Goal: Task Accomplishment & Management: Manage account settings

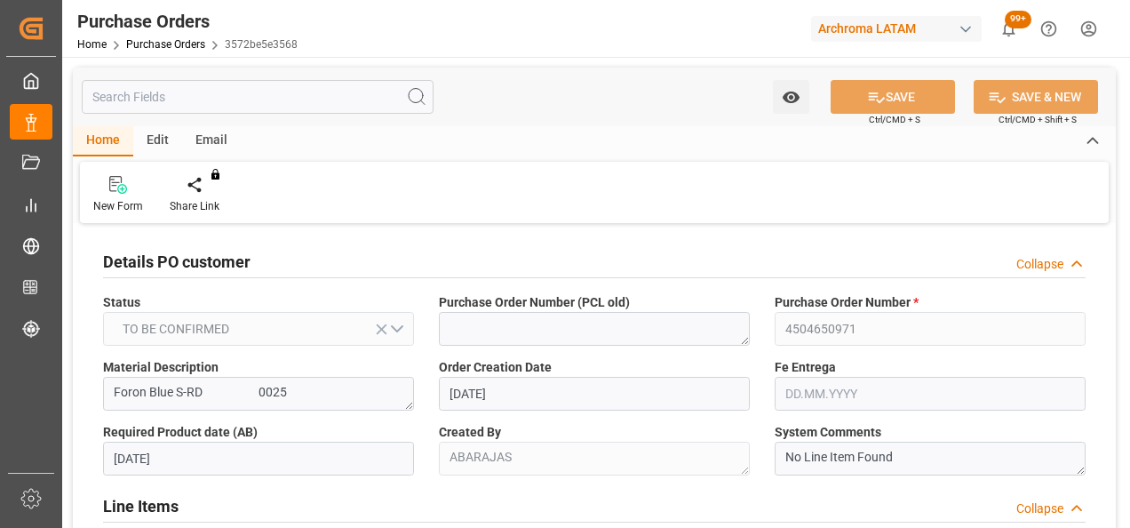
drag, startPoint x: 0, startPoint y: 0, endPoint x: 167, endPoint y: 40, distance: 171.7
click at [167, 40] on link "Purchase Orders" at bounding box center [165, 44] width 79 height 12
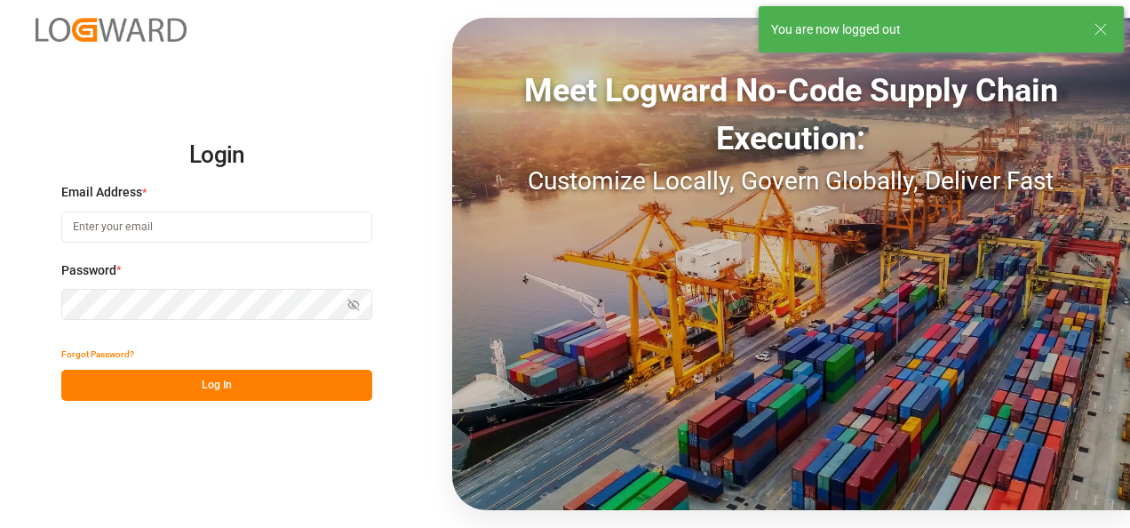
click at [208, 225] on input at bounding box center [216, 226] width 311 height 31
type input "[PERSON_NAME][EMAIL_ADDRESS][PERSON_NAME][DOMAIN_NAME]"
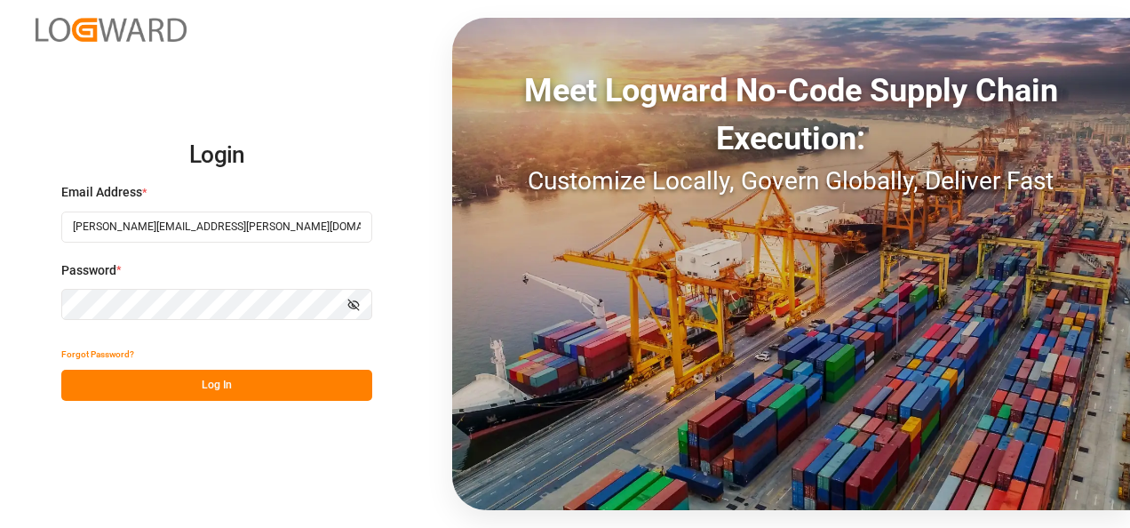
click at [233, 393] on button "Log In" at bounding box center [216, 384] width 311 height 31
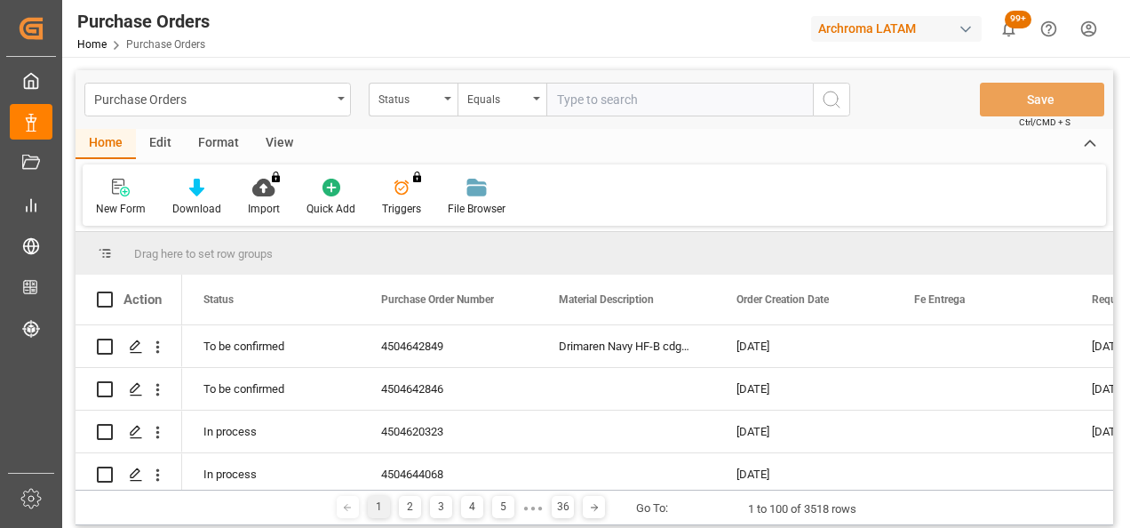
click at [318, 99] on div "Purchase Orders" at bounding box center [212, 98] width 237 height 22
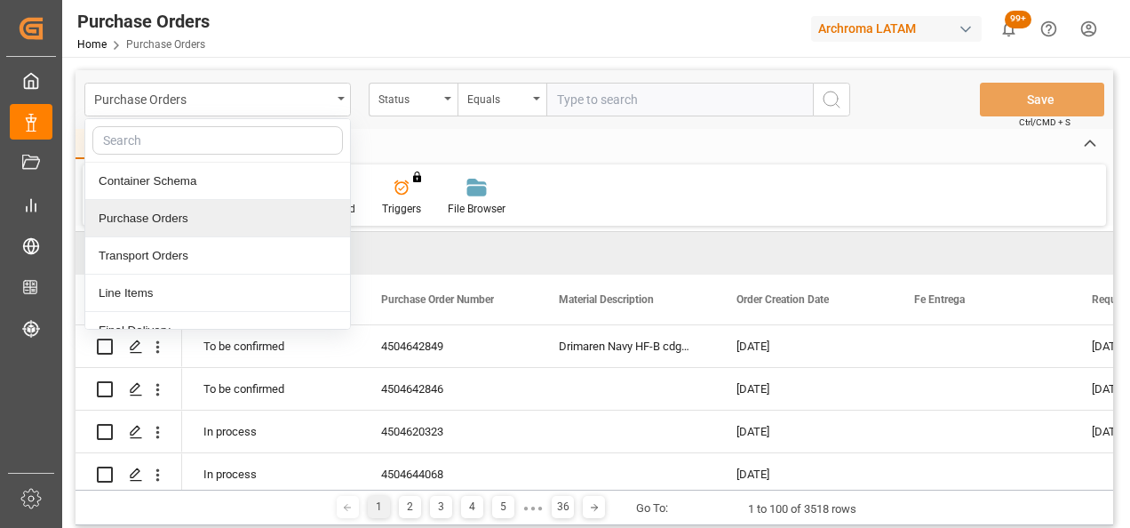
click at [175, 212] on div "Purchase Orders" at bounding box center [217, 218] width 265 height 37
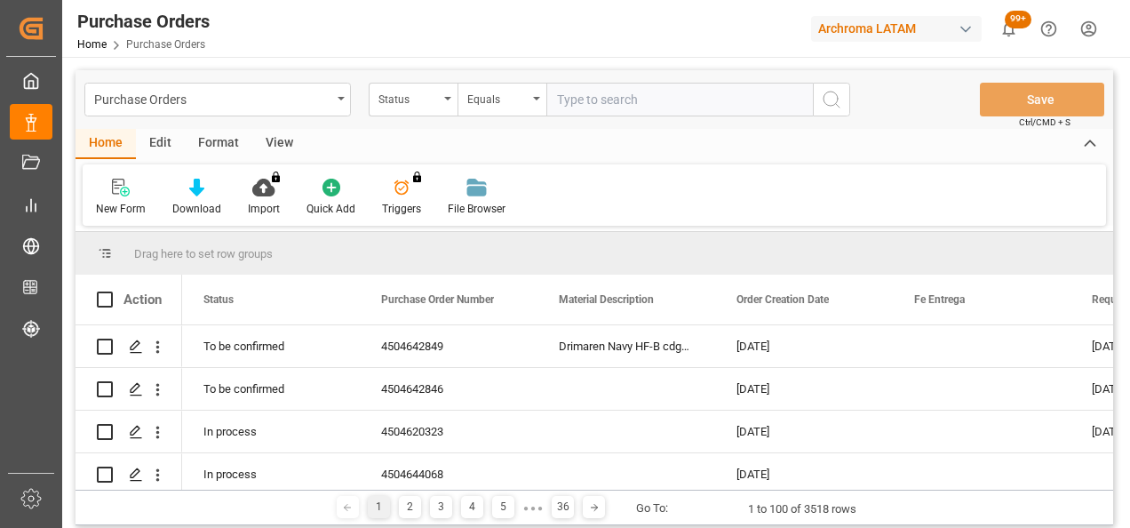
click at [428, 101] on div "Status" at bounding box center [408, 97] width 60 height 20
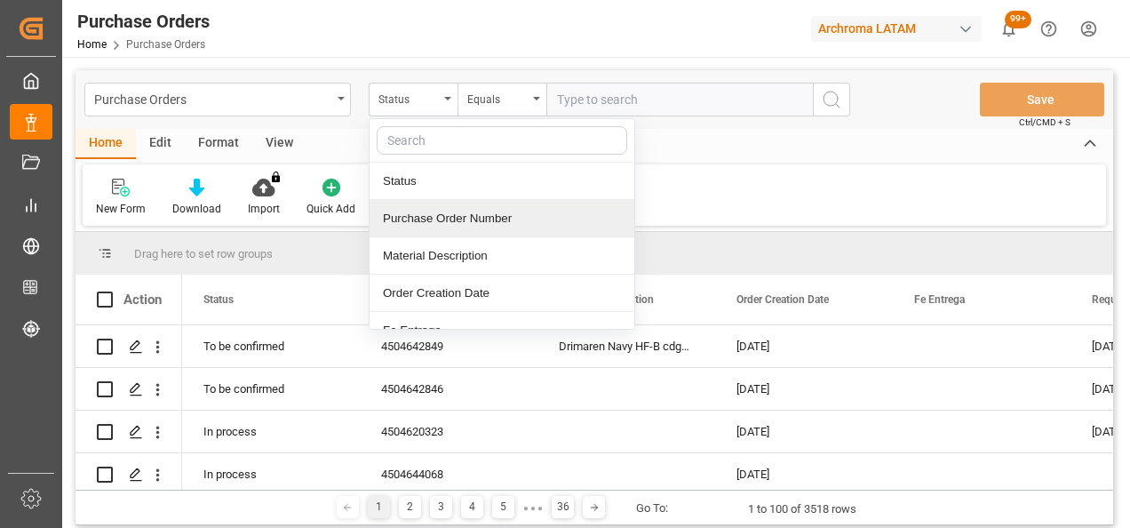
click at [438, 221] on div "Purchase Order Number" at bounding box center [501, 218] width 265 height 37
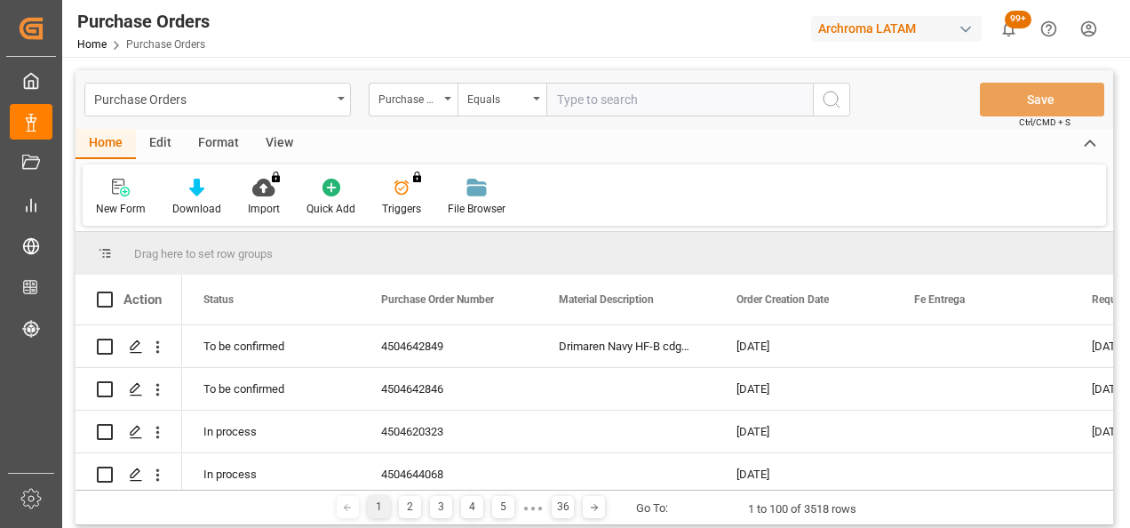
click at [607, 108] on input "text" at bounding box center [679, 100] width 266 height 34
paste input "4504650971"
type input "4504650971"
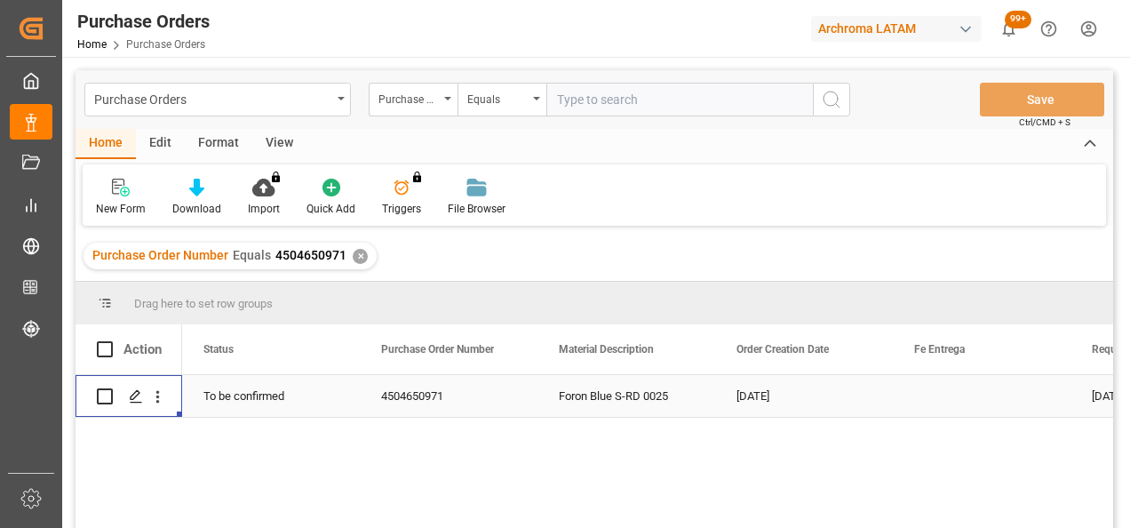
click at [142, 396] on div "Press SPACE to select this row." at bounding box center [135, 396] width 27 height 33
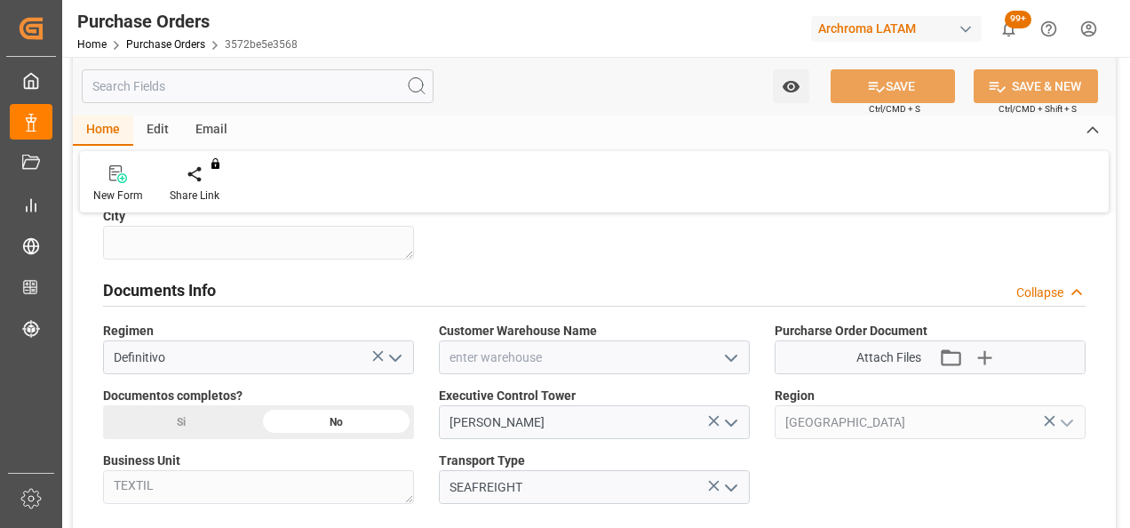
scroll to position [1243, 0]
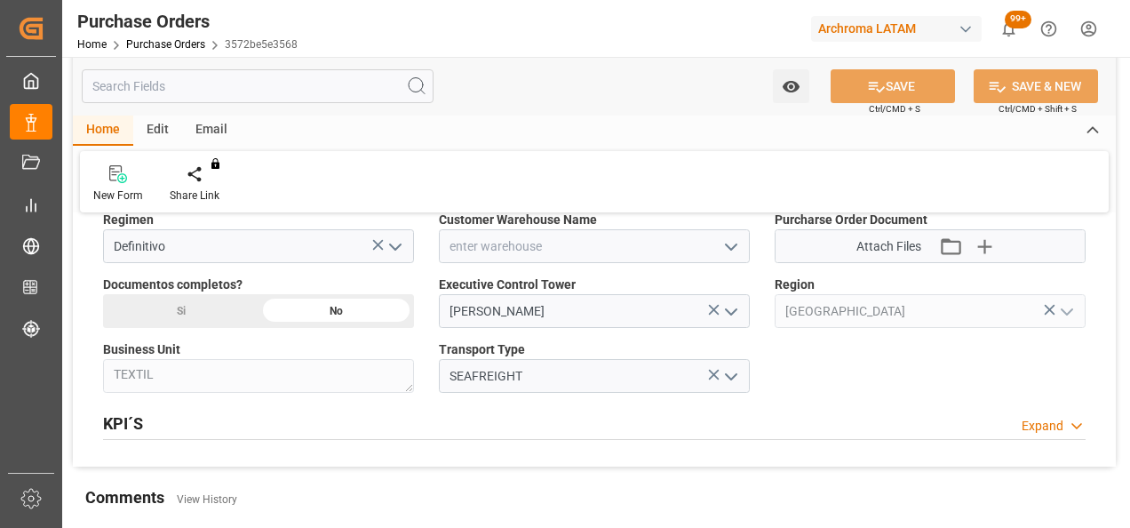
click at [730, 236] on icon "open menu" at bounding box center [730, 246] width 21 height 21
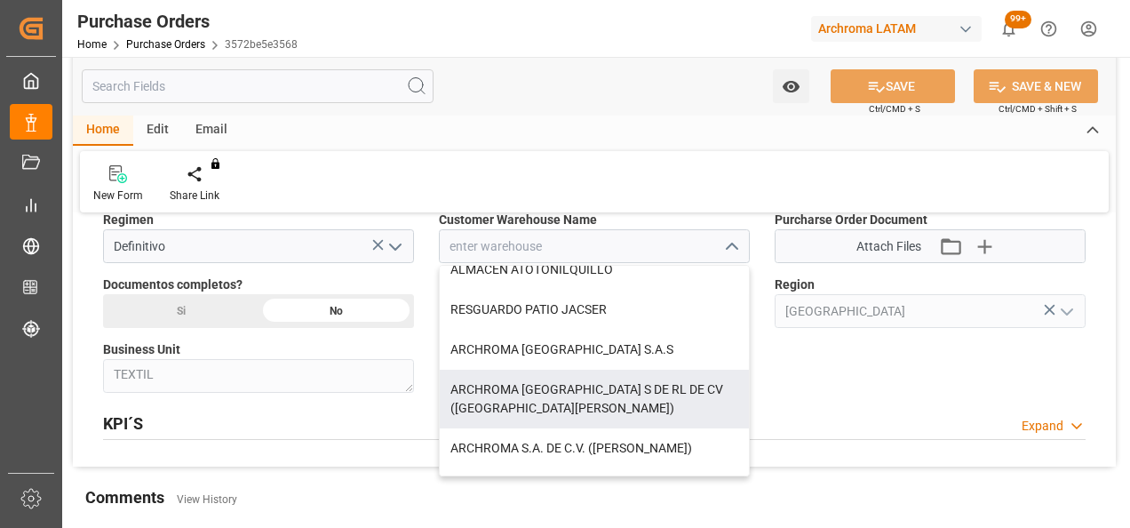
scroll to position [178, 0]
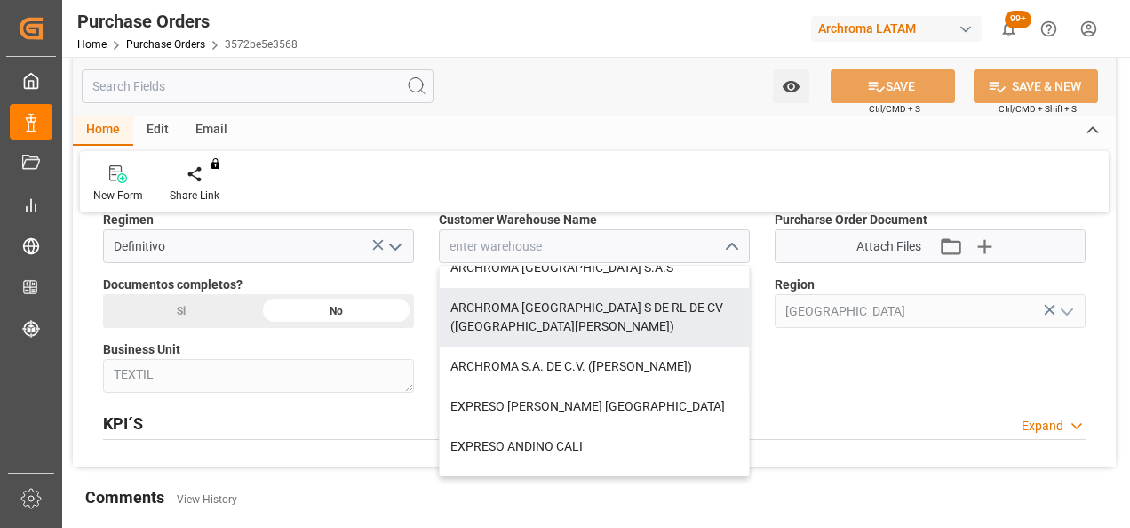
click at [648, 300] on div "ARCHROMA [GEOGRAPHIC_DATA] S DE RL DE CV ([GEOGRAPHIC_DATA][PERSON_NAME])" at bounding box center [594, 317] width 309 height 59
type input "ARCHROMA [GEOGRAPHIC_DATA] S DE RL DE CV ([GEOGRAPHIC_DATA][PERSON_NAME])"
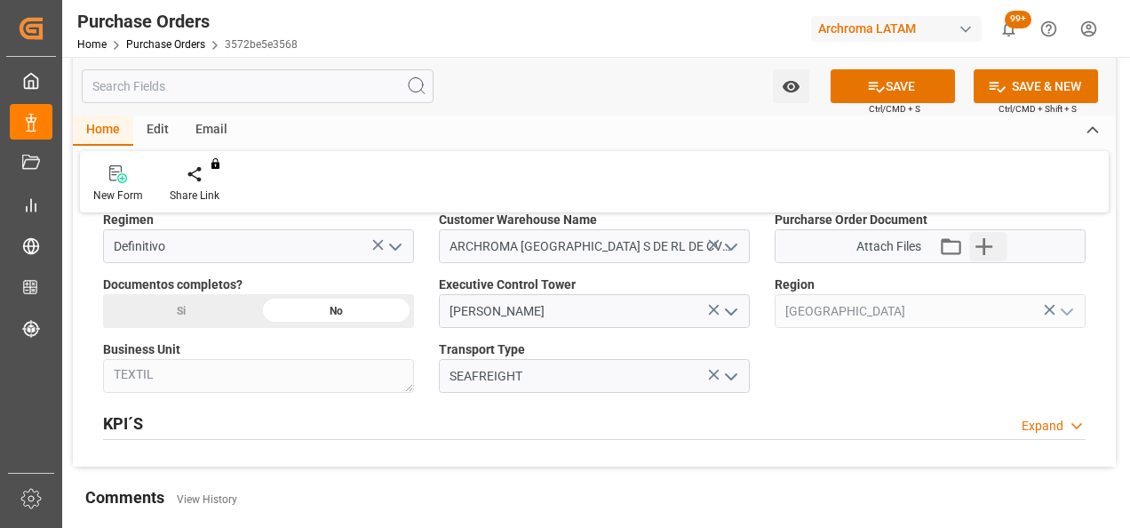
click at [977, 243] on icon "button" at bounding box center [984, 246] width 28 height 28
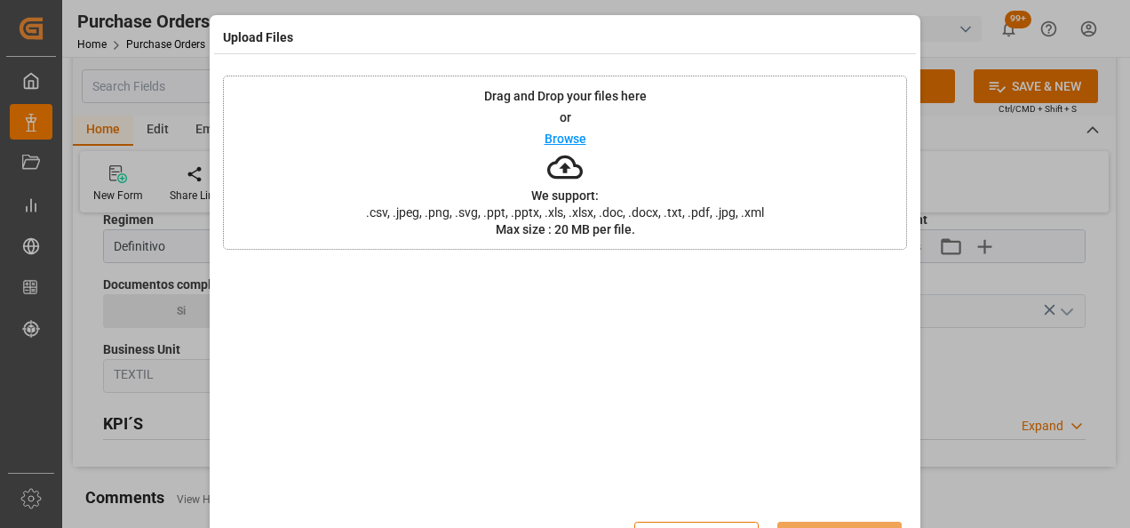
click at [742, 147] on div "Drag and Drop your files here or Browse We support: .csv, .jpeg, .png, .svg, .p…" at bounding box center [565, 162] width 684 height 174
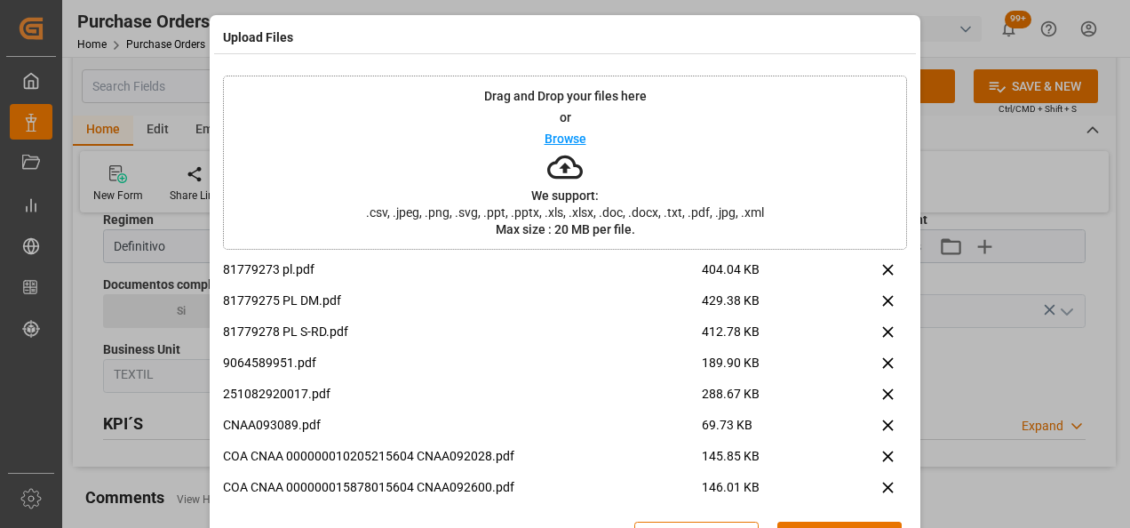
scroll to position [12, 0]
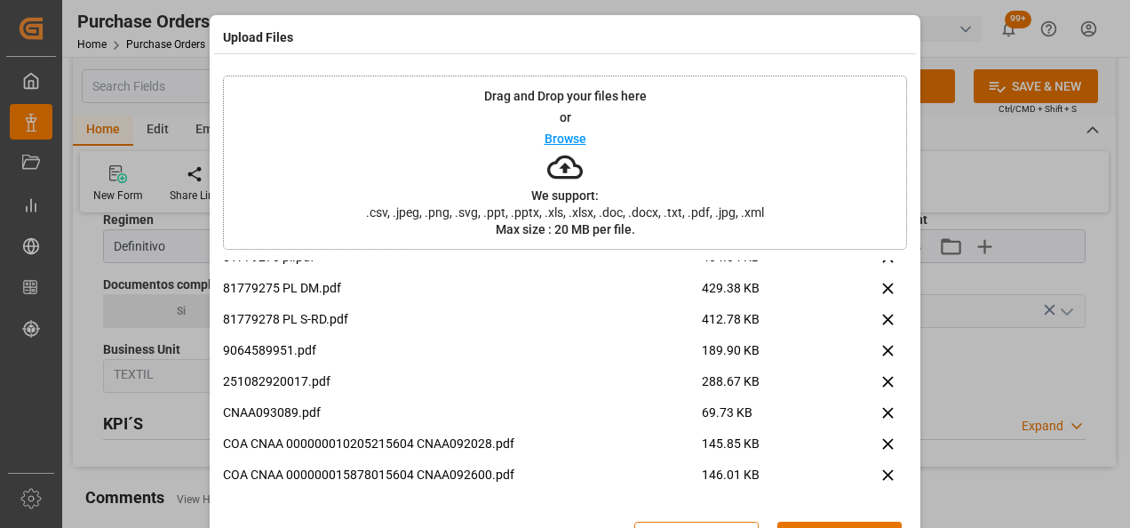
click at [843, 525] on button "Upload" at bounding box center [839, 538] width 124 height 34
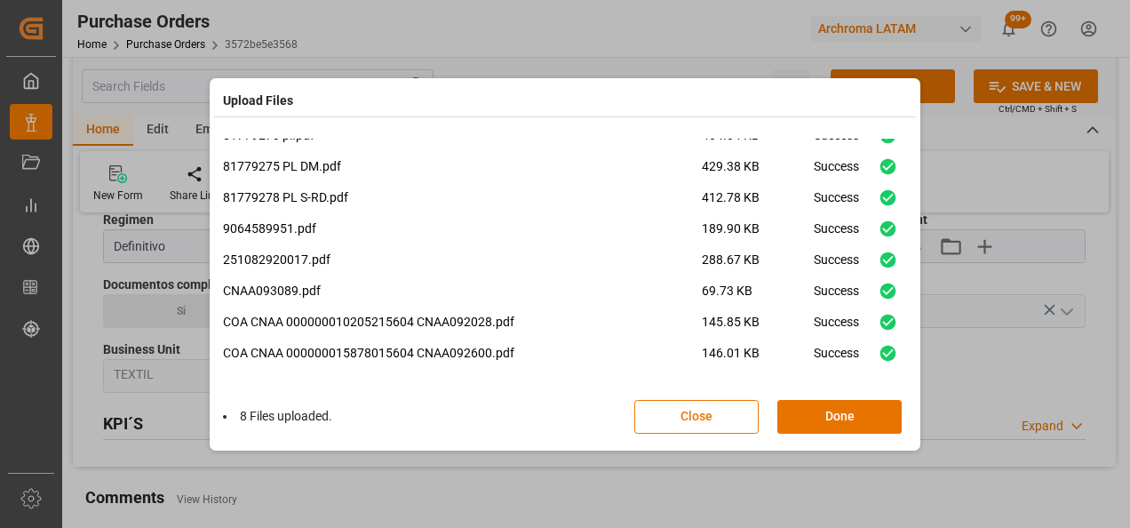
click at [831, 416] on button "Done" at bounding box center [839, 417] width 124 height 34
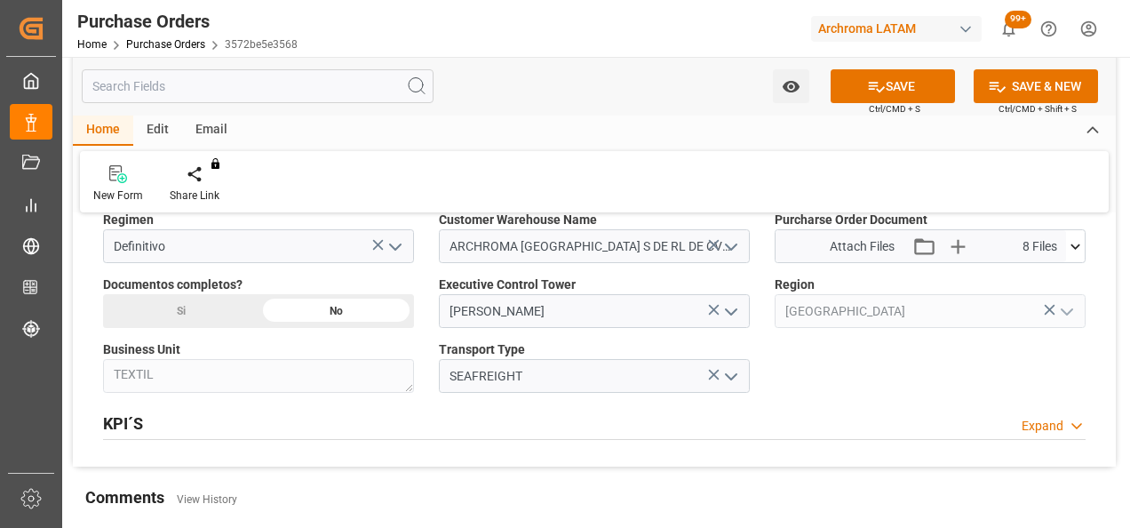
click at [213, 309] on div "Si" at bounding box center [180, 311] width 155 height 34
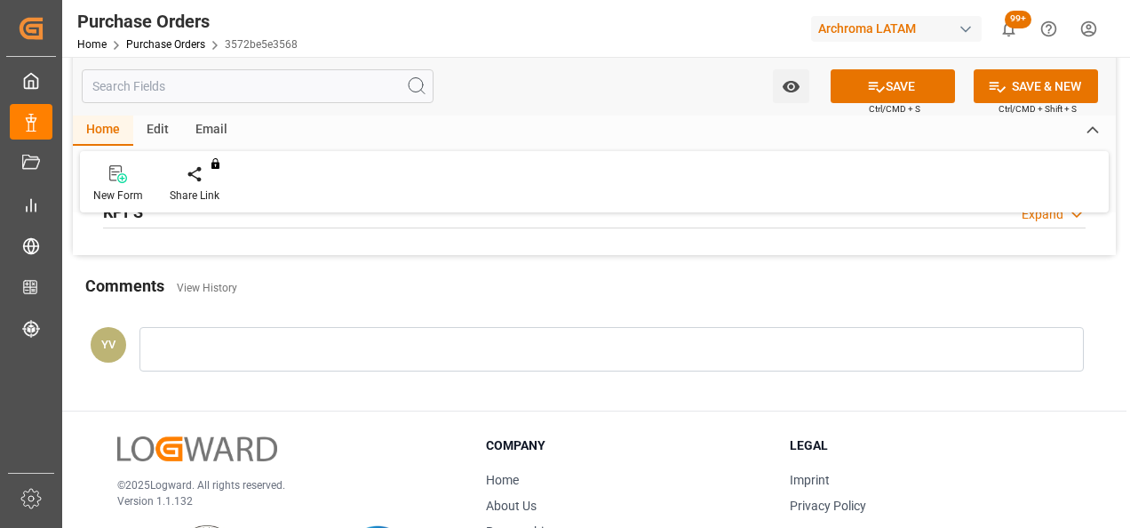
scroll to position [1510, 0]
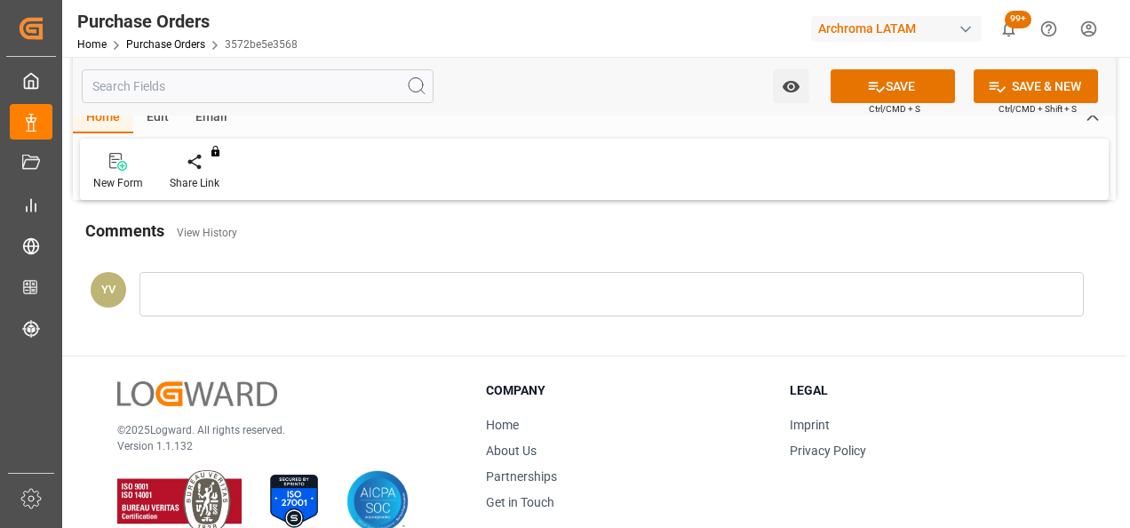
click at [173, 291] on div at bounding box center [611, 294] width 944 height 44
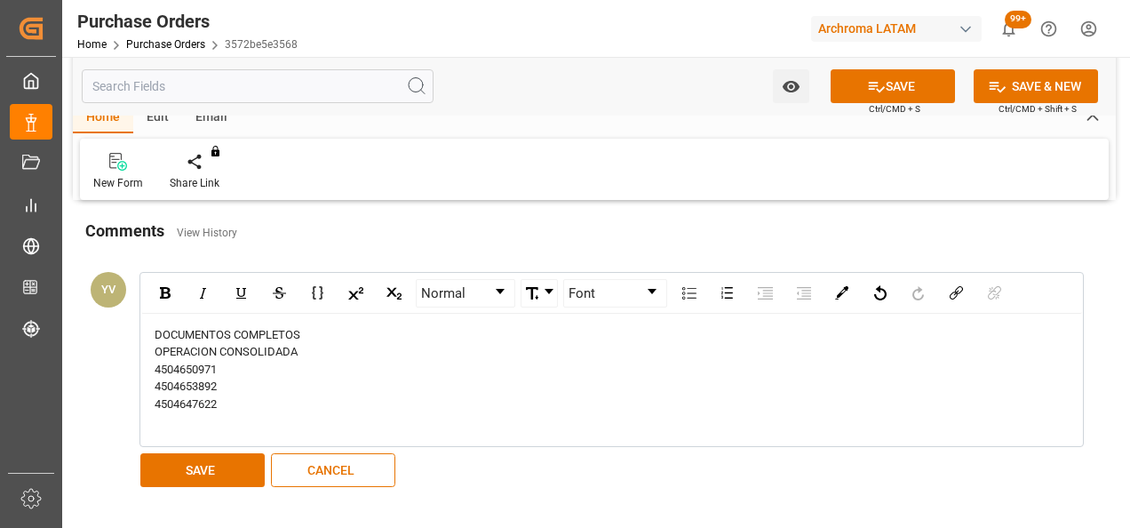
click at [218, 457] on button "SAVE" at bounding box center [202, 470] width 124 height 34
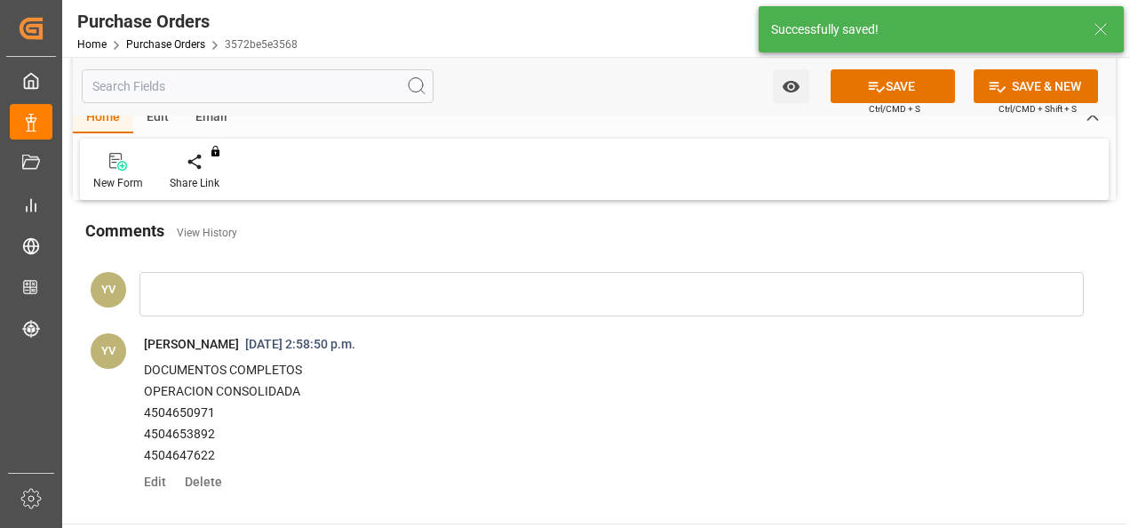
click at [791, 85] on icon "open menu" at bounding box center [790, 87] width 17 height 12
click at [722, 116] on span "Start Watching" at bounding box center [717, 125] width 162 height 19
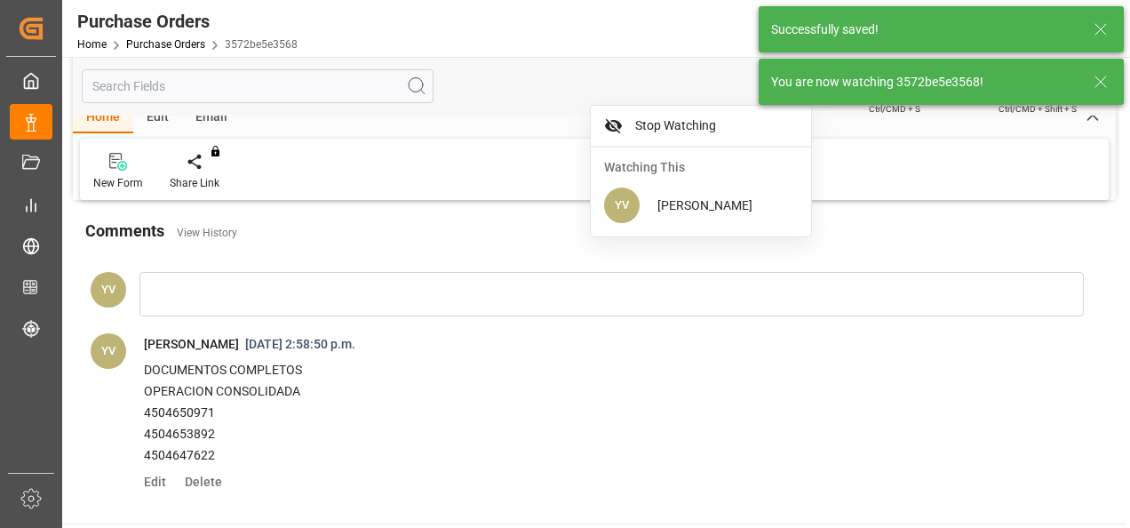
click at [1103, 81] on icon at bounding box center [1100, 81] width 21 height 21
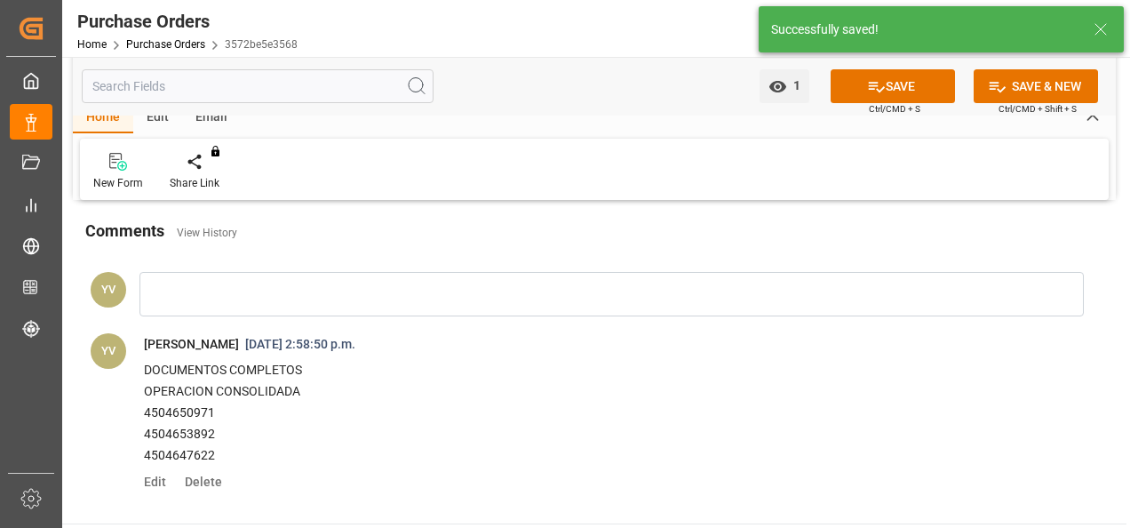
click at [892, 83] on button "SAVE" at bounding box center [892, 86] width 124 height 34
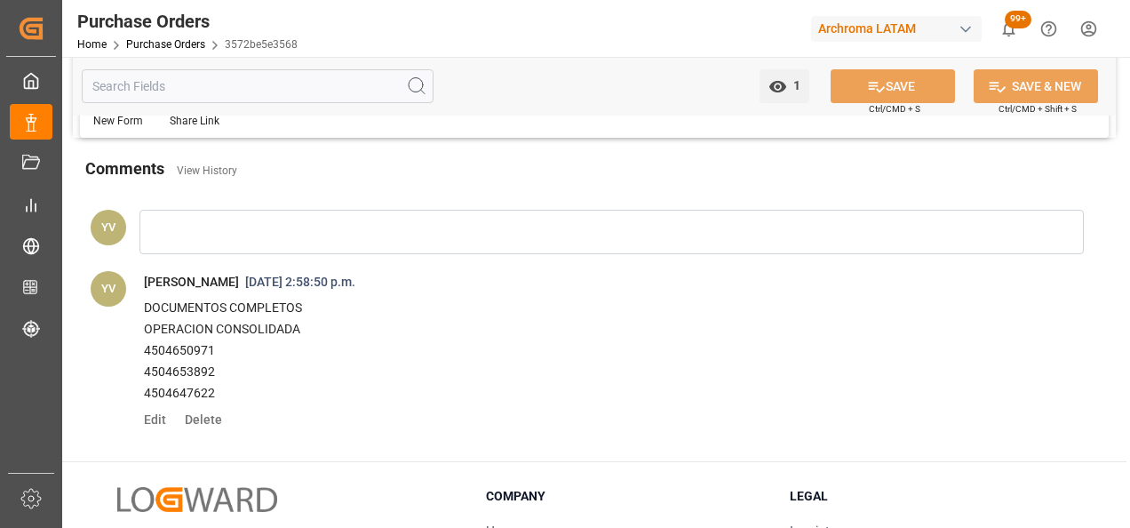
scroll to position [1599, 0]
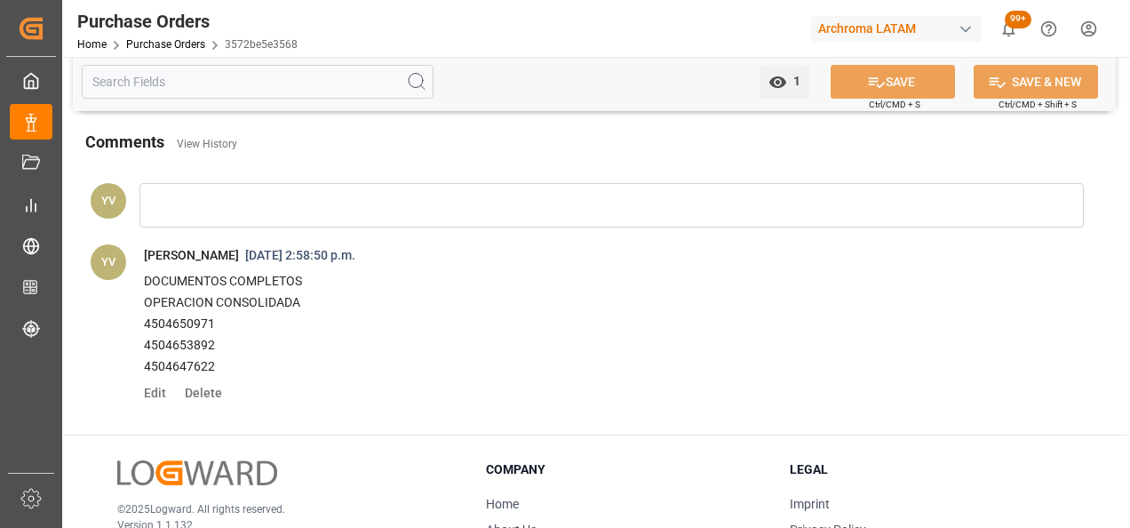
click at [208, 318] on p "4504650971" at bounding box center [591, 324] width 895 height 21
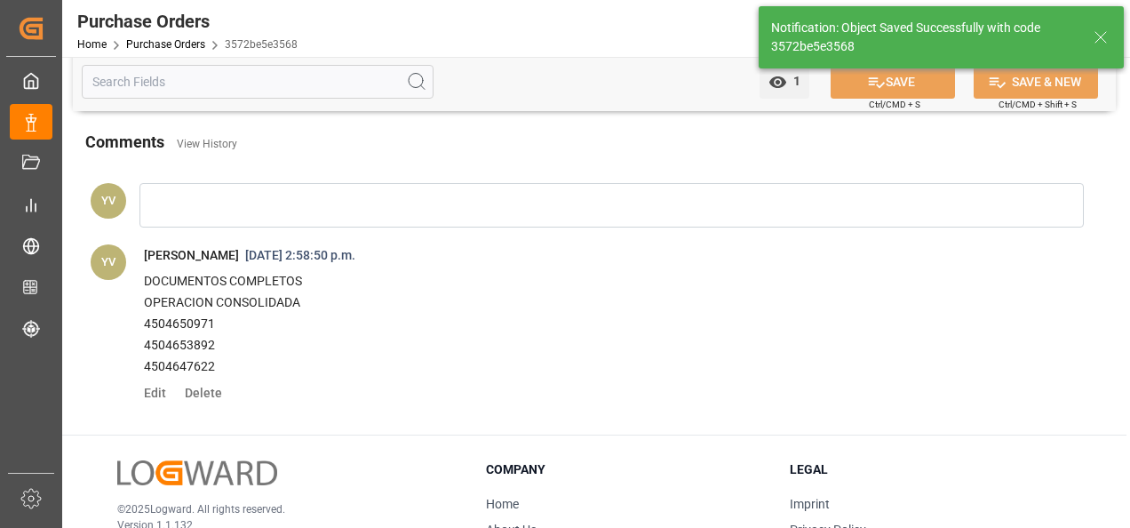
click at [192, 323] on p "4504650971" at bounding box center [591, 324] width 895 height 21
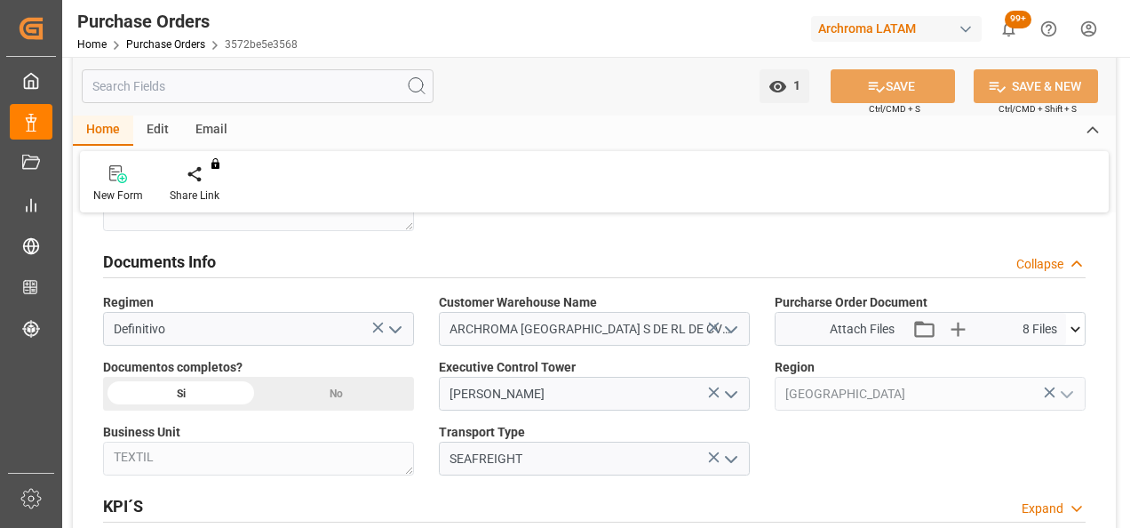
scroll to position [1155, 0]
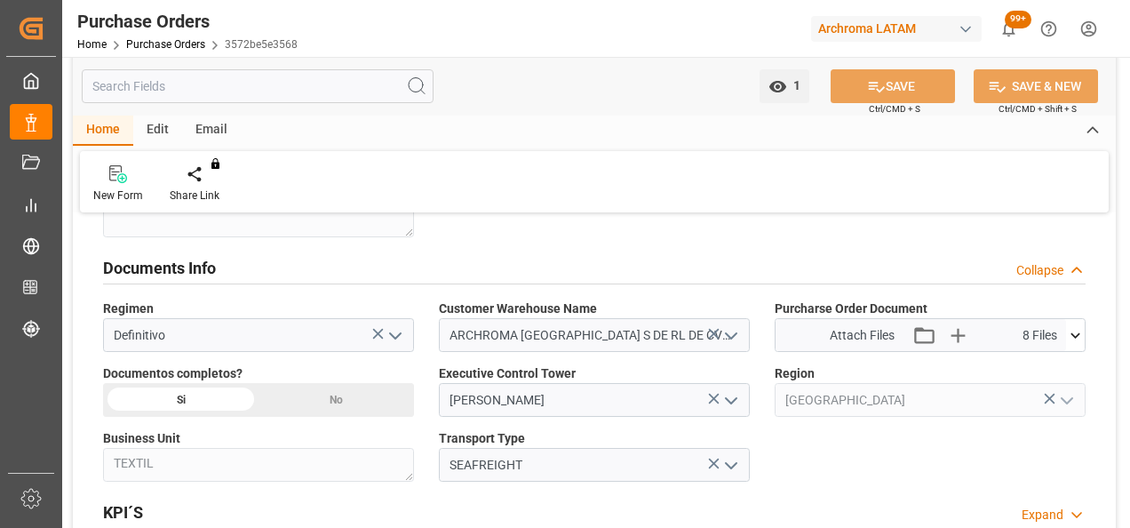
click at [737, 331] on icon "open menu" at bounding box center [730, 335] width 21 height 21
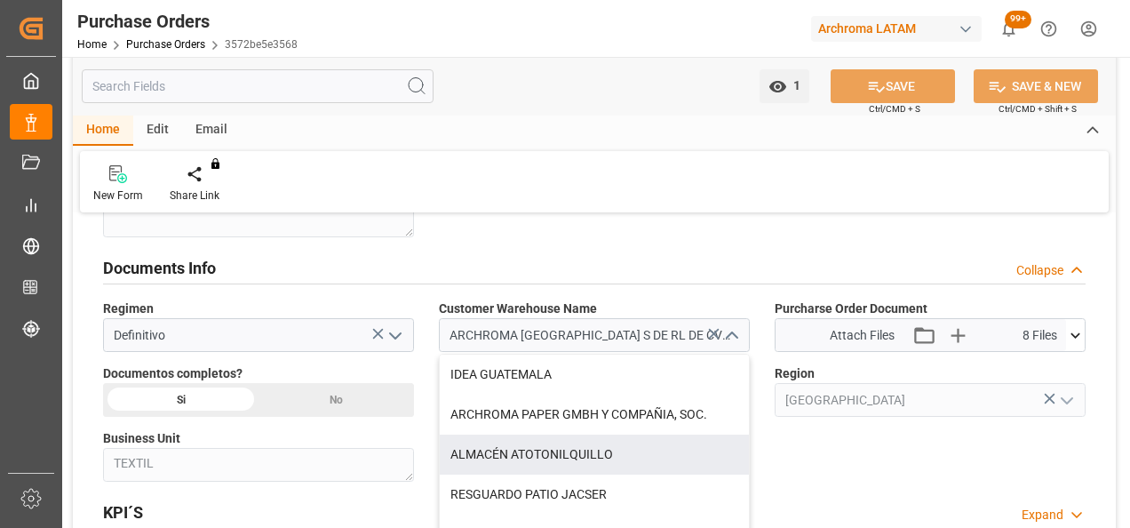
click at [593, 452] on div "ALMACÉN ATOTONILQUILLO" at bounding box center [594, 454] width 309 height 40
type input "ALMACÉN ATOTONILQUILLO"
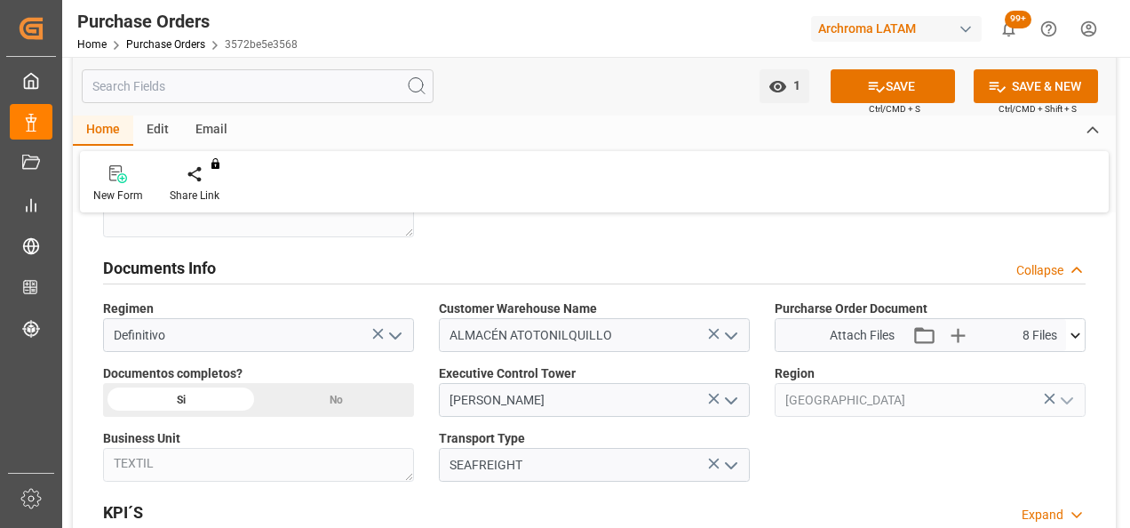
click at [908, 86] on button "SAVE" at bounding box center [892, 86] width 124 height 34
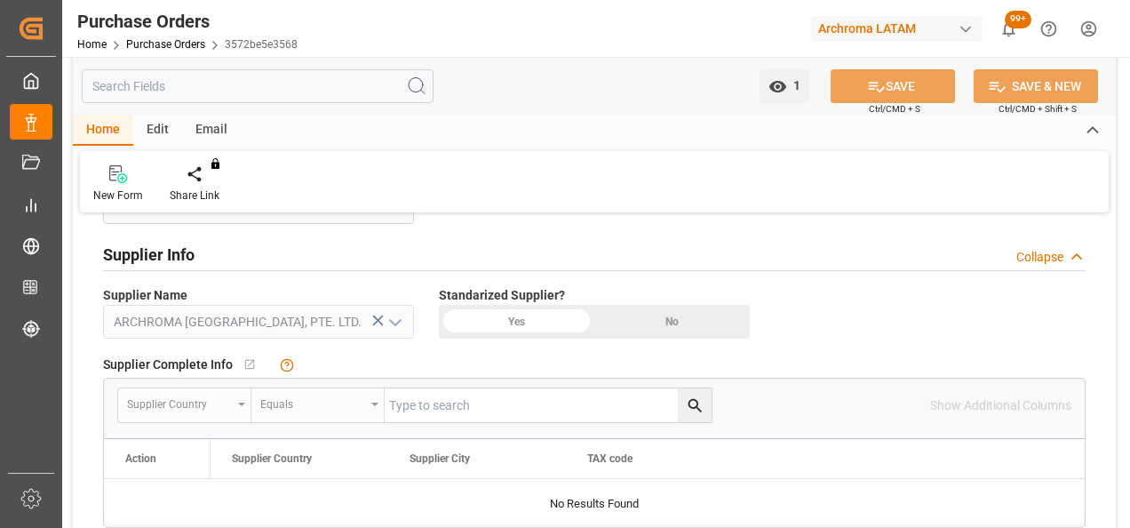
scroll to position [444, 0]
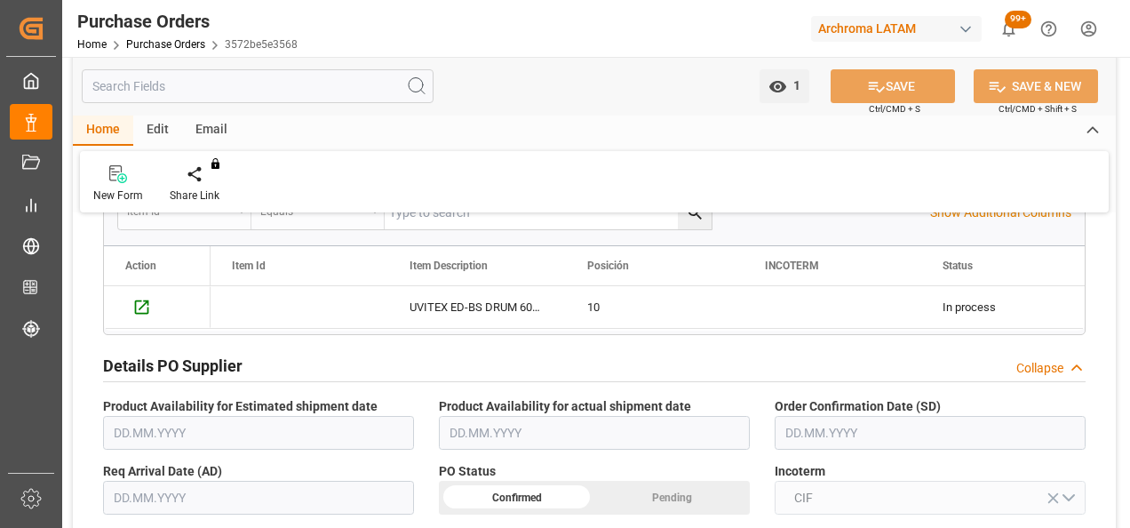
click at [190, 44] on link "Purchase Orders" at bounding box center [165, 44] width 79 height 12
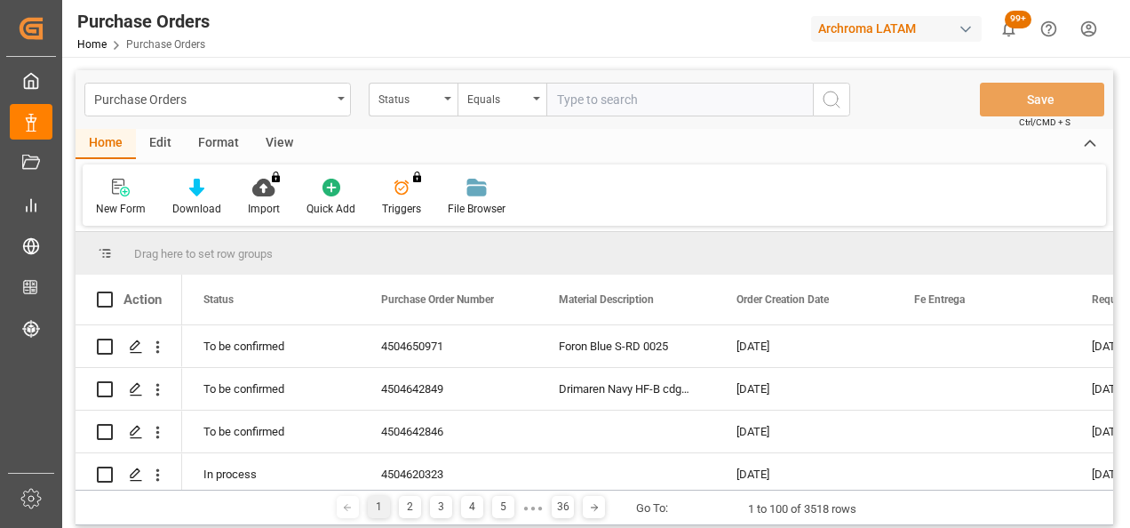
click at [428, 107] on div "Status" at bounding box center [413, 100] width 89 height 34
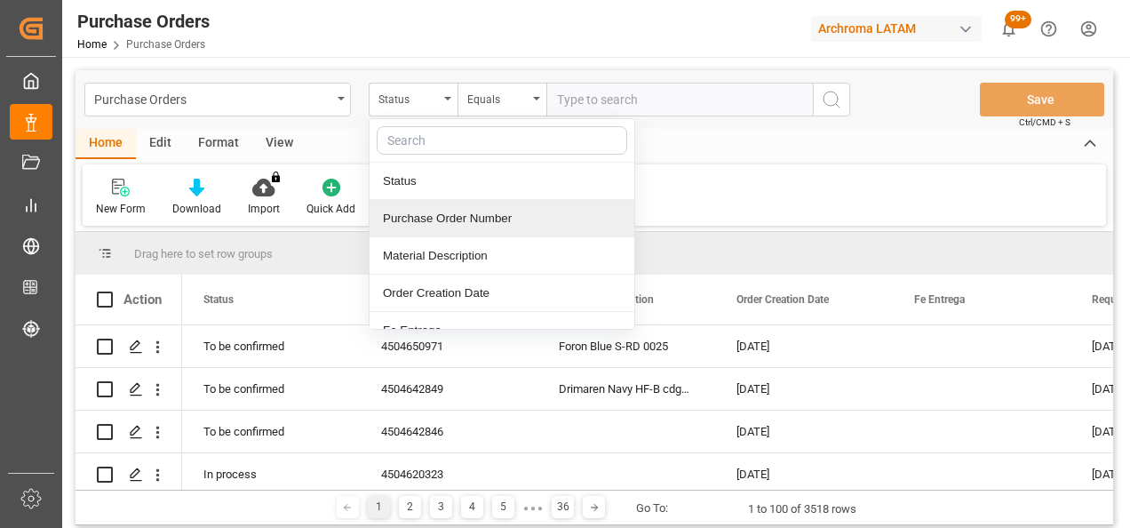
click at [447, 223] on div "Purchase Order Number" at bounding box center [501, 218] width 265 height 37
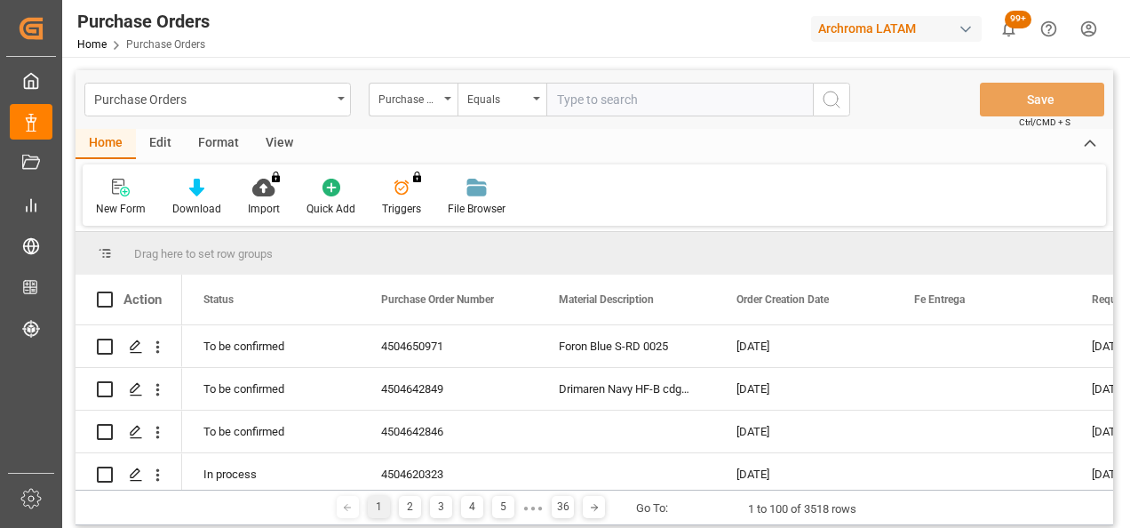
click at [607, 83] on input "text" at bounding box center [679, 100] width 266 height 34
paste input "4504648614"
type input "4504648614"
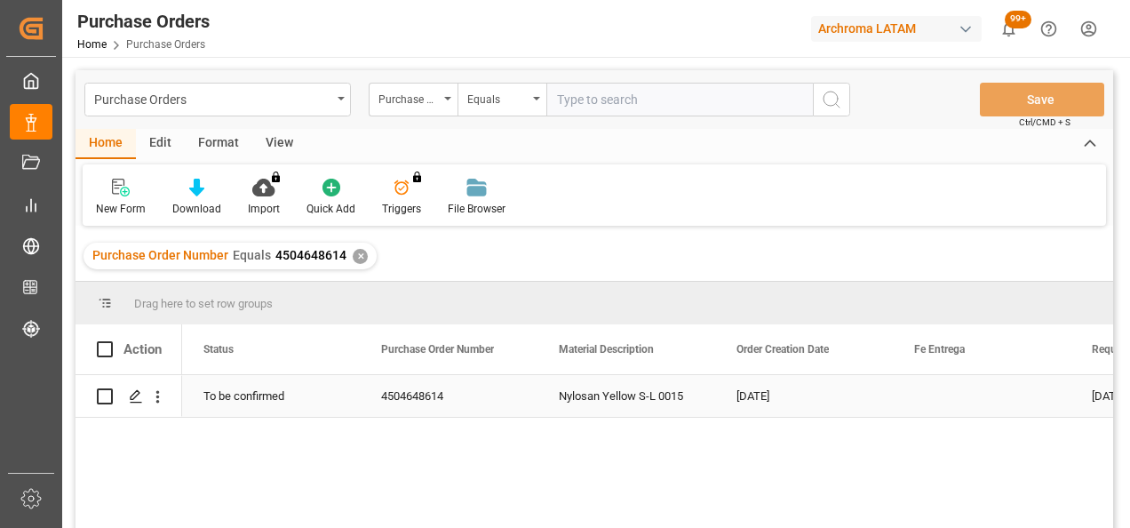
click at [131, 409] on div "Press SPACE to select this row." at bounding box center [135, 396] width 27 height 33
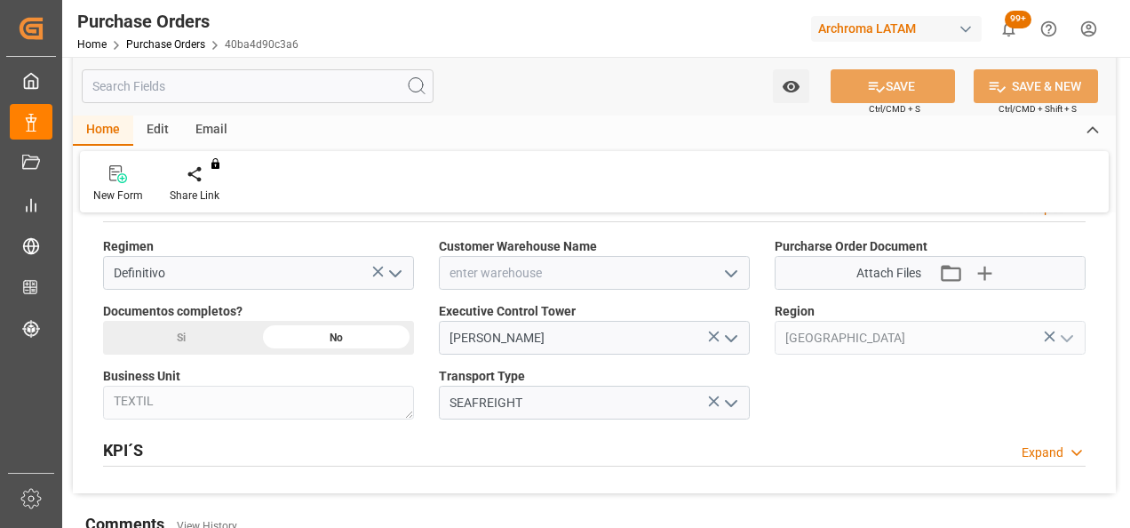
scroll to position [1243, 0]
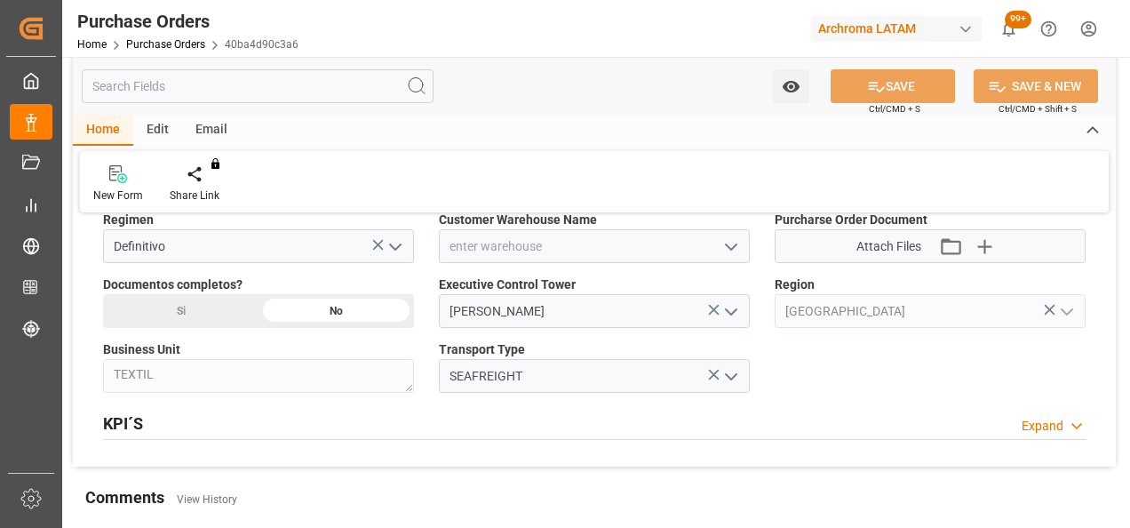
click at [732, 250] on icon "open menu" at bounding box center [730, 246] width 21 height 21
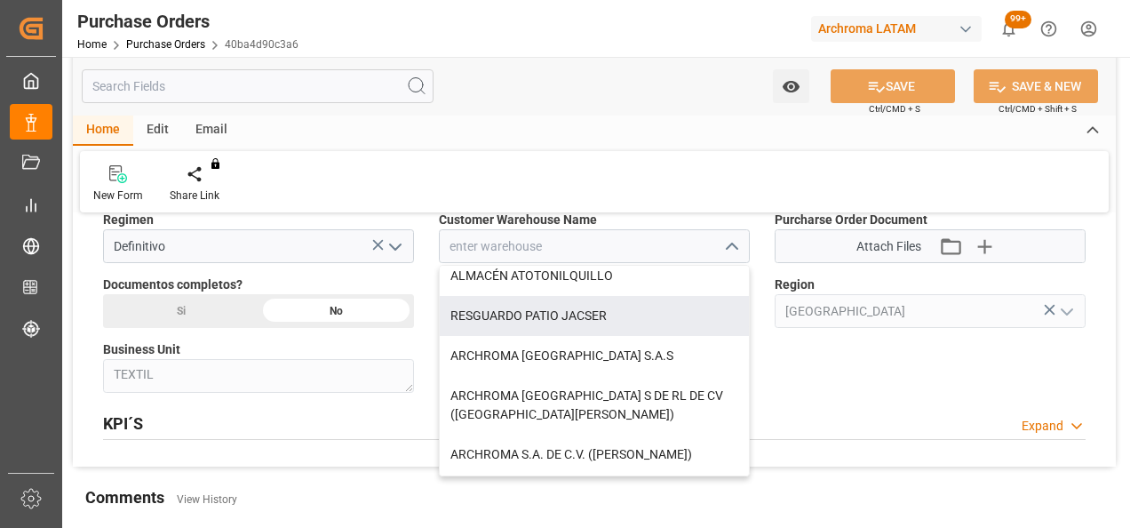
scroll to position [178, 0]
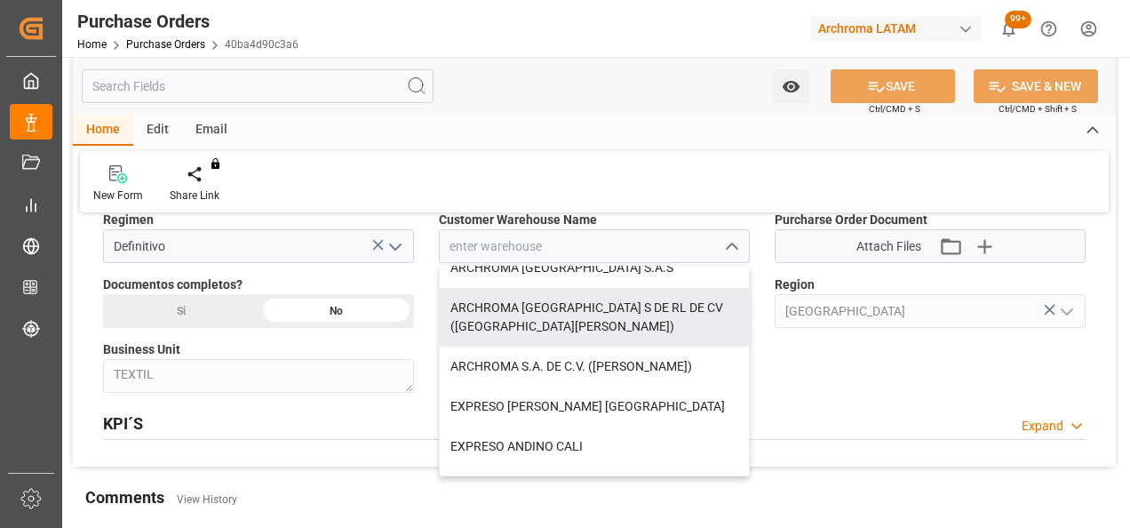
click at [659, 305] on div "ARCHROMA [GEOGRAPHIC_DATA] S DE RL DE CV ([GEOGRAPHIC_DATA][PERSON_NAME])" at bounding box center [594, 317] width 309 height 59
type input "ARCHROMA [GEOGRAPHIC_DATA] S DE RL DE CV ([GEOGRAPHIC_DATA][PERSON_NAME])"
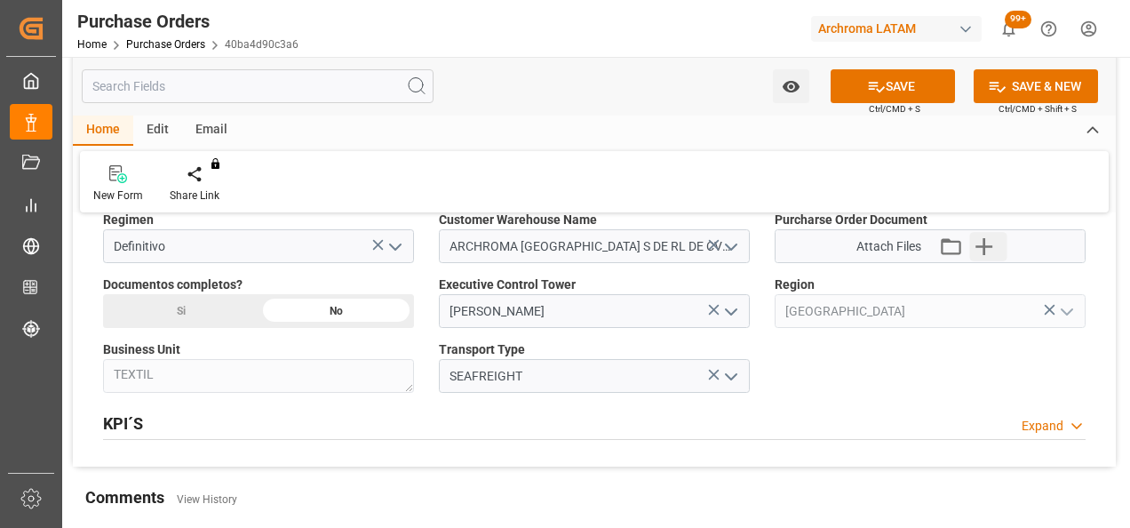
click at [984, 247] on icon "button" at bounding box center [983, 246] width 17 height 17
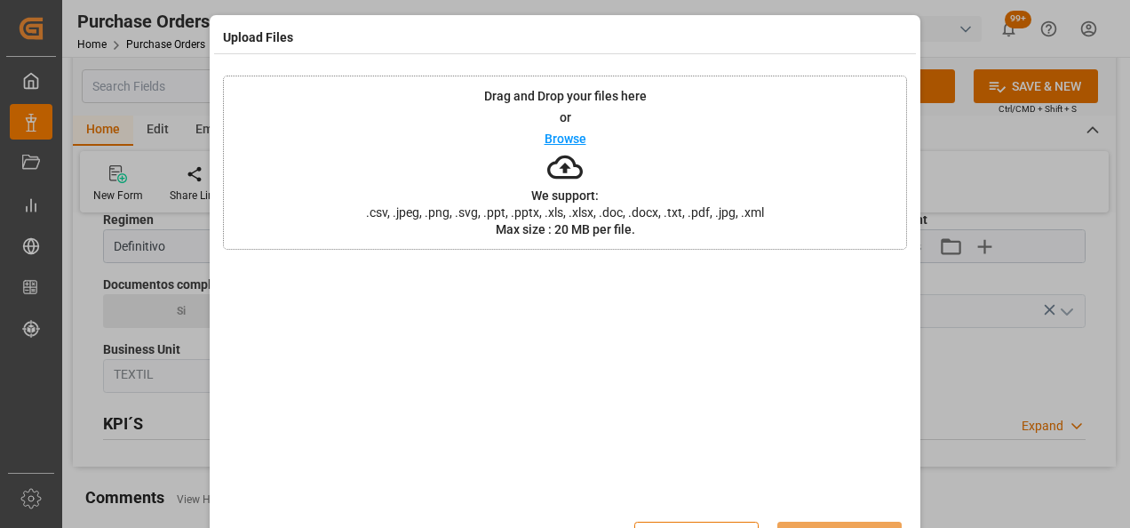
click at [410, 155] on div "Drag and Drop your files here or Browse We support: .csv, .jpeg, .png, .svg, .p…" at bounding box center [565, 162] width 684 height 174
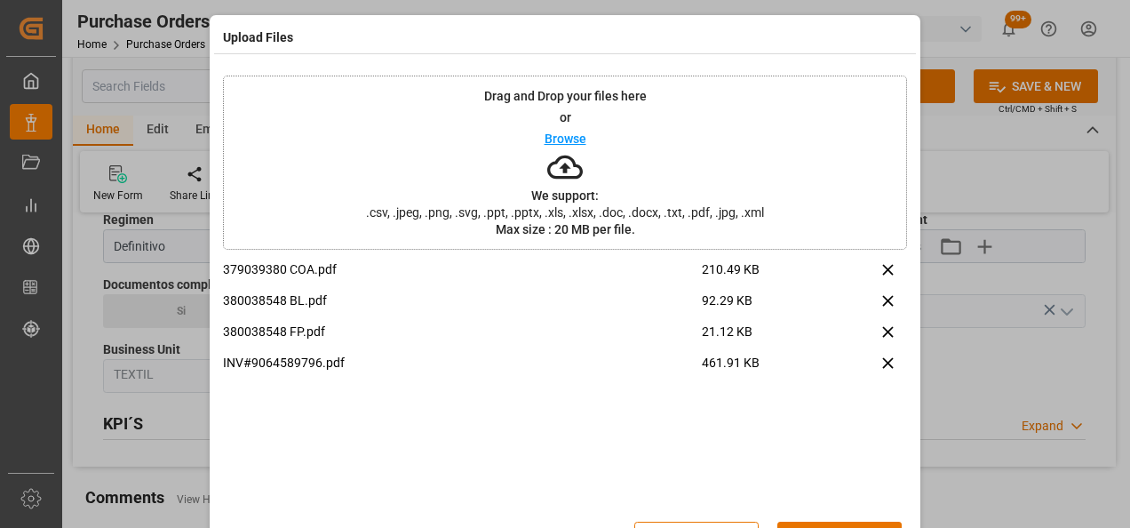
click at [824, 521] on button "Upload" at bounding box center [839, 538] width 124 height 34
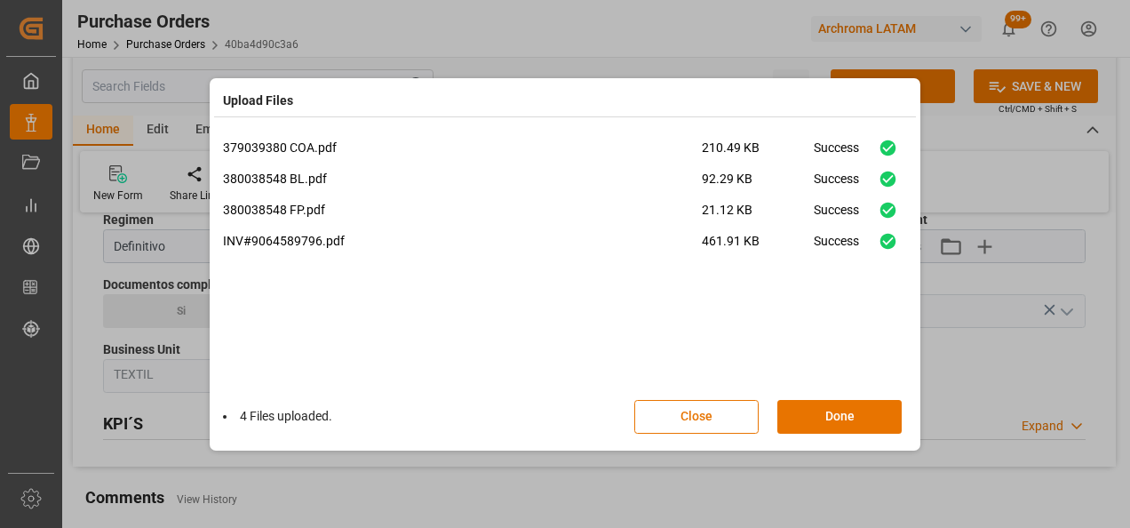
click at [854, 413] on button "Done" at bounding box center [839, 417] width 124 height 34
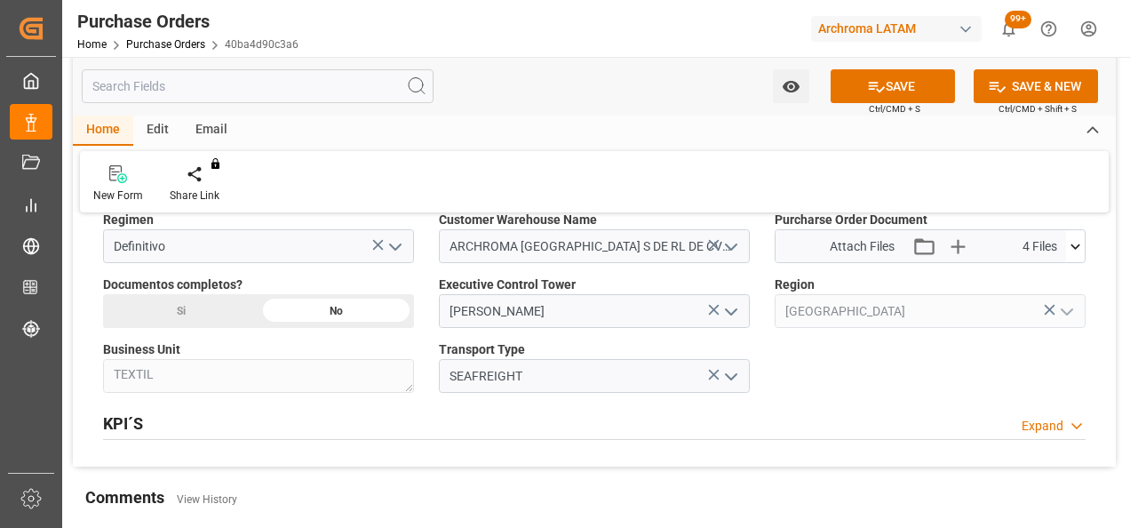
click at [222, 312] on div "Si" at bounding box center [180, 311] width 155 height 34
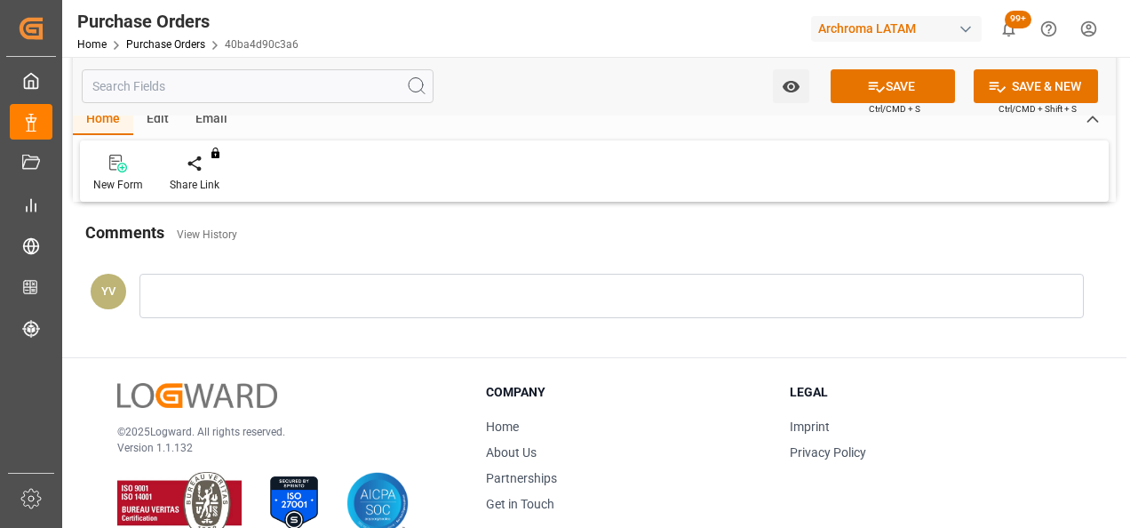
scroll to position [1510, 0]
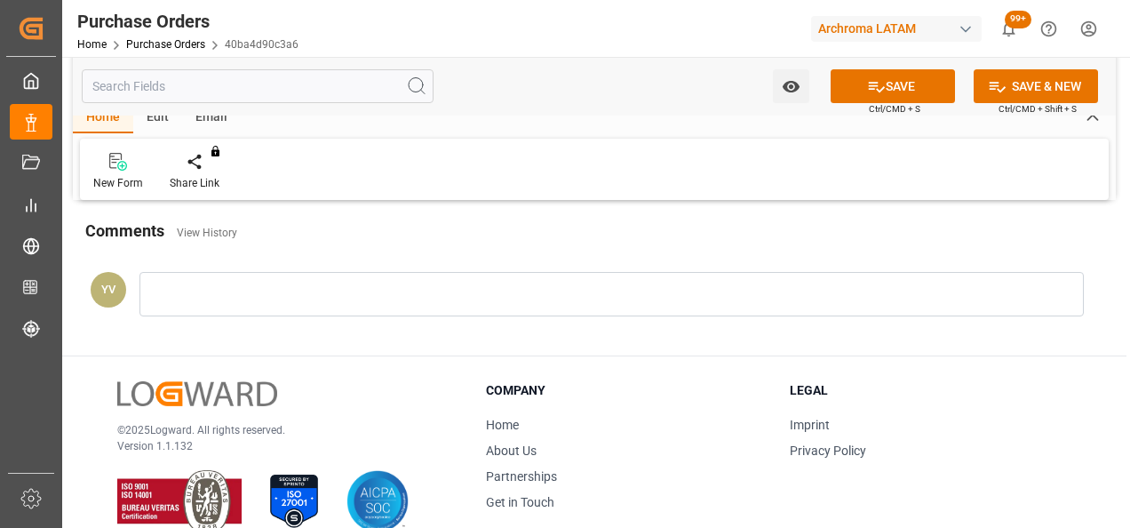
click at [341, 295] on div at bounding box center [611, 294] width 944 height 44
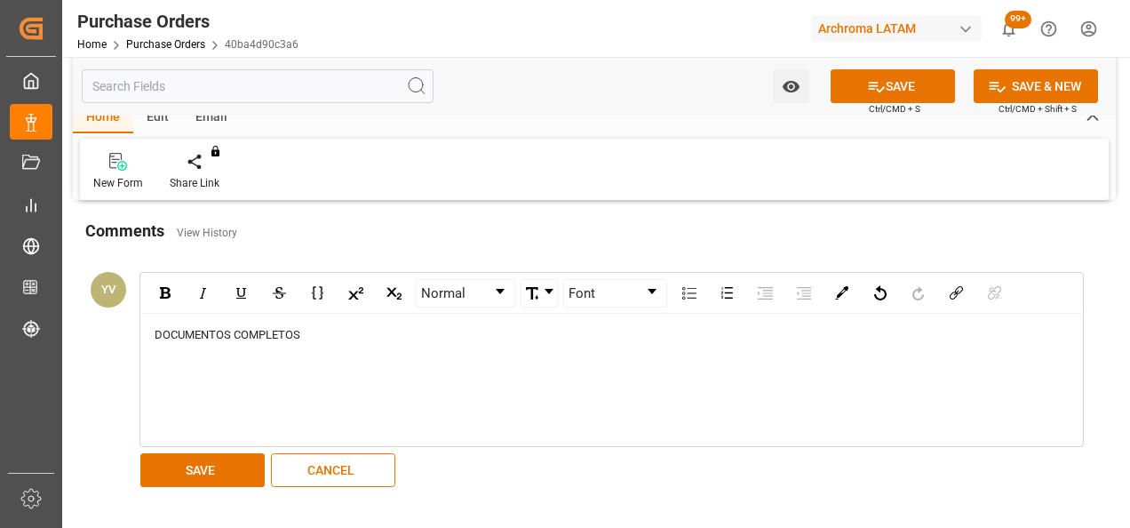
click at [225, 464] on button "SAVE" at bounding box center [202, 470] width 124 height 34
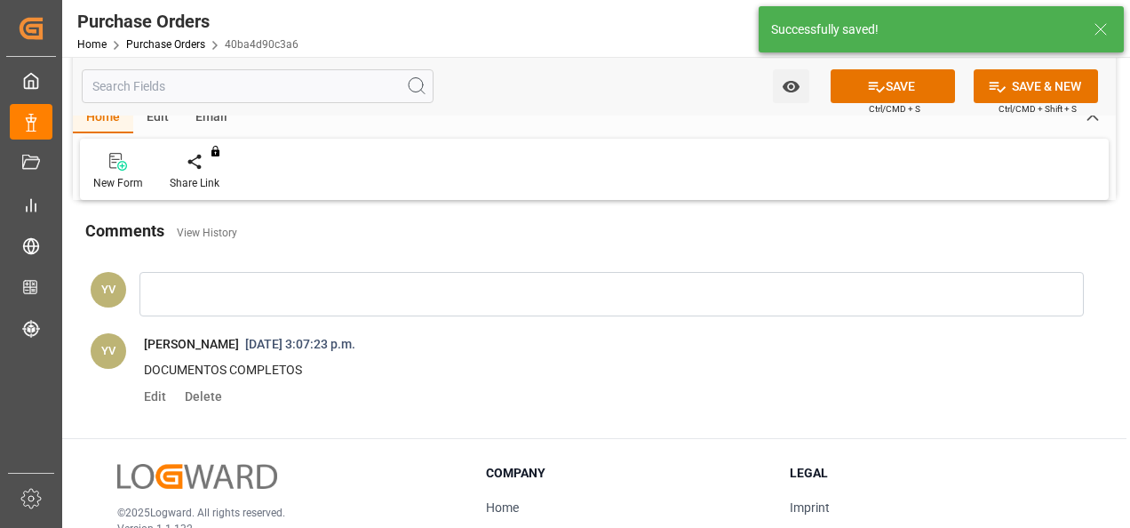
click at [801, 87] on button "Watch Option" at bounding box center [791, 86] width 36 height 34
drag, startPoint x: 736, startPoint y: 124, endPoint x: 745, endPoint y: 119, distance: 10.4
click at [735, 124] on span "Start Watching" at bounding box center [717, 125] width 162 height 19
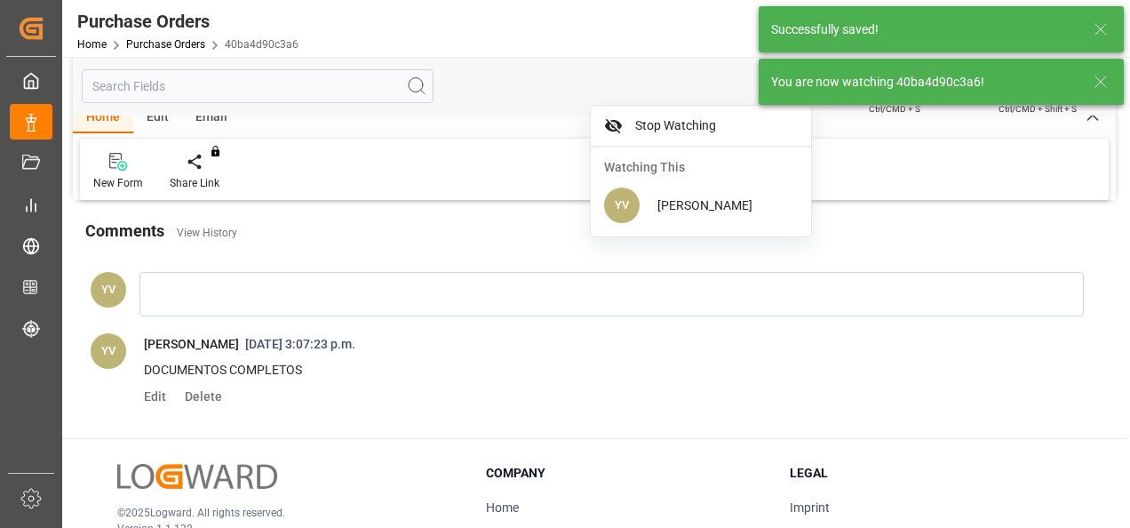
click at [1097, 80] on icon at bounding box center [1100, 81] width 21 height 21
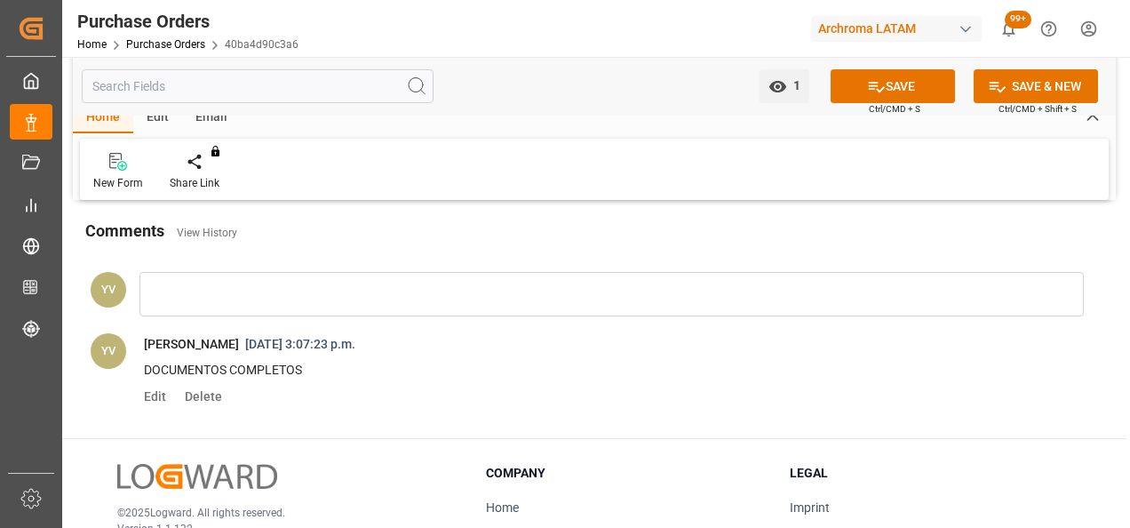
click at [862, 91] on button "SAVE" at bounding box center [892, 86] width 124 height 34
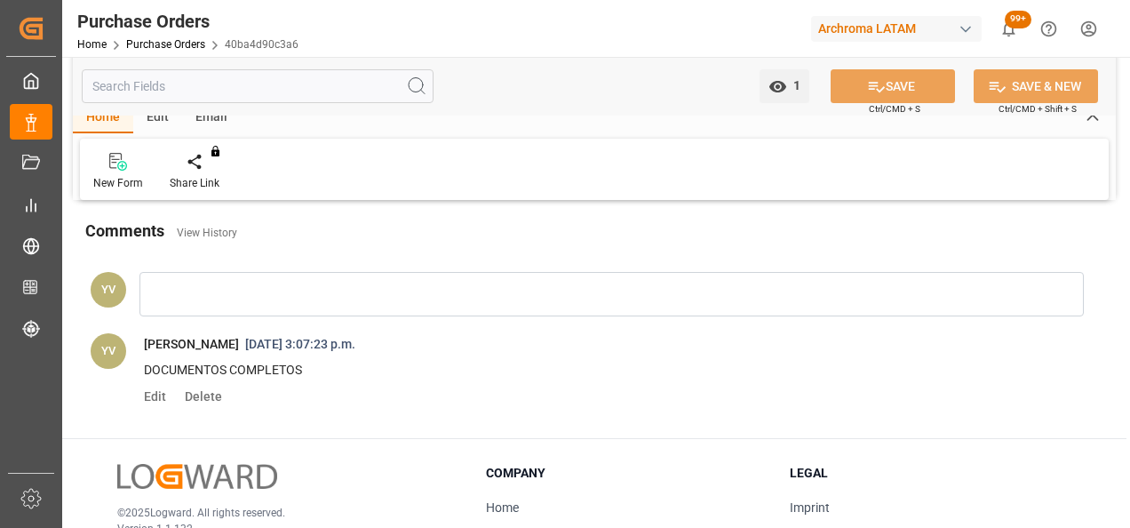
click at [193, 47] on link "Purchase Orders" at bounding box center [165, 44] width 79 height 12
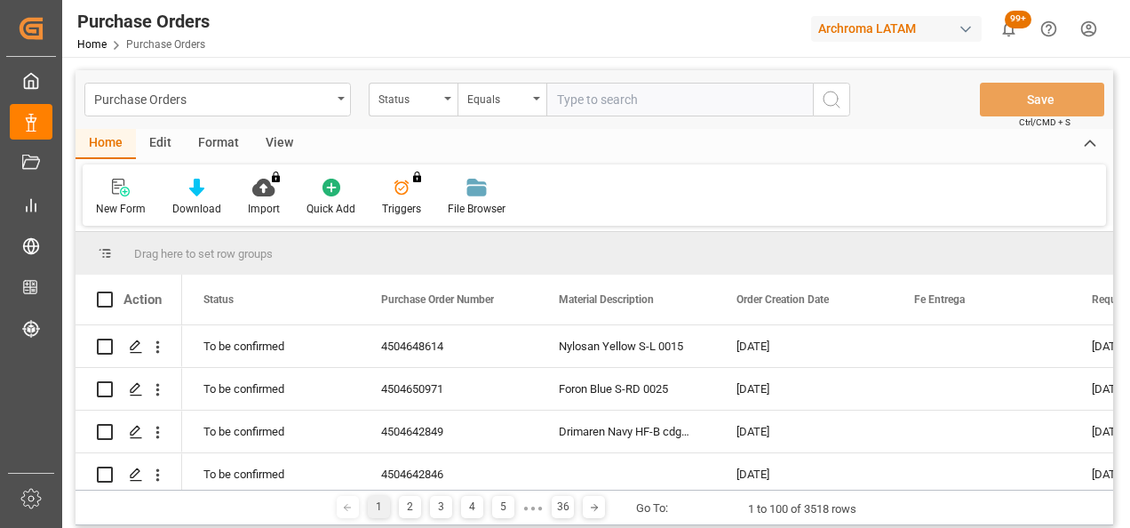
click at [431, 98] on div "Status" at bounding box center [408, 97] width 60 height 20
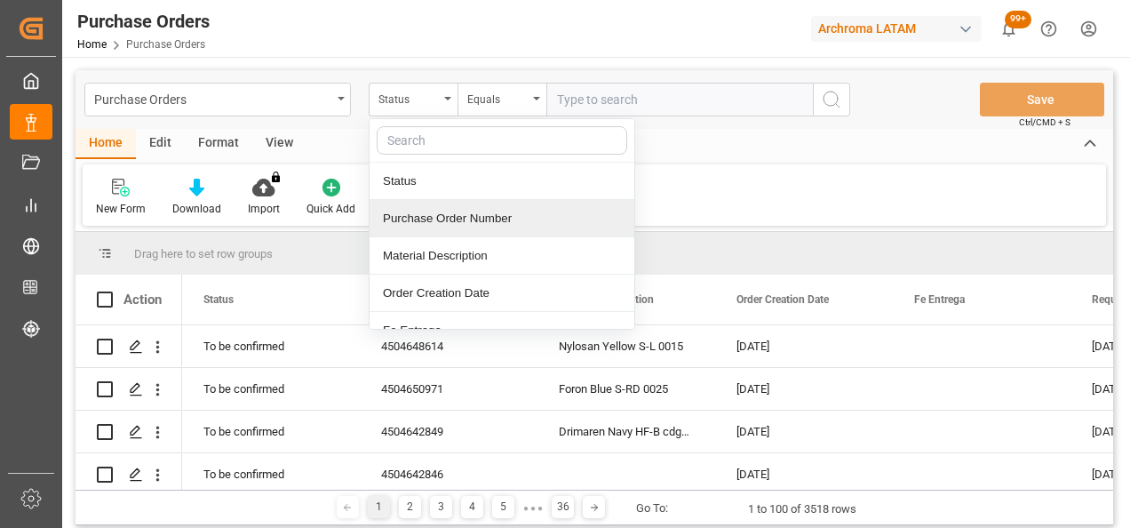
click at [488, 217] on div "Purchase Order Number" at bounding box center [501, 218] width 265 height 37
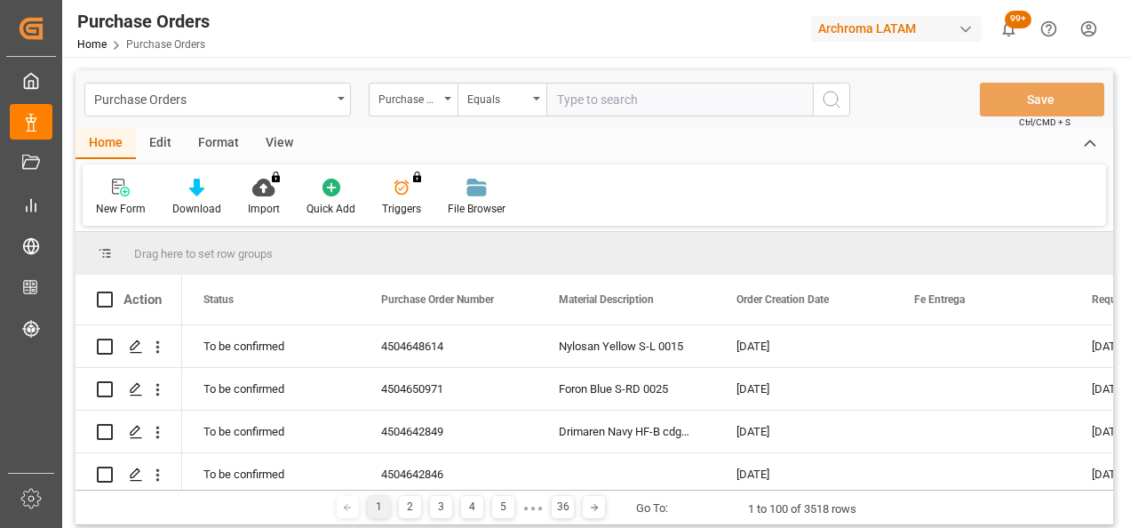
click at [645, 75] on div "Purchase Orders Purchase Order Number Equals Save Ctrl/CMD + S" at bounding box center [593, 99] width 1037 height 59
click at [635, 90] on input "text" at bounding box center [679, 100] width 266 height 34
paste input "4504649460"
type input "4504649460"
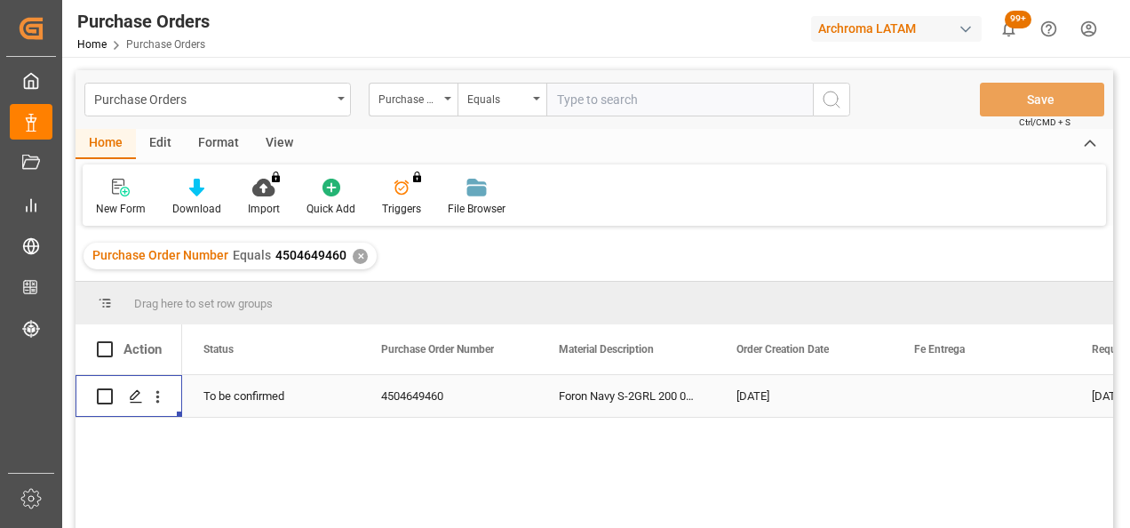
click at [137, 401] on icon "Press SPACE to select this row." at bounding box center [136, 396] width 14 height 14
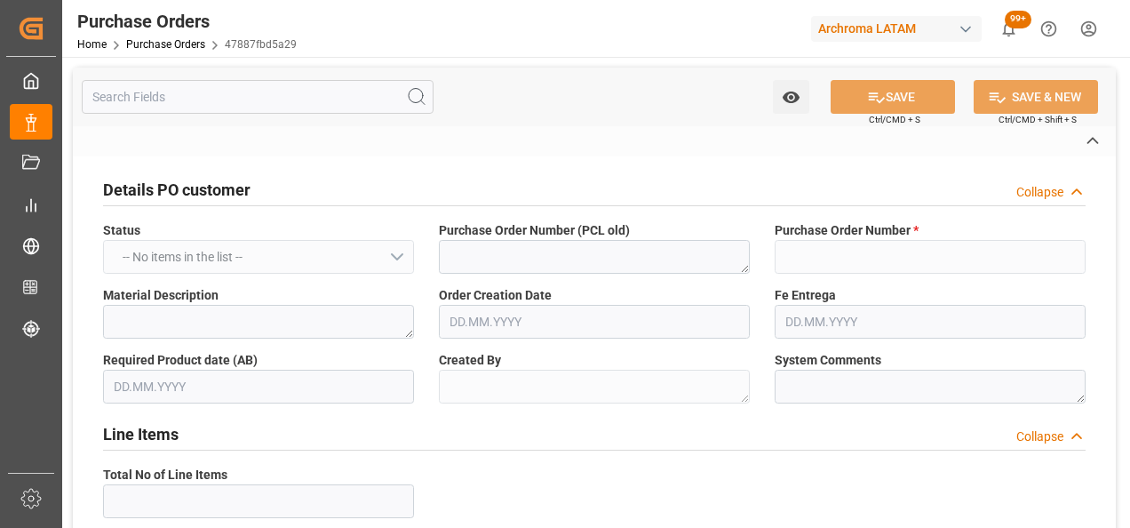
type input "4504649460"
type textarea "Foron Navy S-2GRL 200 0025"
type textarea "ABARAJAS"
type textarea "No Line Item Found"
type input "4001"
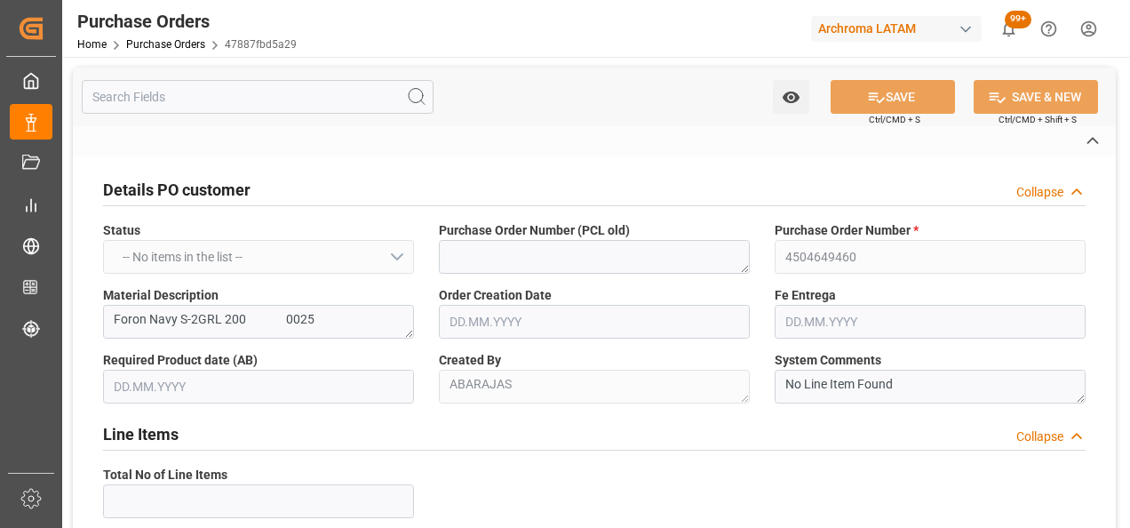
type input "HANGZHOU JIHUA IMPORT & EXPORT CO."
type input "Definitivo"
type input "[PERSON_NAME]"
type input "[GEOGRAPHIC_DATA]"
type textarea "TEXTIL"
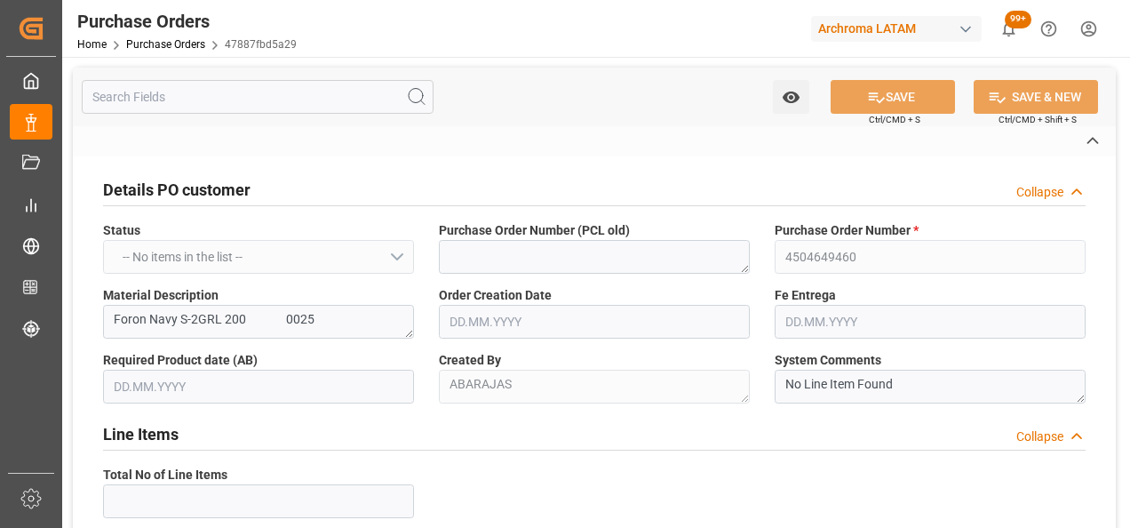
type input "SEAFREIGHT"
type input "1"
type input "[DATE]"
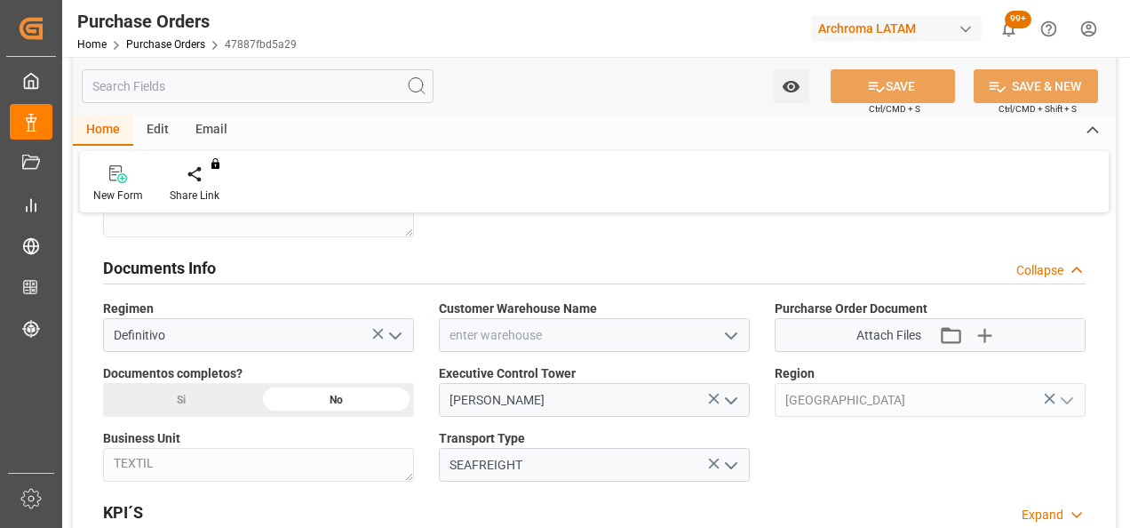
scroll to position [1243, 0]
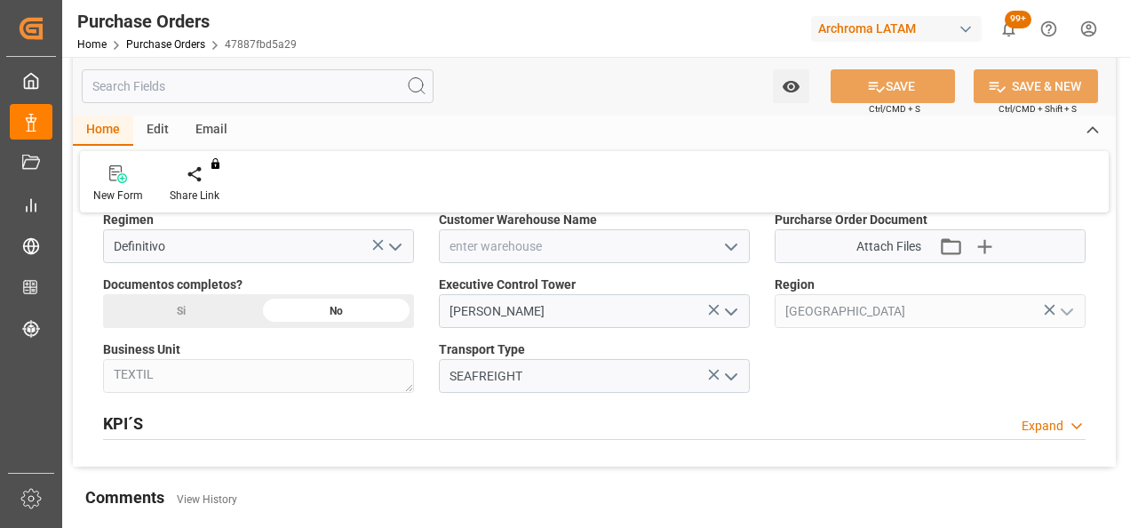
click at [734, 246] on icon "open menu" at bounding box center [730, 246] width 21 height 21
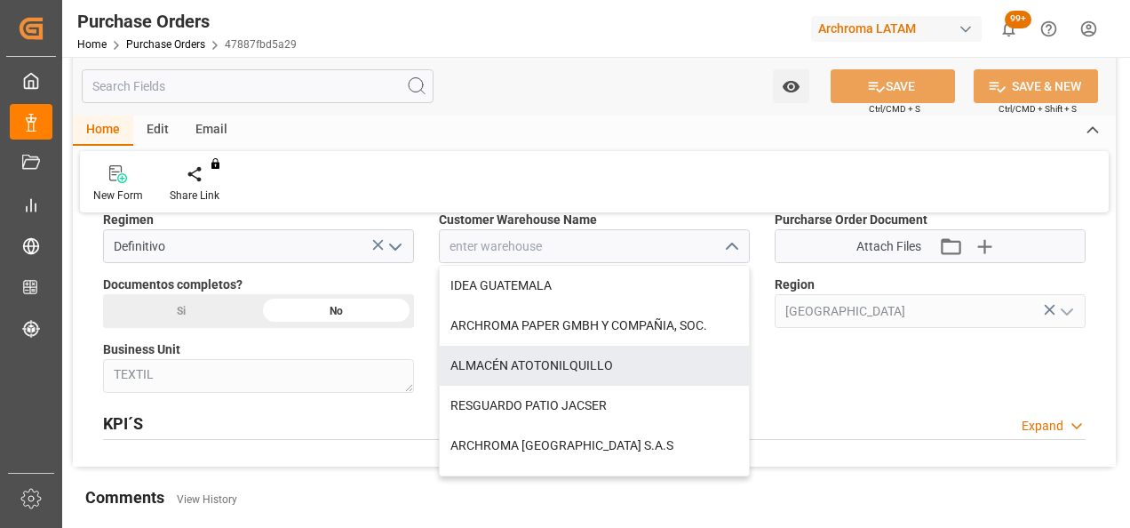
click at [614, 355] on div "ALMACÉN ATOTONILQUILLO" at bounding box center [594, 365] width 309 height 40
type input "ALMACÉN ATOTONILQUILLO"
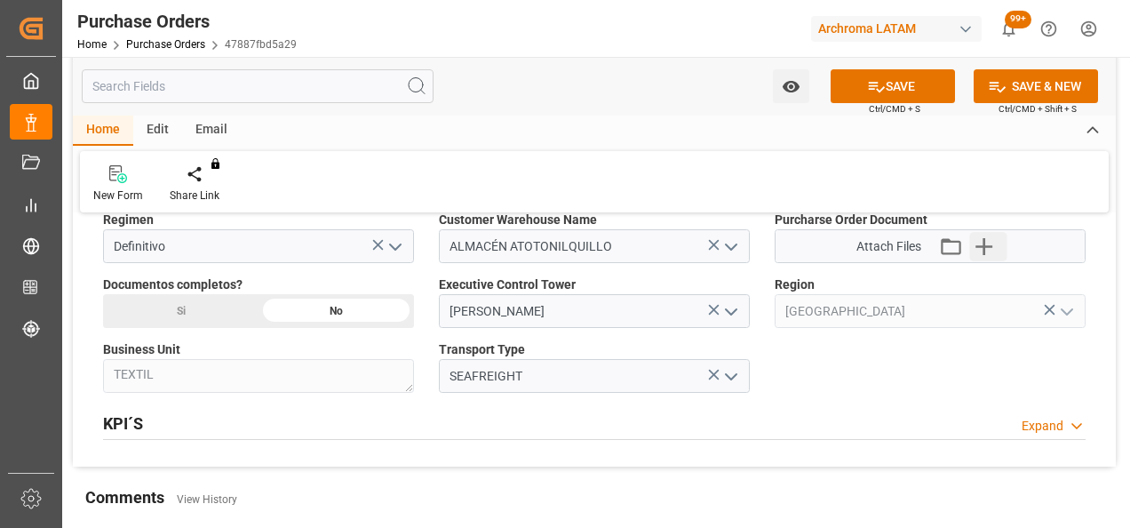
click at [981, 245] on icon "button" at bounding box center [984, 246] width 28 height 28
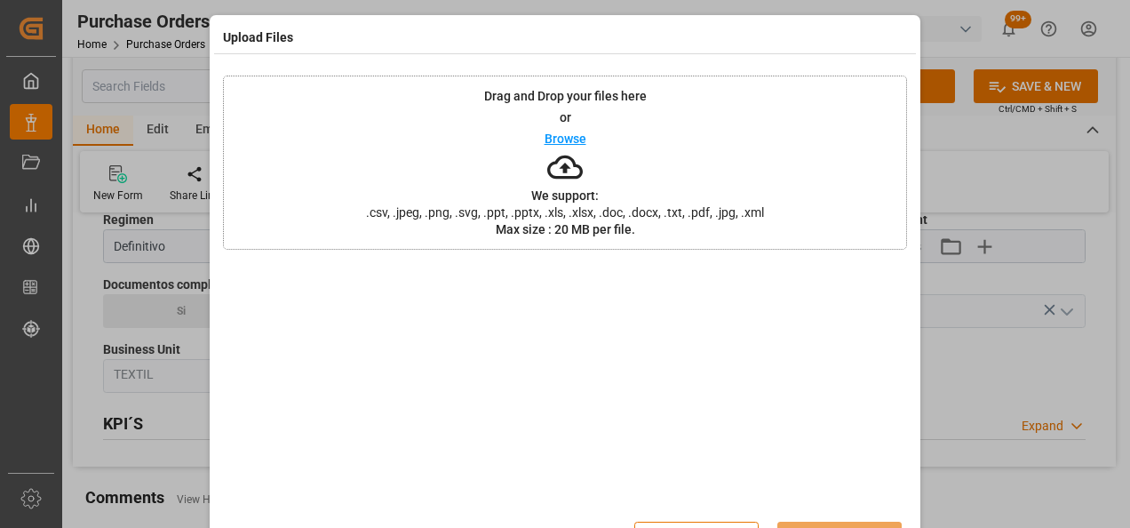
click at [437, 171] on div "Drag and Drop your files here or Browse We support: .csv, .jpeg, .png, .svg, .p…" at bounding box center [565, 162] width 684 height 174
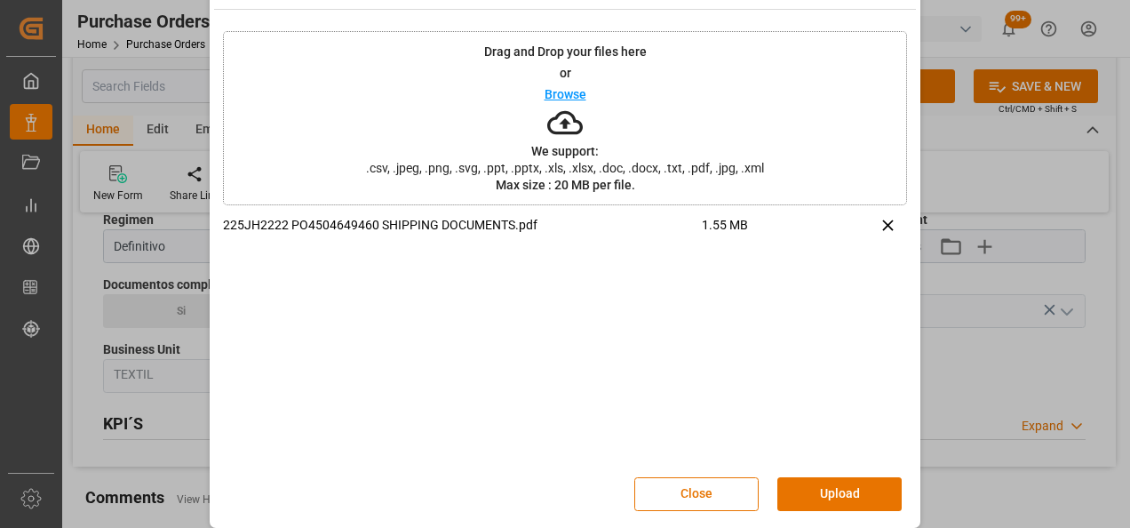
scroll to position [58, 0]
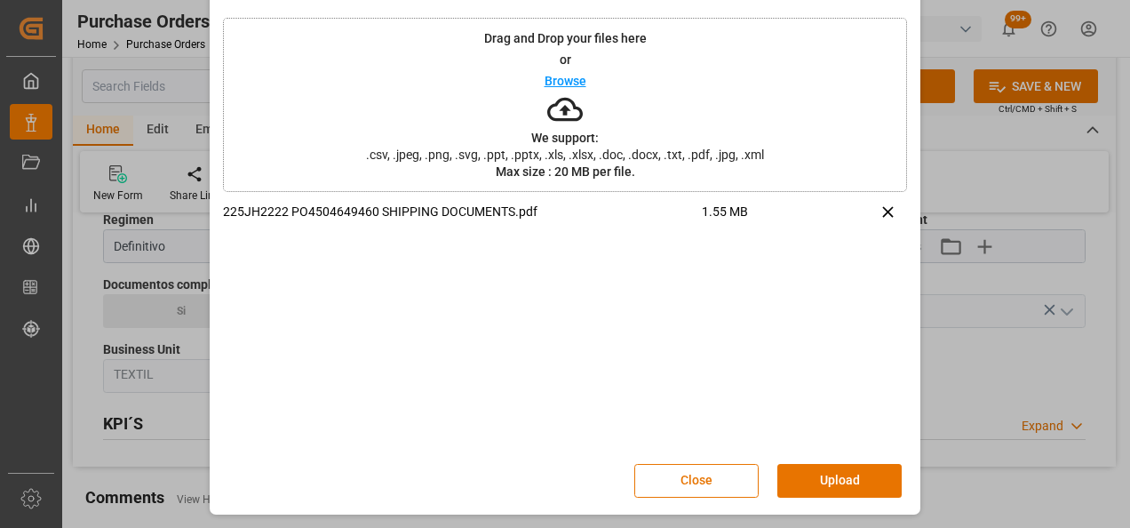
click at [814, 489] on button "Upload" at bounding box center [839, 481] width 124 height 34
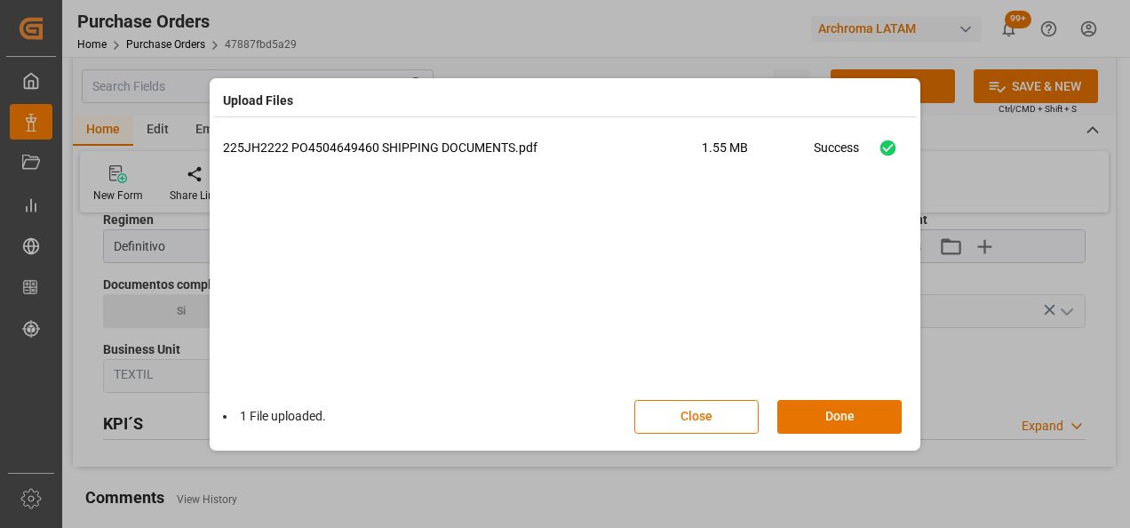
click at [861, 419] on button "Done" at bounding box center [839, 417] width 124 height 34
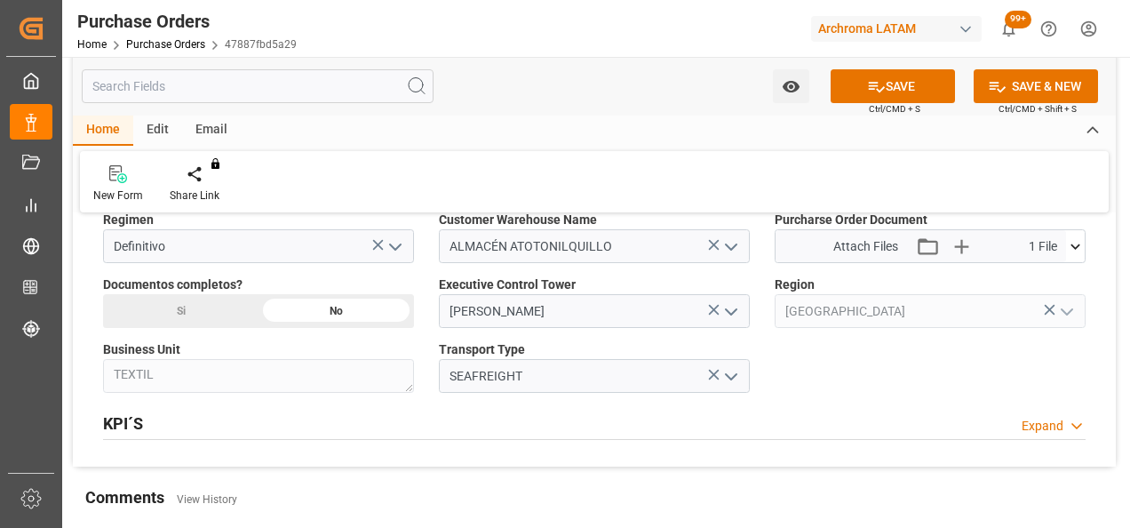
click at [233, 314] on div "Si" at bounding box center [180, 311] width 155 height 34
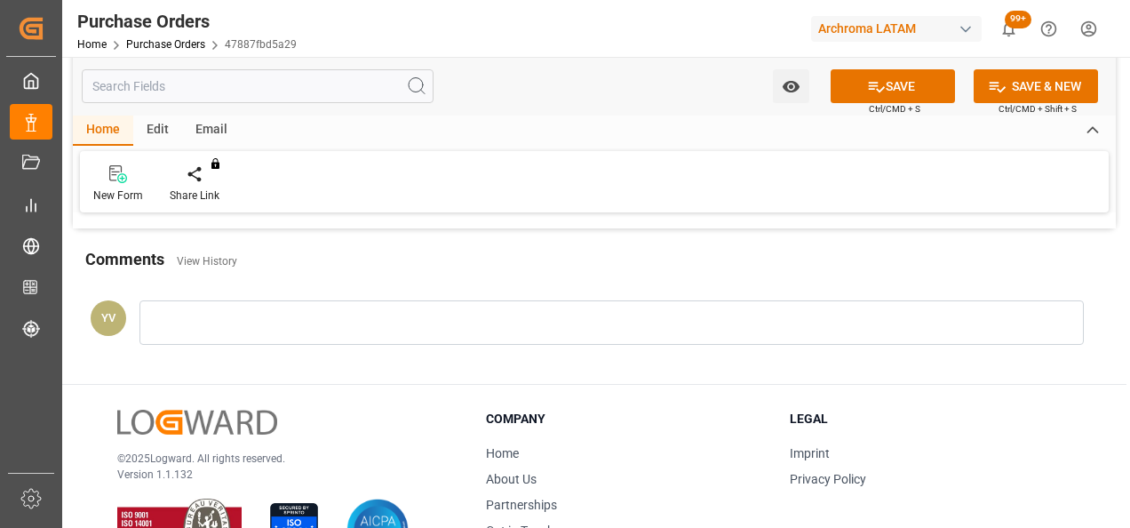
scroll to position [1510, 0]
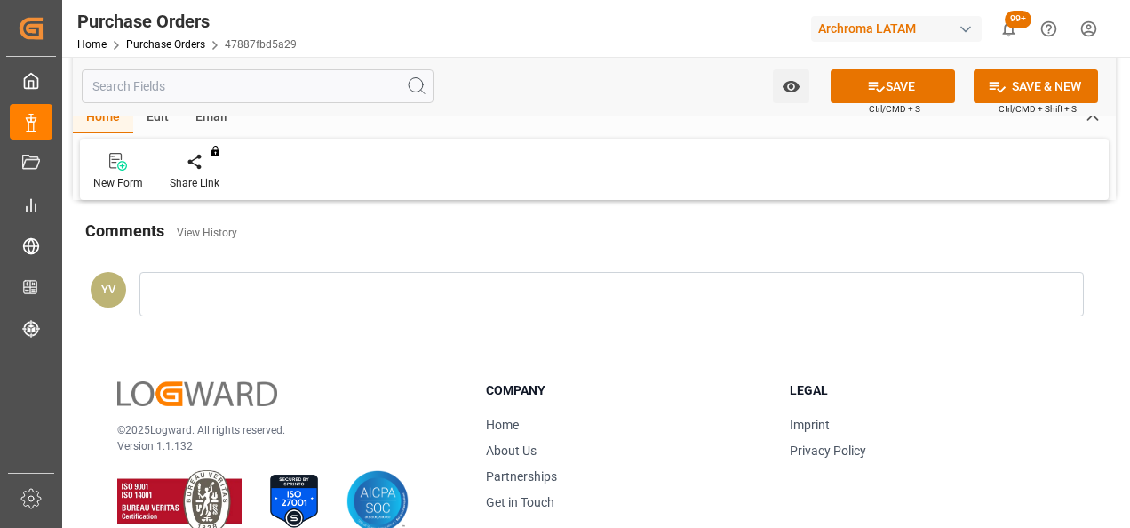
click at [225, 291] on div at bounding box center [611, 294] width 944 height 44
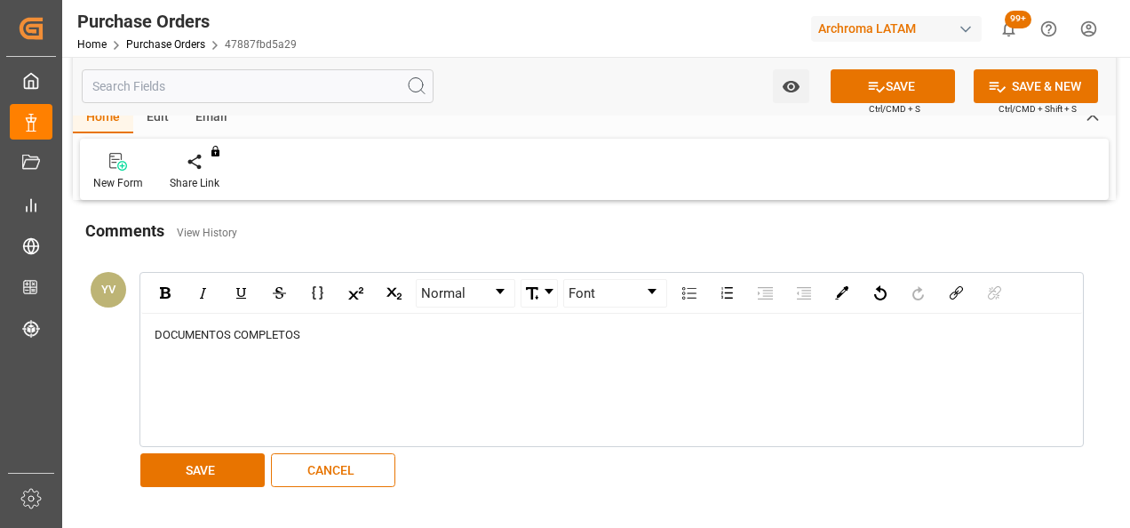
click at [215, 458] on button "SAVE" at bounding box center [202, 470] width 124 height 34
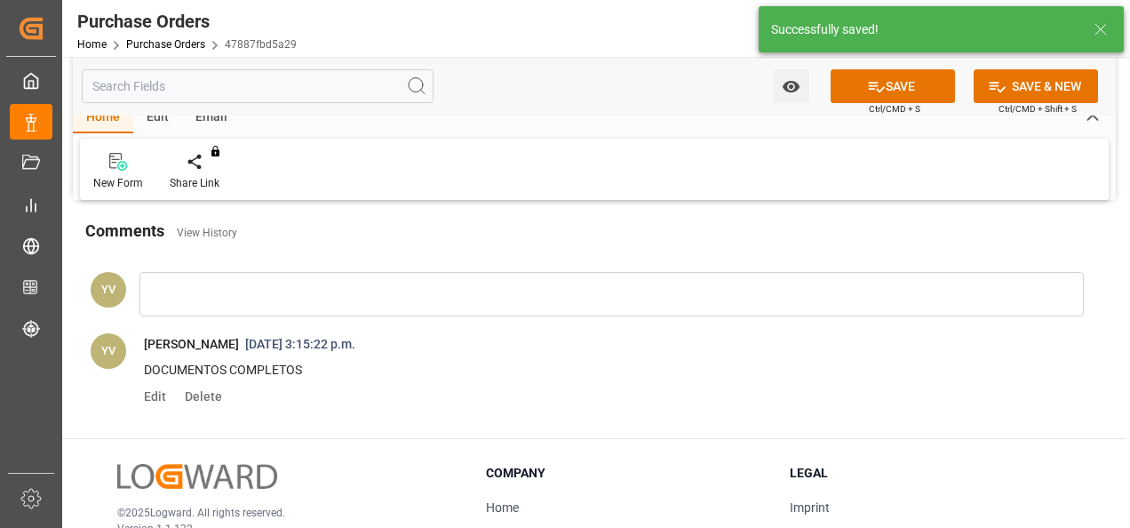
click at [784, 91] on icon "open menu" at bounding box center [791, 86] width 19 height 19
click at [756, 118] on span "Start Watching" at bounding box center [717, 125] width 162 height 19
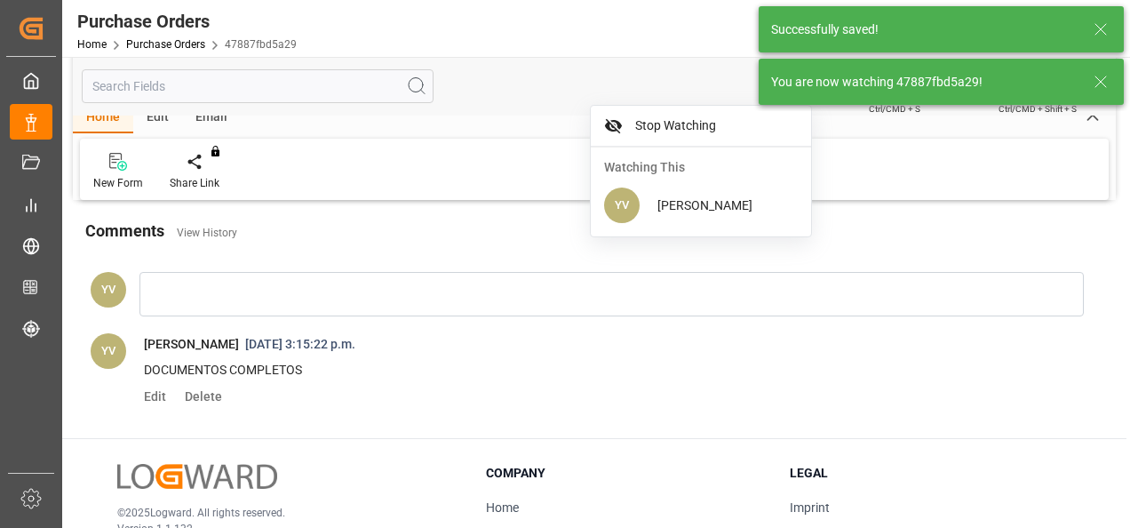
click at [1106, 83] on icon at bounding box center [1100, 81] width 21 height 21
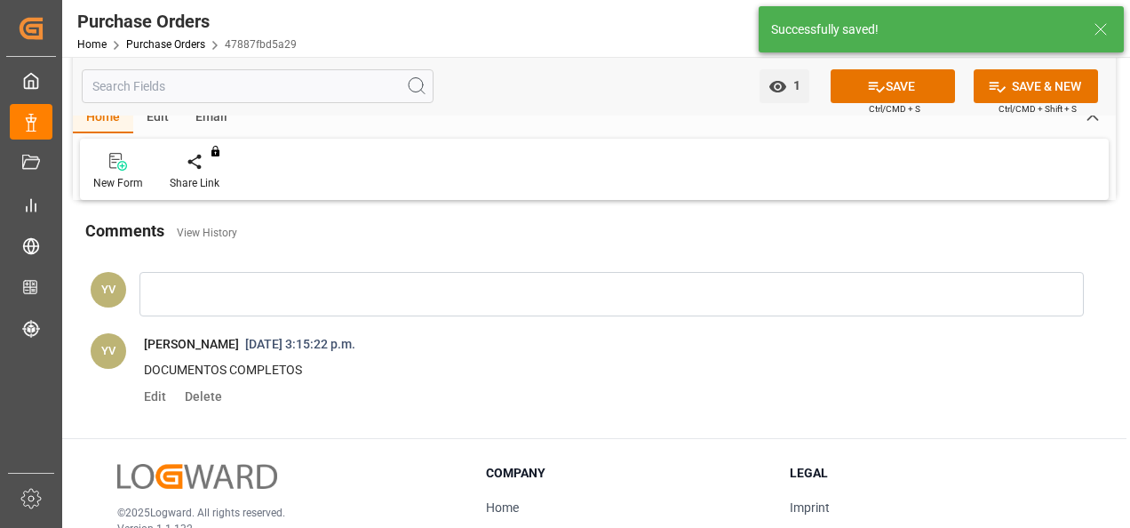
click at [884, 86] on button "SAVE" at bounding box center [892, 86] width 124 height 34
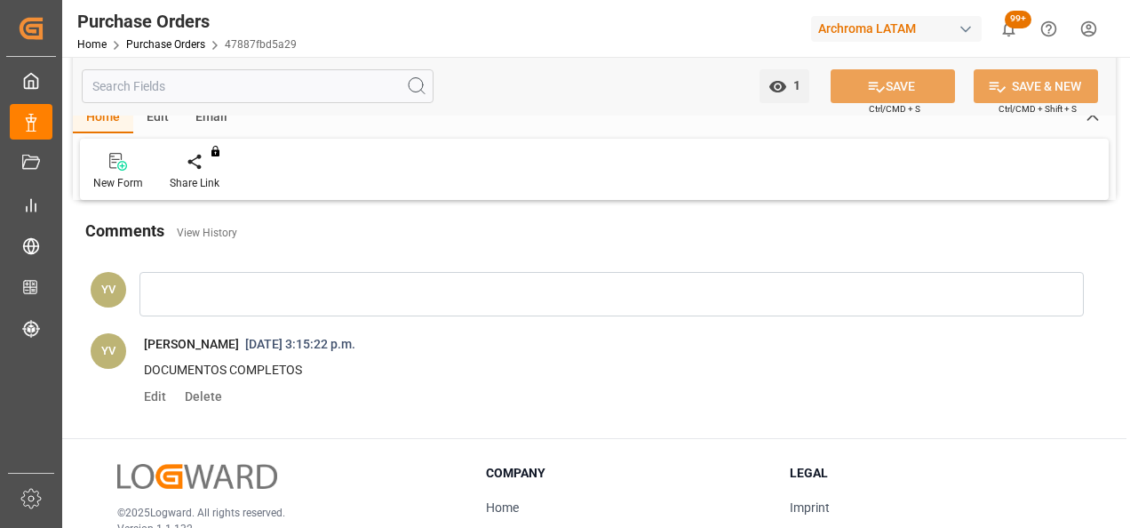
click at [186, 51] on link "Purchase Orders" at bounding box center [165, 44] width 79 height 12
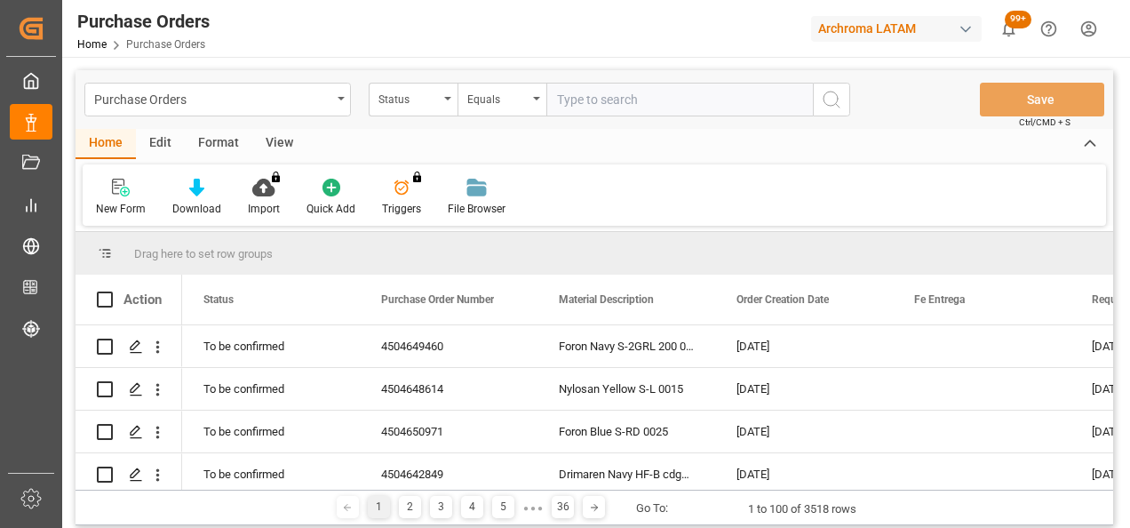
click at [415, 97] on div "Status" at bounding box center [408, 97] width 60 height 20
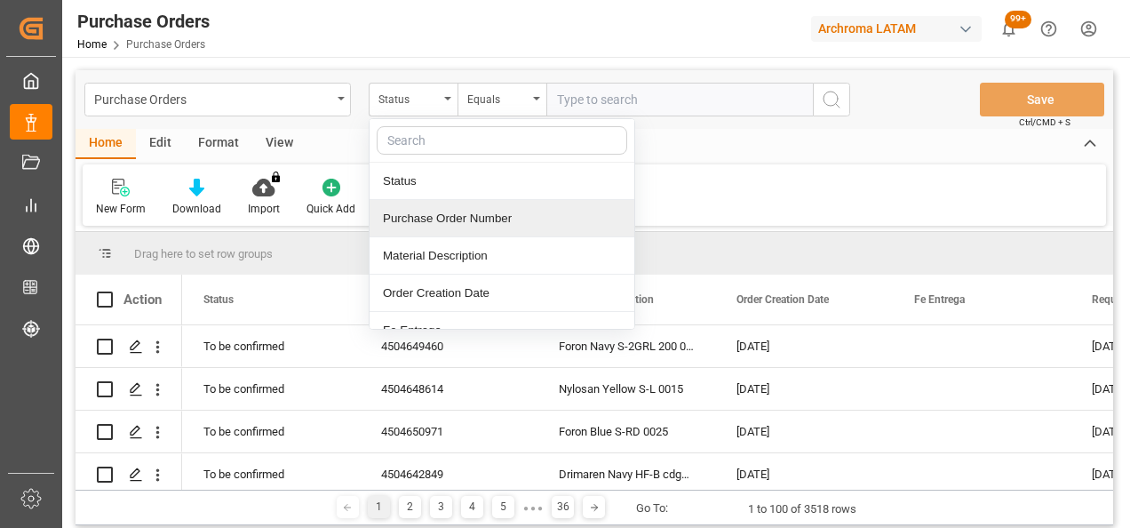
click at [481, 211] on div "Purchase Order Number" at bounding box center [501, 218] width 265 height 37
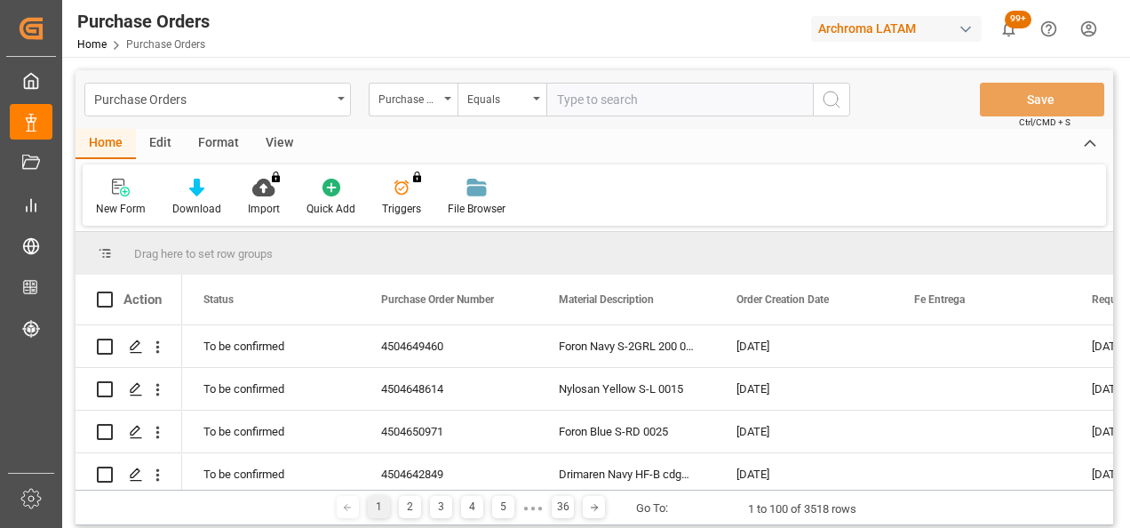
click at [584, 99] on input "text" at bounding box center [679, 100] width 266 height 34
paste input "4504650937"
type input "4504650937"
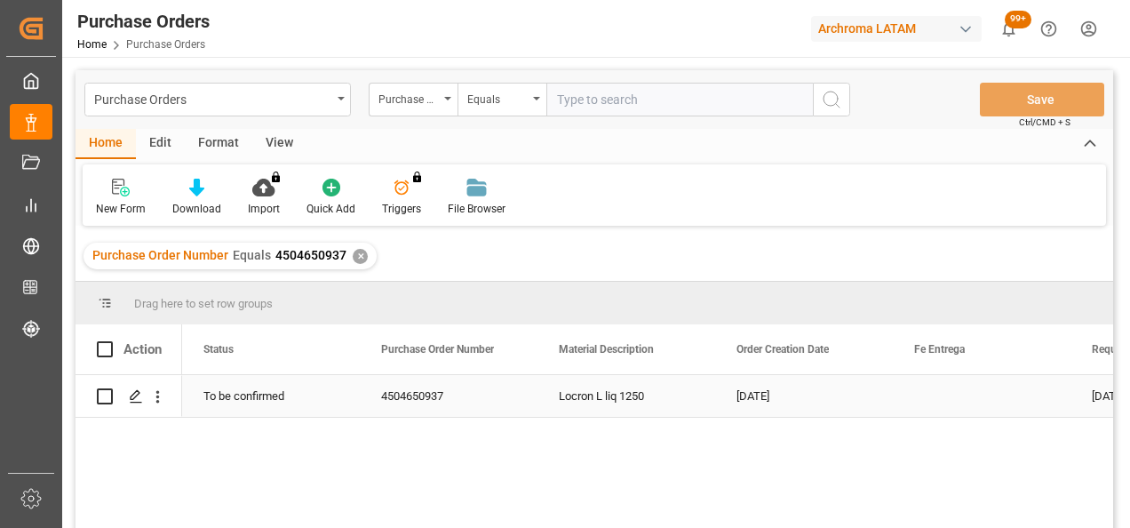
click at [130, 393] on icon "Press SPACE to select this row." at bounding box center [136, 396] width 14 height 14
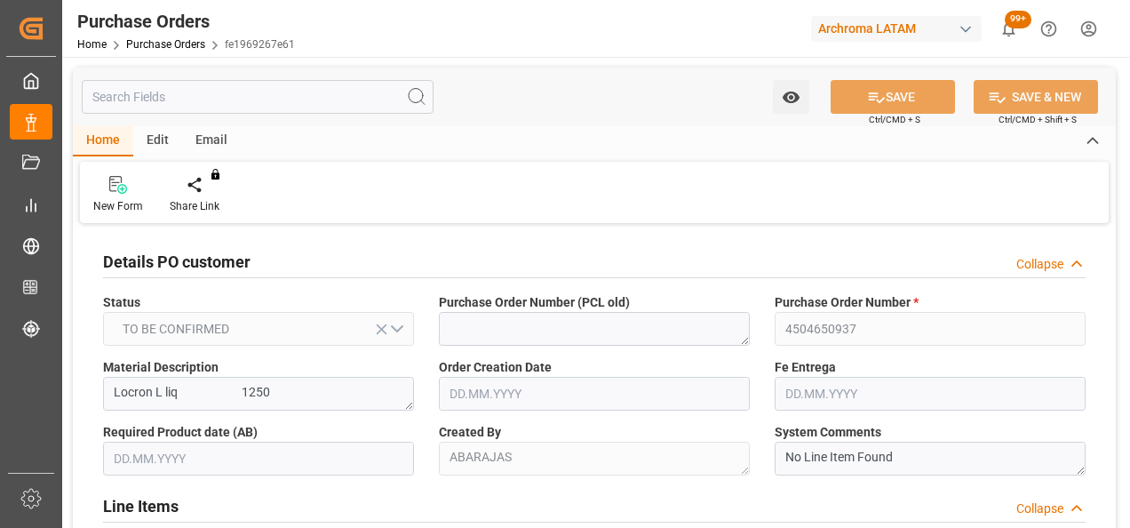
type input "[DATE]"
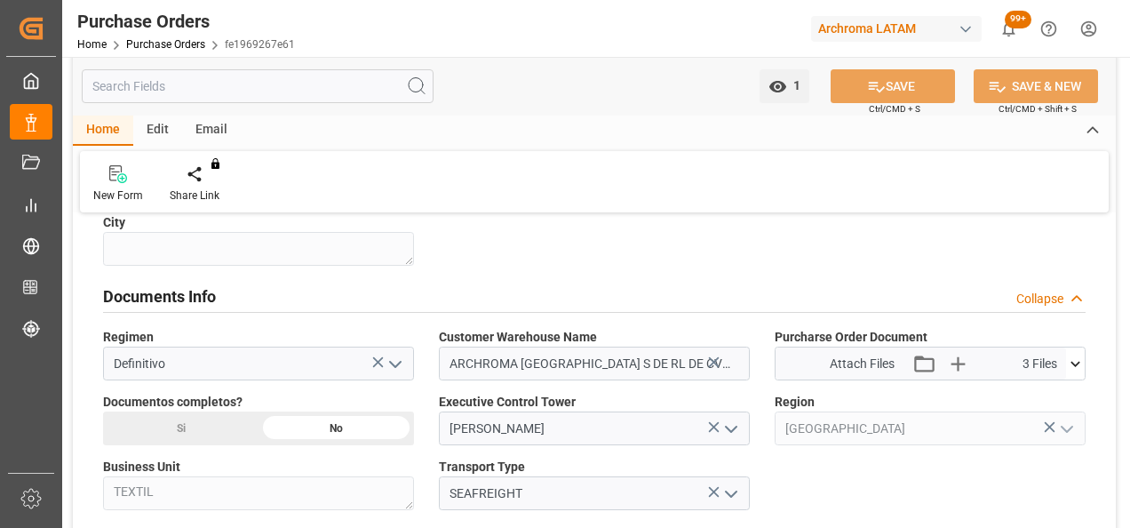
scroll to position [1155, 0]
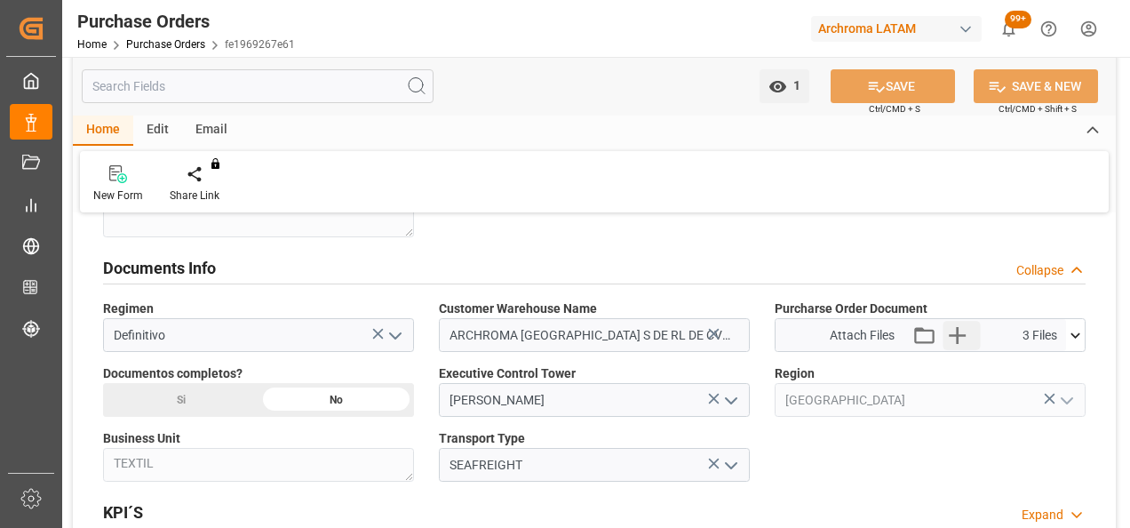
click at [949, 330] on icon "button" at bounding box center [957, 335] width 17 height 17
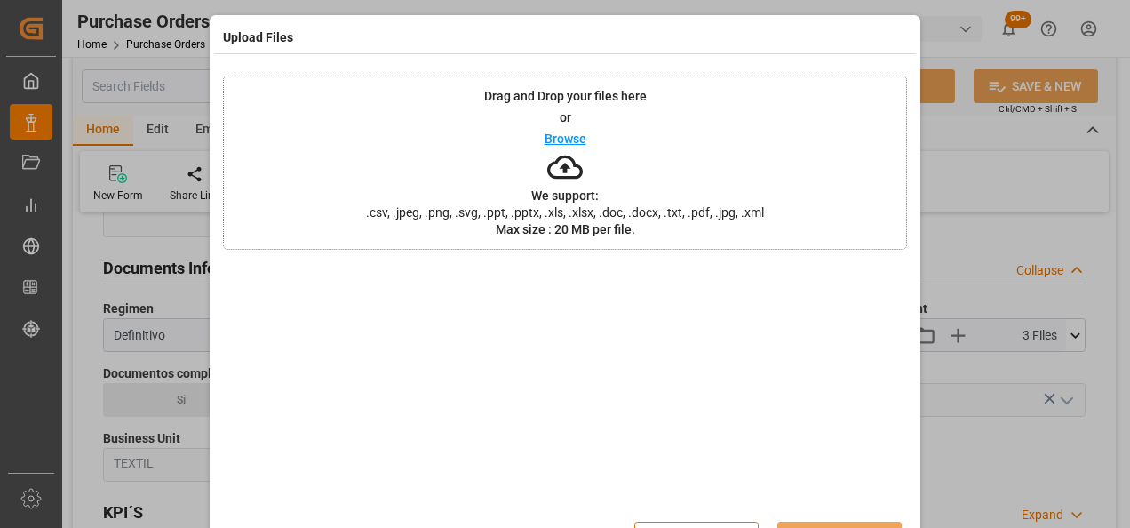
click at [639, 146] on div "Drag and Drop your files here or Browse We support: .csv, .jpeg, .png, .svg, .p…" at bounding box center [565, 162] width 684 height 174
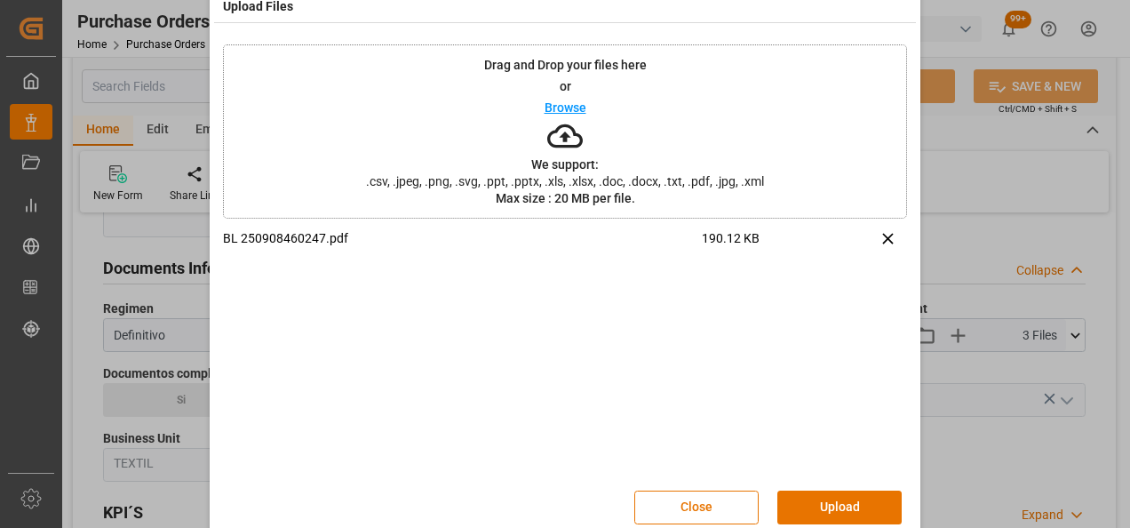
scroll to position [58, 0]
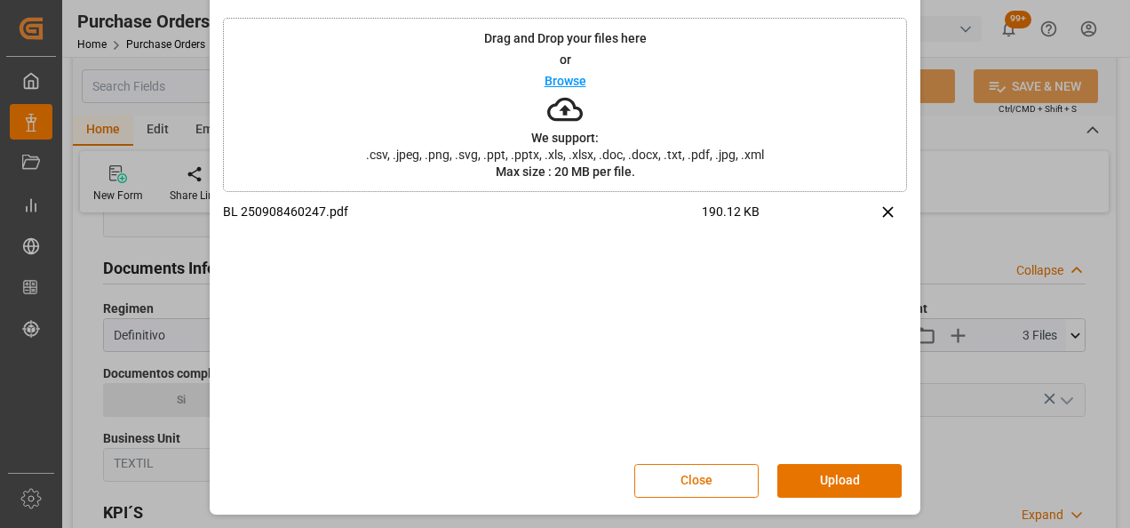
click at [852, 480] on button "Upload" at bounding box center [839, 481] width 124 height 34
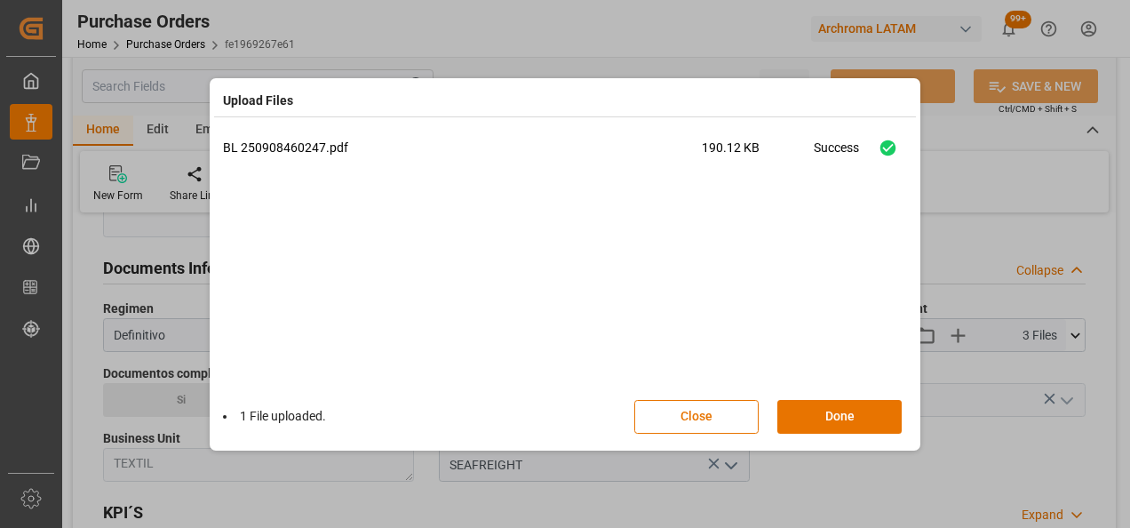
click at [841, 421] on button "Done" at bounding box center [839, 417] width 124 height 34
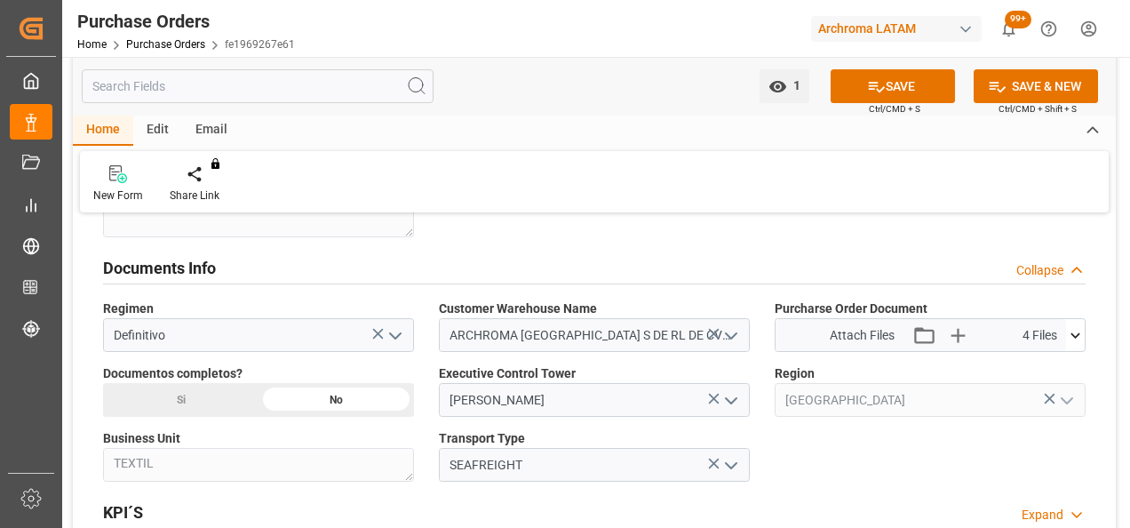
click at [220, 393] on div "Si" at bounding box center [180, 400] width 155 height 34
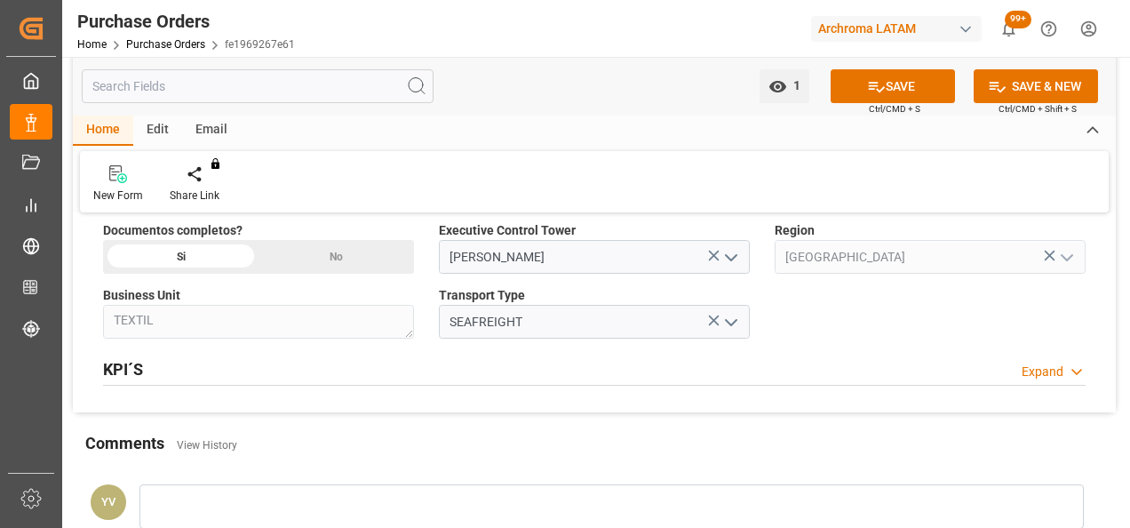
scroll to position [1421, 0]
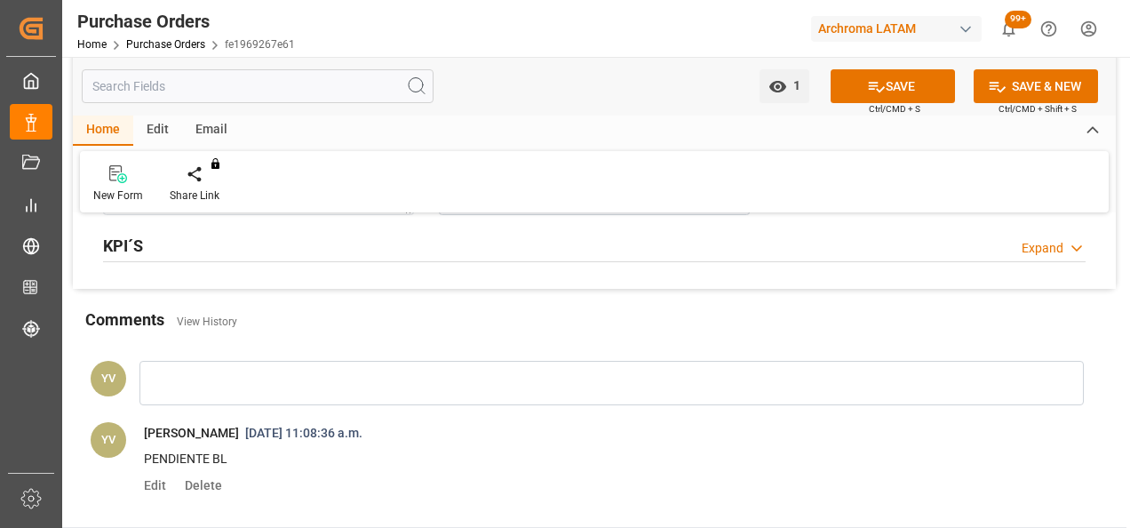
click at [204, 385] on div at bounding box center [611, 383] width 944 height 44
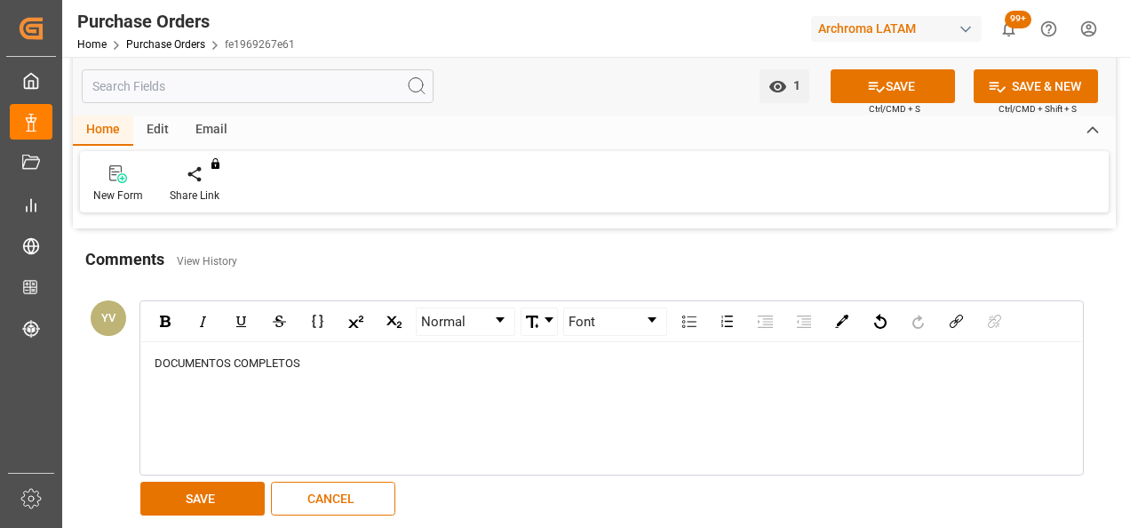
scroll to position [1510, 0]
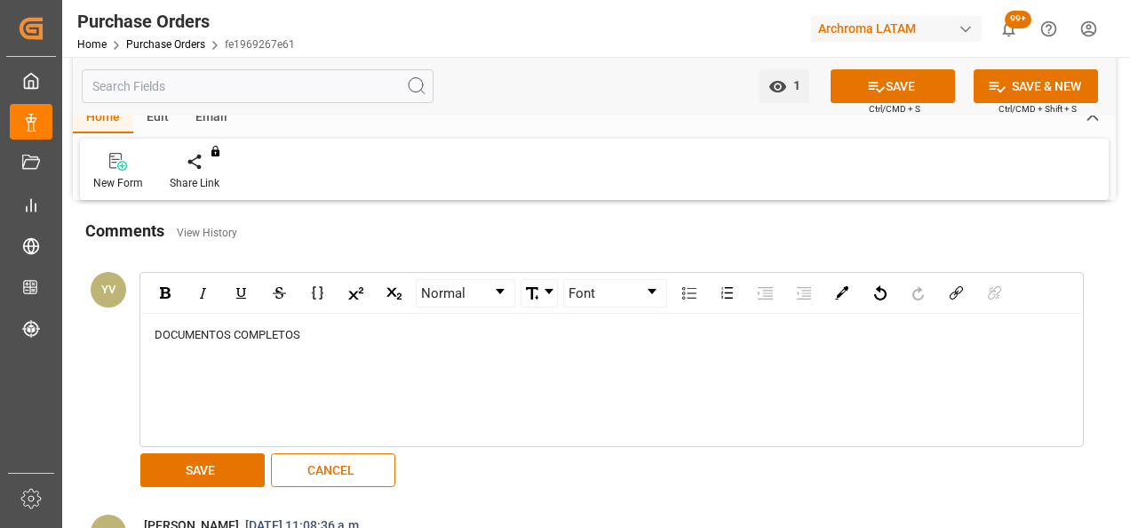
click at [226, 459] on button "SAVE" at bounding box center [202, 470] width 124 height 34
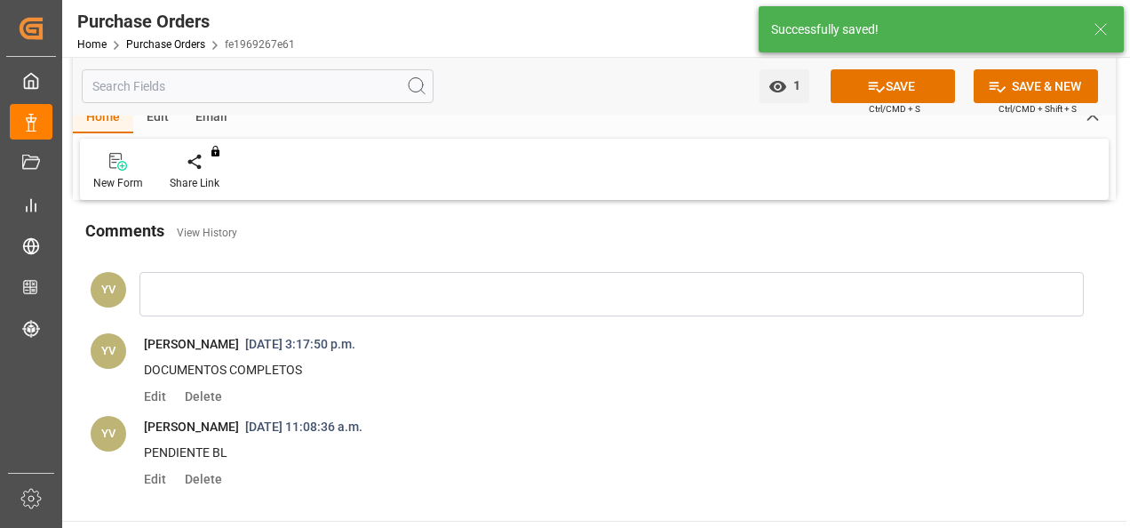
click at [876, 93] on icon at bounding box center [876, 86] width 19 height 19
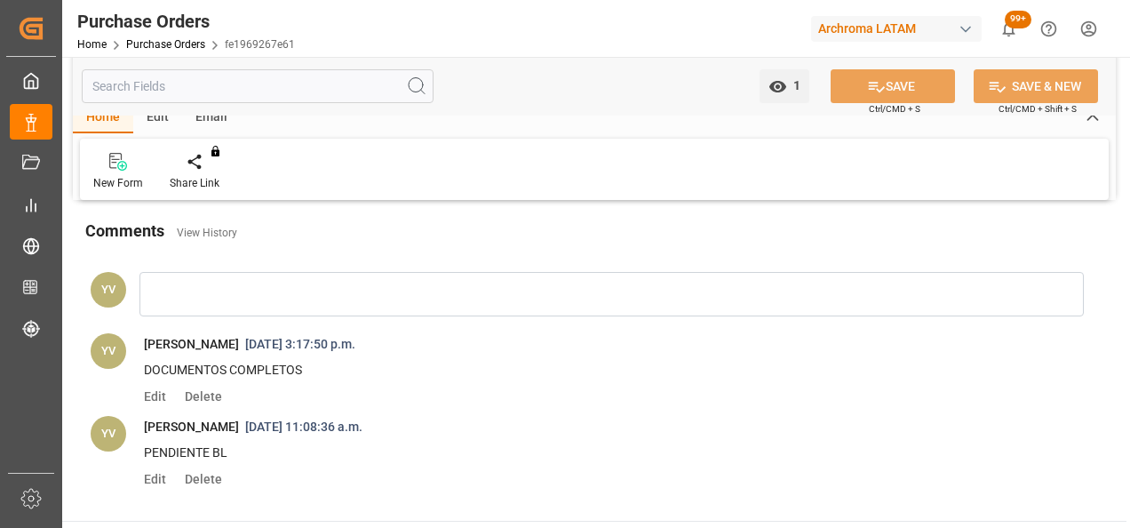
click at [181, 45] on link "Purchase Orders" at bounding box center [165, 44] width 79 height 12
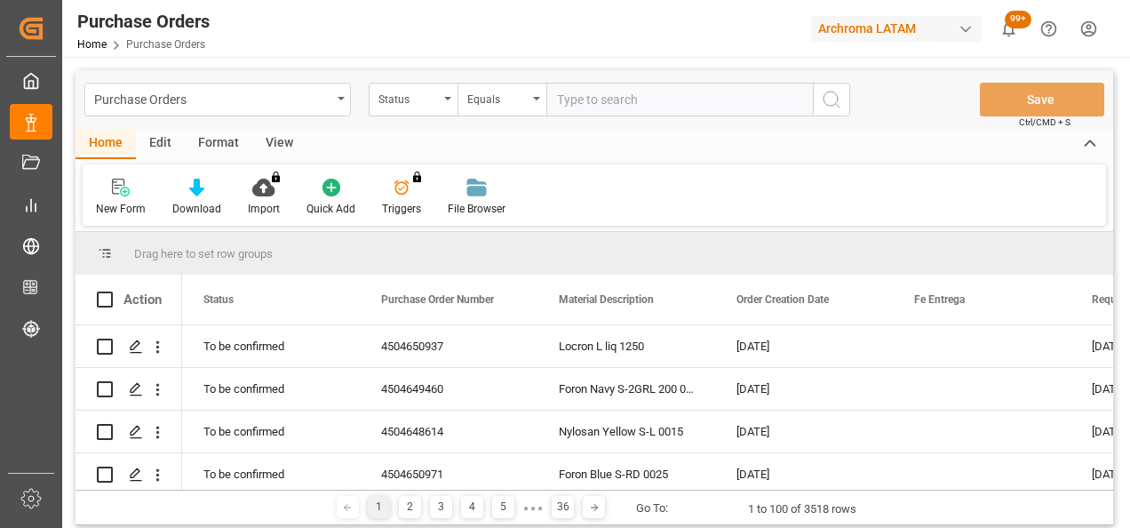
click at [449, 99] on icon "open menu" at bounding box center [447, 99] width 7 height 4
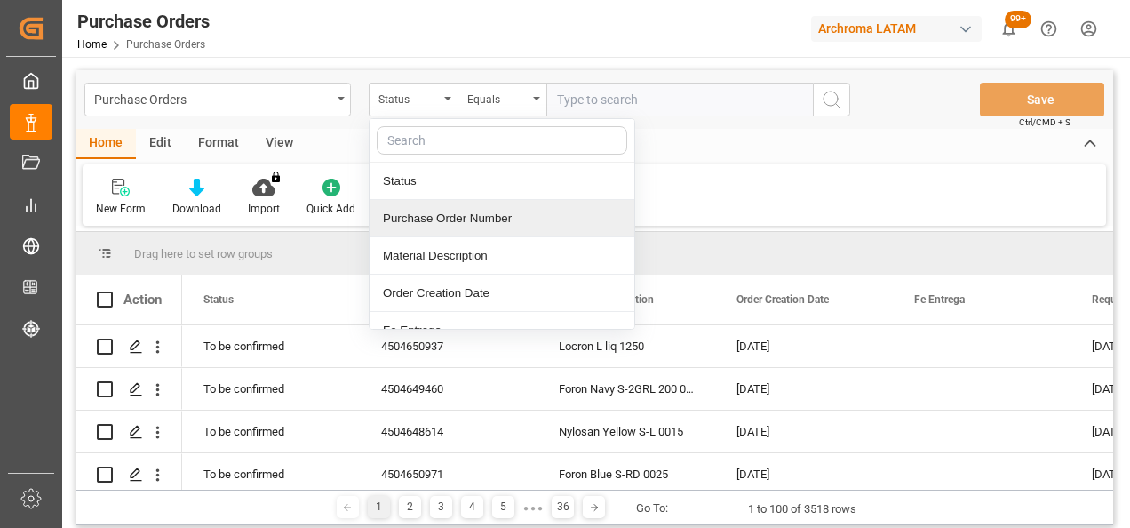
click at [448, 215] on div "Purchase Order Number" at bounding box center [501, 218] width 265 height 37
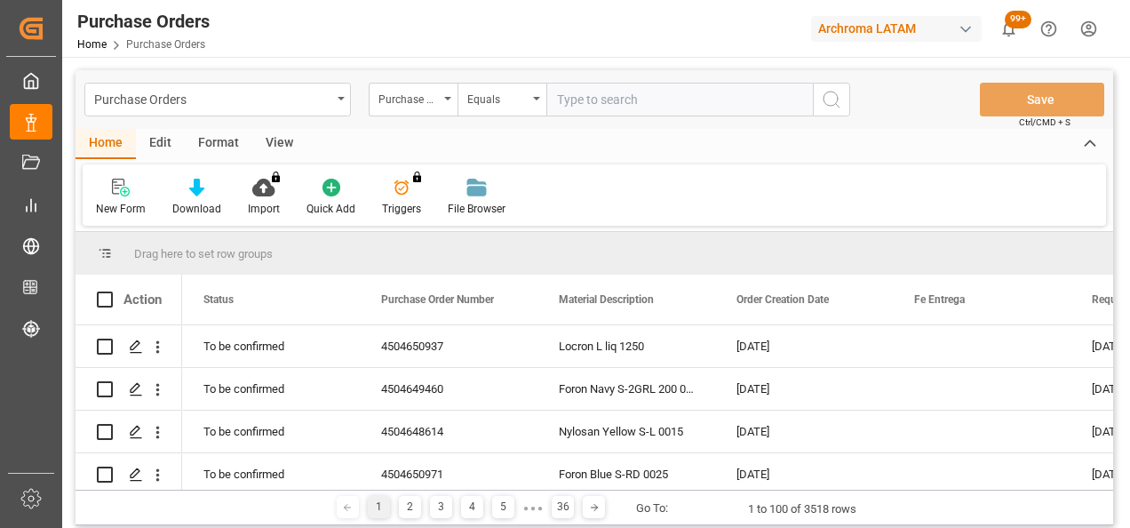
click at [607, 83] on input "text" at bounding box center [679, 100] width 266 height 34
paste input "4504656001"
type input "4504656001"
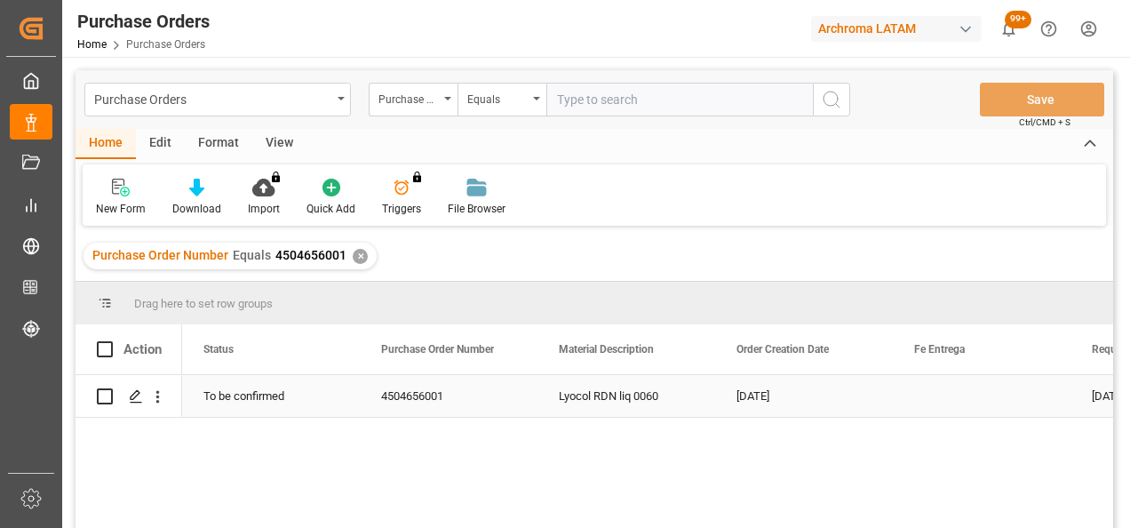
click at [141, 398] on icon "Press SPACE to select this row." at bounding box center [136, 396] width 14 height 14
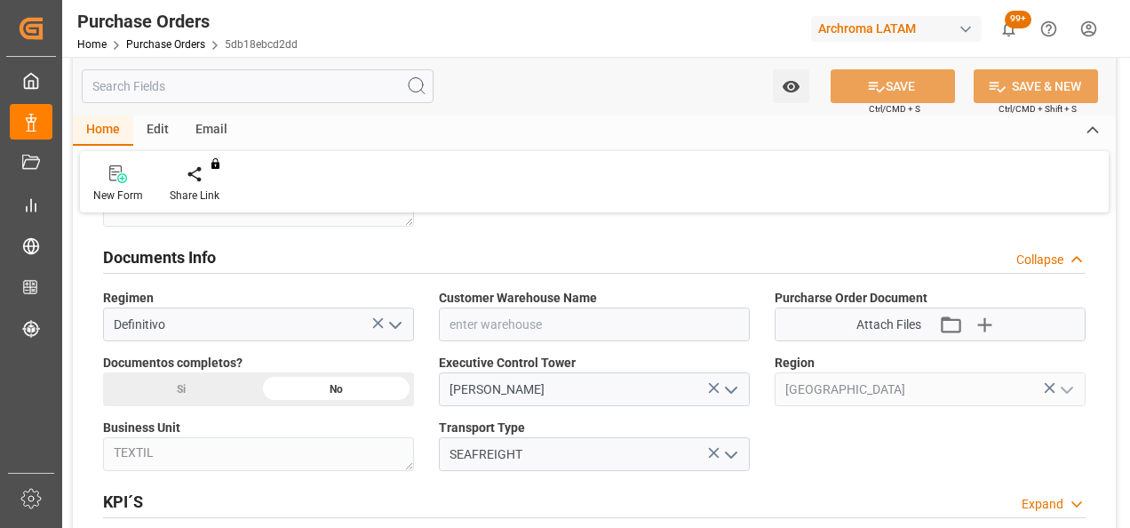
scroll to position [1243, 0]
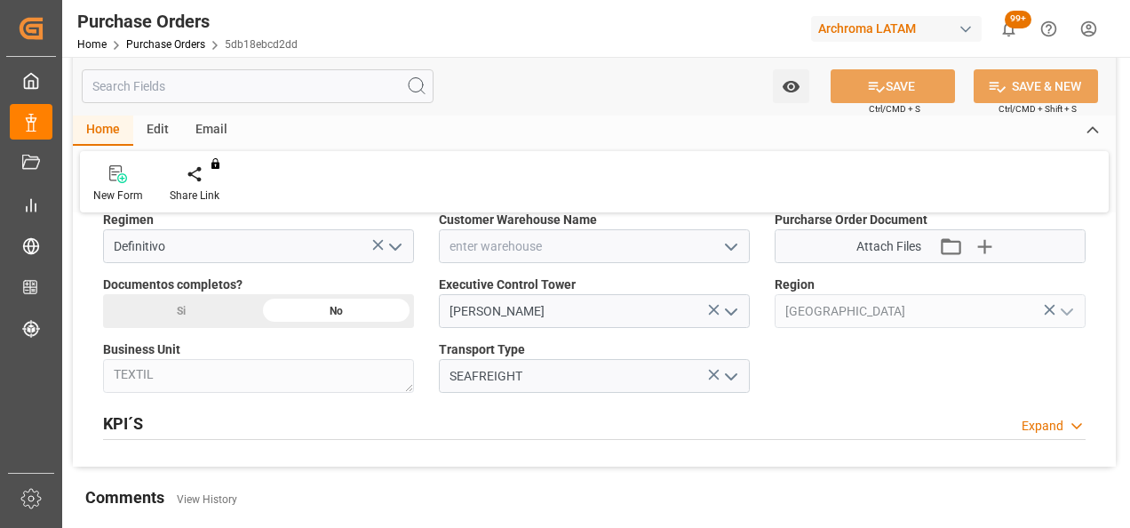
click at [735, 244] on icon "open menu" at bounding box center [730, 246] width 21 height 21
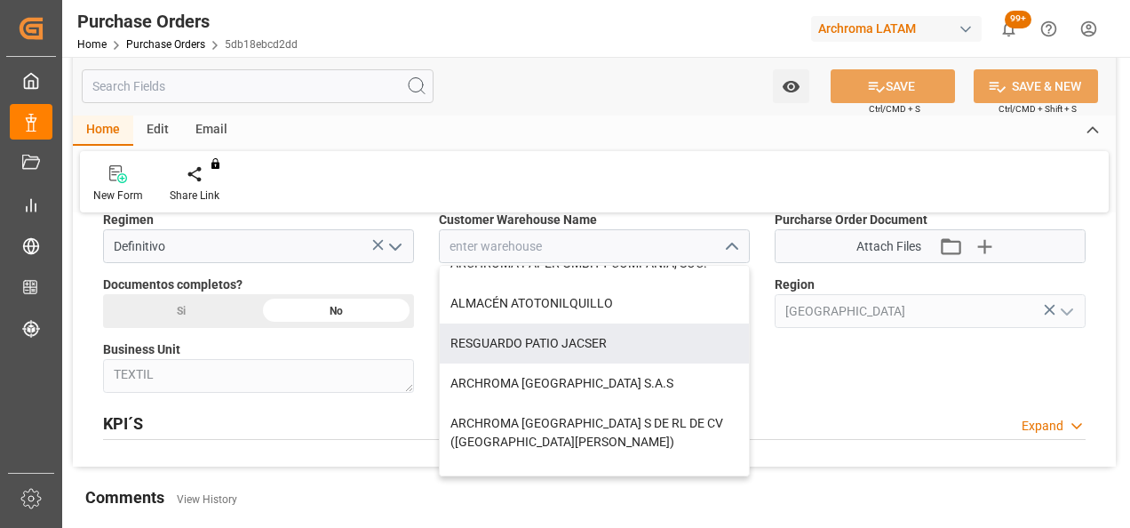
scroll to position [89, 0]
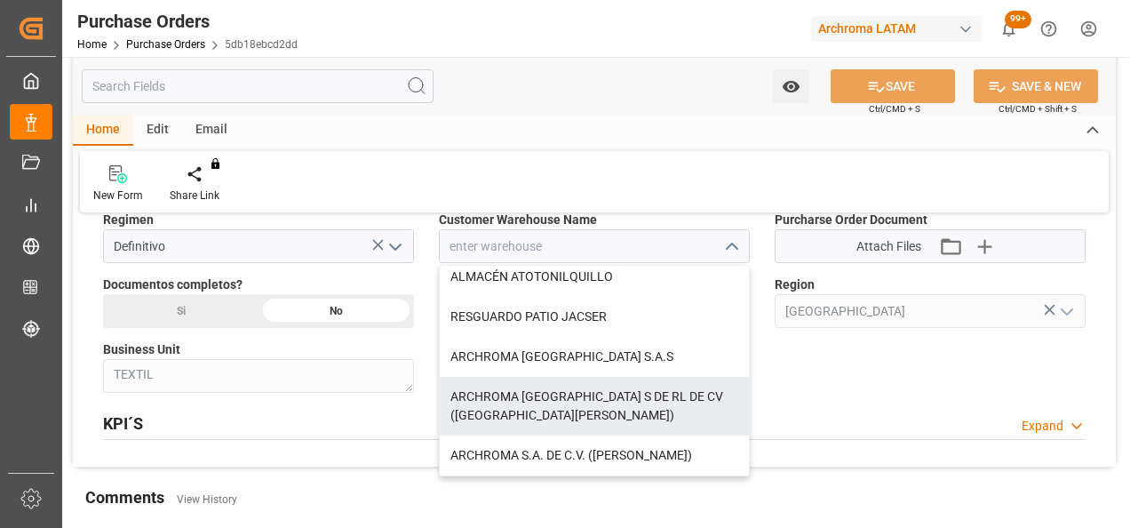
click at [639, 390] on div "ARCHROMA [GEOGRAPHIC_DATA] S DE RL DE CV ([GEOGRAPHIC_DATA][PERSON_NAME])" at bounding box center [594, 406] width 309 height 59
type input "ARCHROMA [GEOGRAPHIC_DATA] S DE RL DE CV ([GEOGRAPHIC_DATA][PERSON_NAME])"
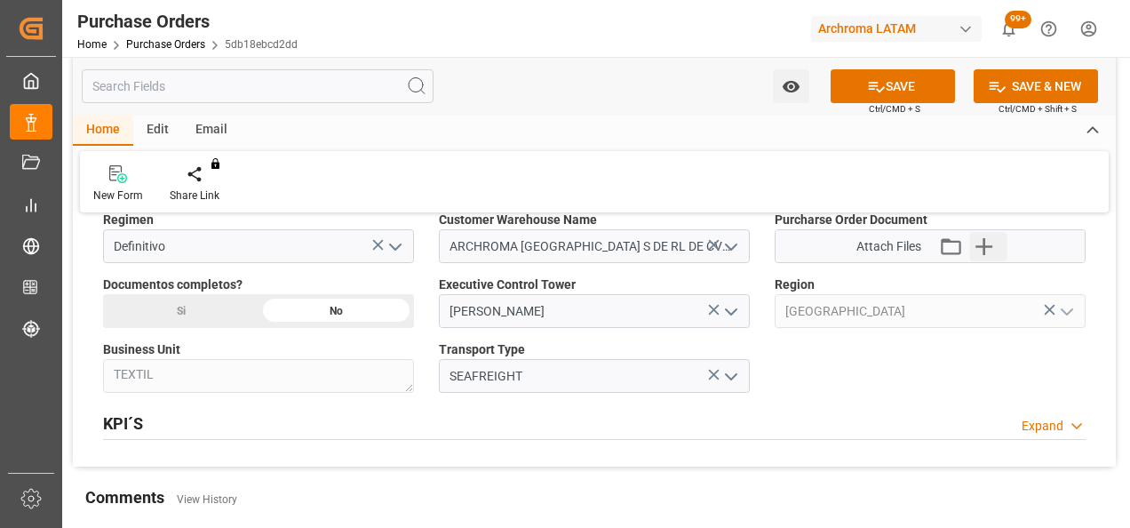
click at [976, 234] on icon "button" at bounding box center [984, 246] width 28 height 28
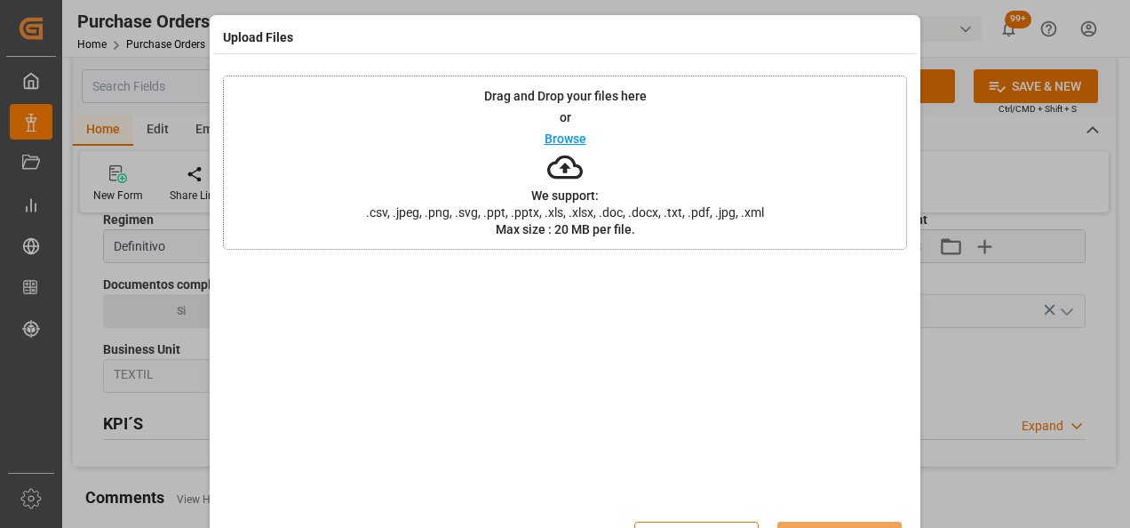
click at [462, 172] on div "Drag and Drop your files here or Browse We support: .csv, .jpeg, .png, .svg, .p…" at bounding box center [565, 162] width 684 height 174
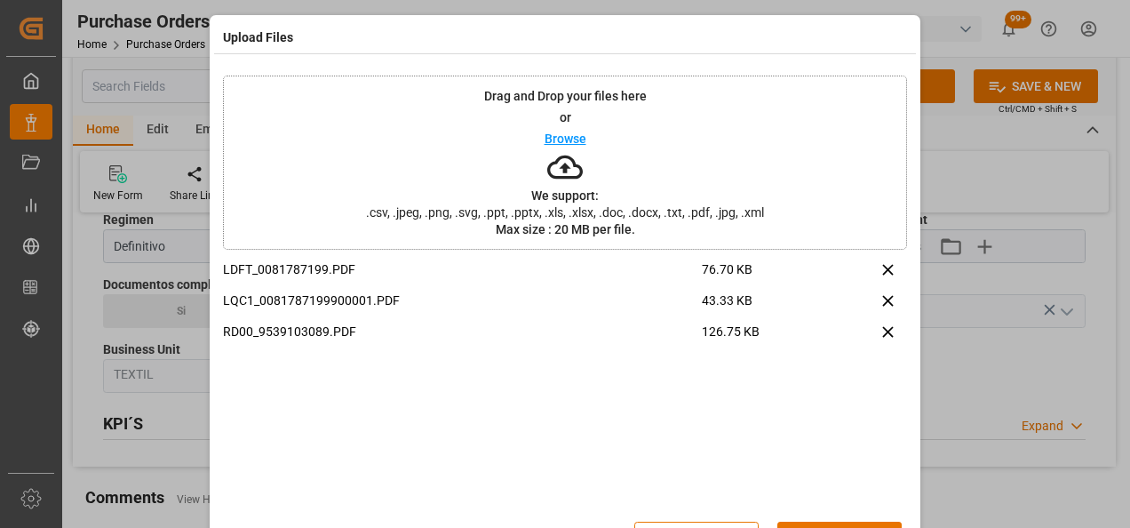
click at [836, 526] on button "Upload" at bounding box center [839, 538] width 124 height 34
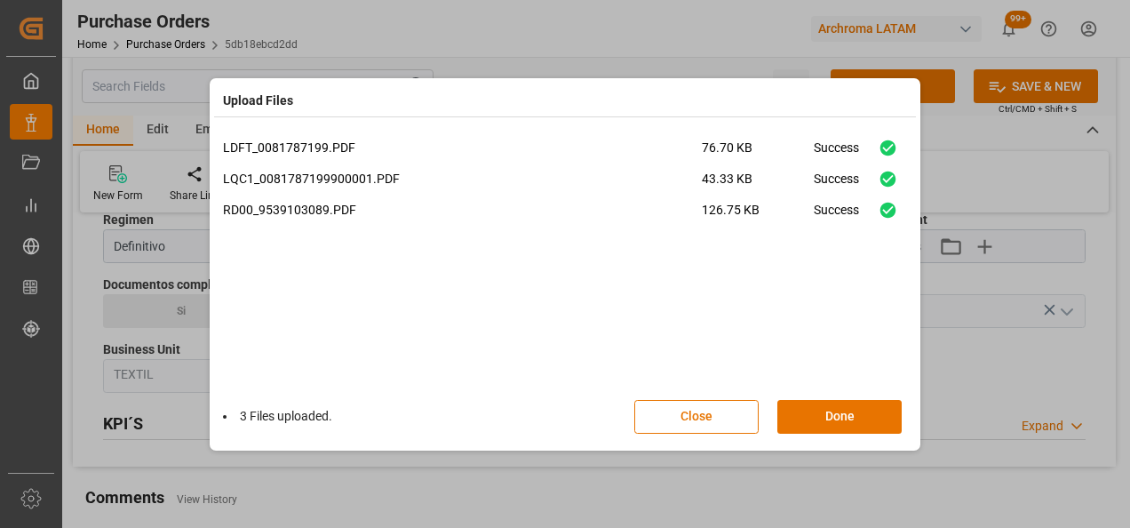
click at [822, 405] on button "Done" at bounding box center [839, 417] width 124 height 34
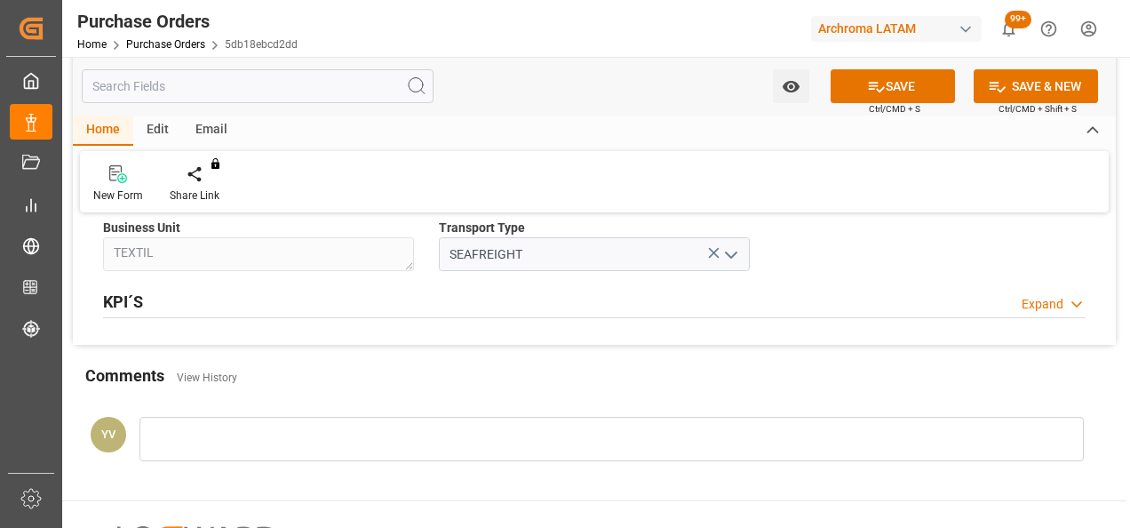
scroll to position [1421, 0]
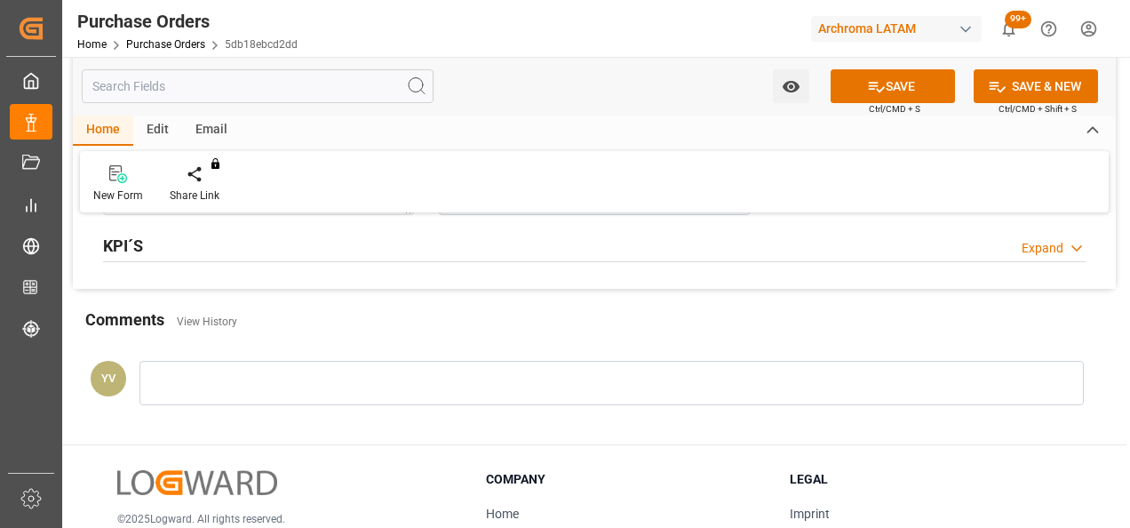
click at [241, 393] on div at bounding box center [611, 383] width 944 height 44
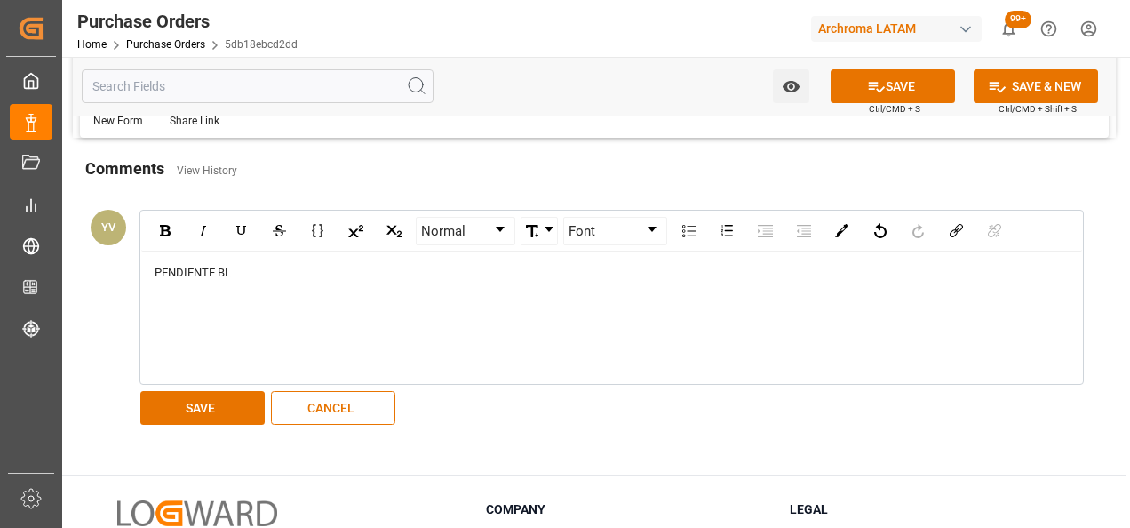
scroll to position [1687, 0]
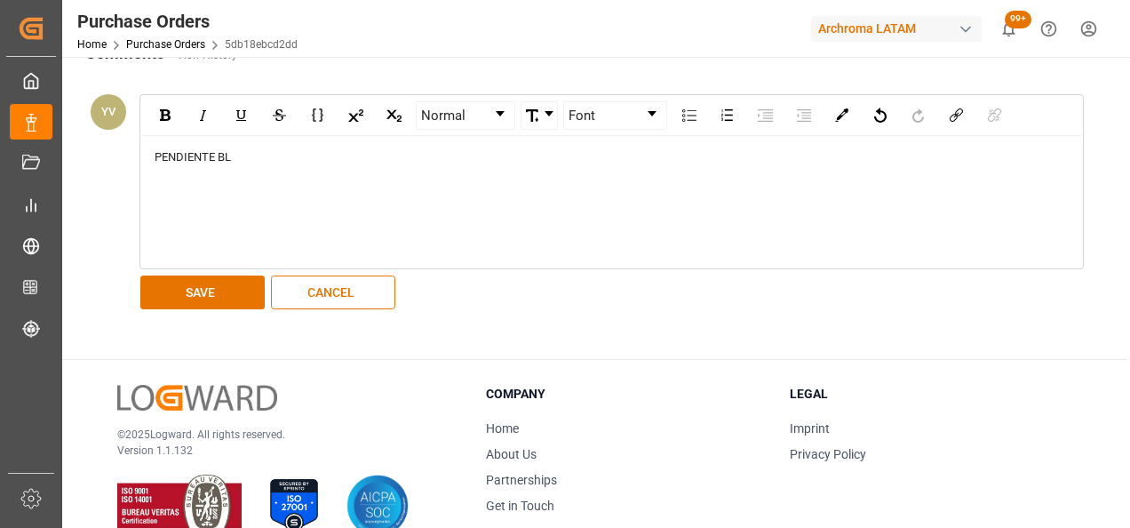
click at [226, 296] on button "SAVE" at bounding box center [202, 292] width 124 height 34
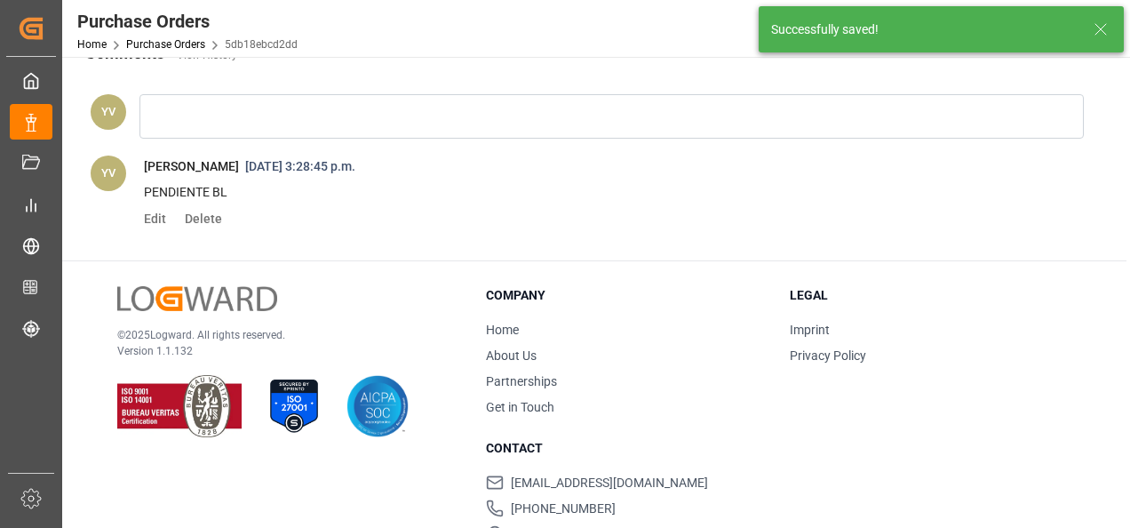
scroll to position [1510, 0]
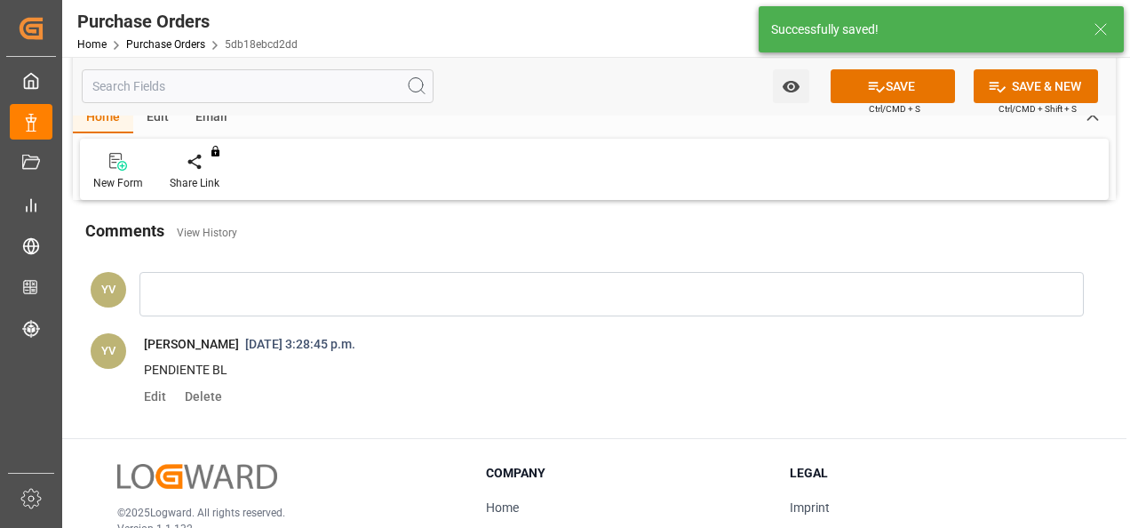
click at [782, 78] on icon "open menu" at bounding box center [791, 86] width 19 height 19
click at [756, 122] on span "Start Watching" at bounding box center [717, 125] width 162 height 19
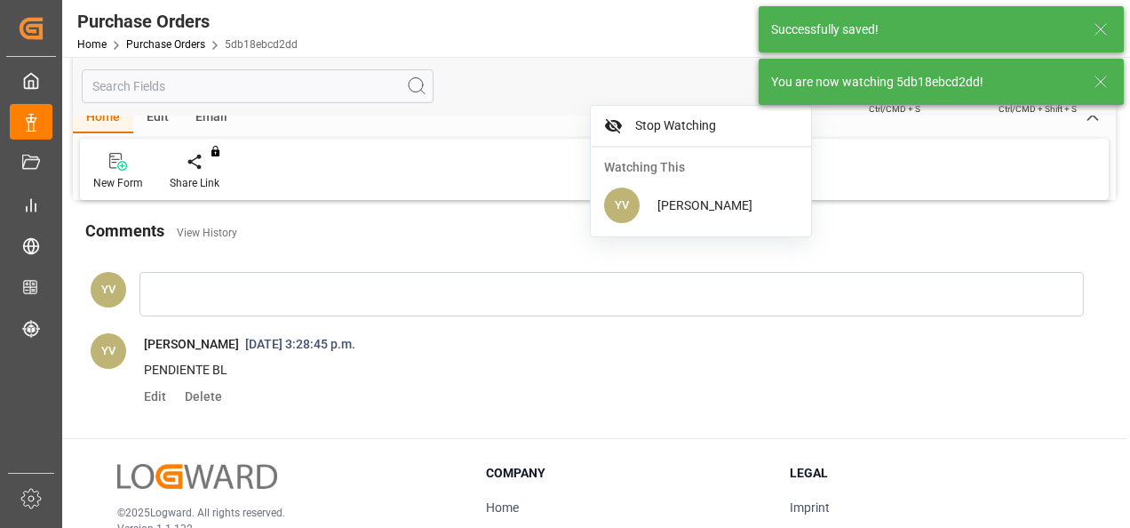
click at [1100, 83] on line at bounding box center [1100, 81] width 11 height 11
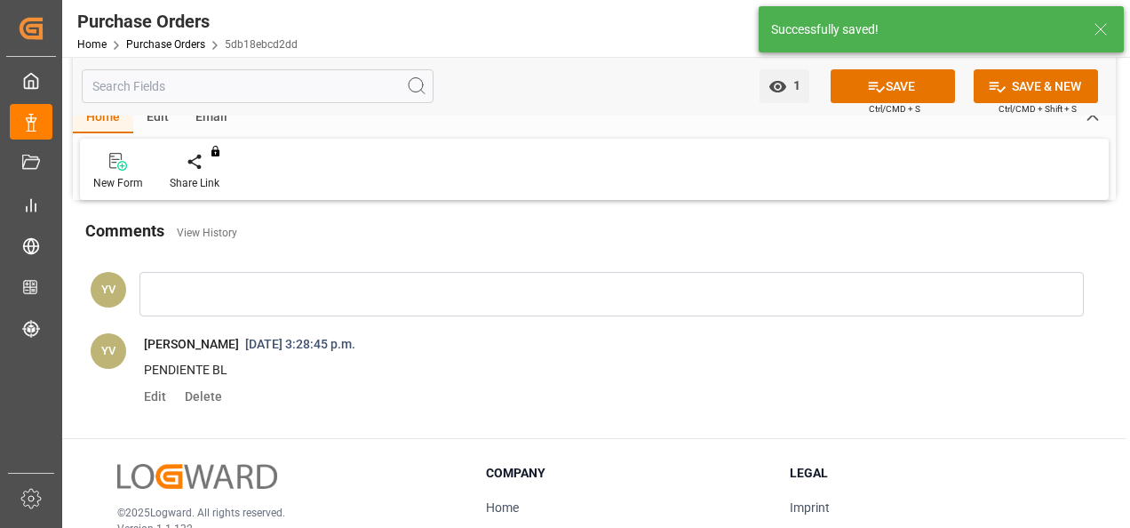
click at [890, 85] on button "SAVE" at bounding box center [892, 86] width 124 height 34
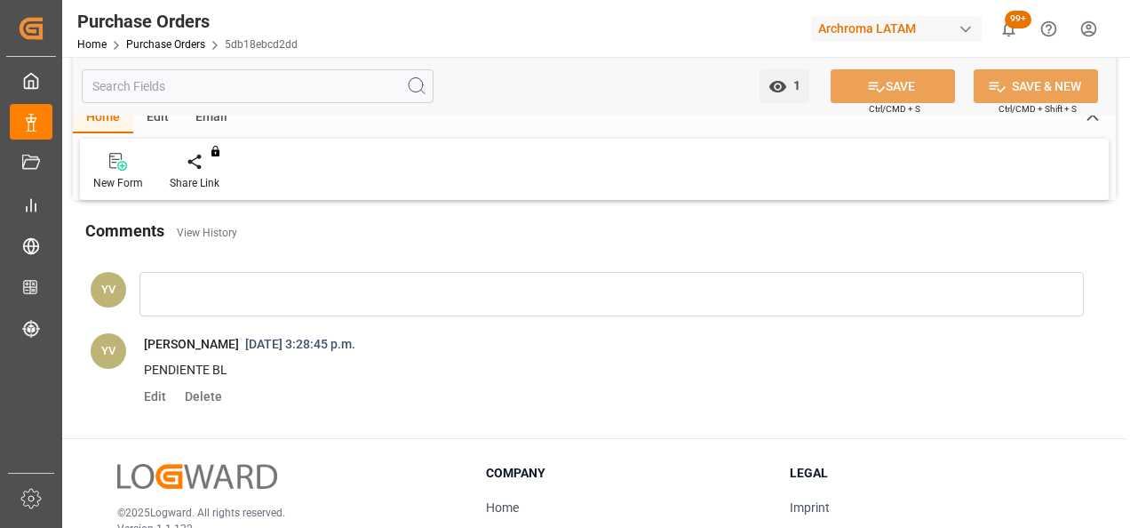
click at [188, 53] on div "Purchase Orders Home Purchase Orders 5db18ebcd2dd" at bounding box center [187, 28] width 233 height 57
click at [189, 44] on link "Purchase Orders" at bounding box center [165, 44] width 79 height 12
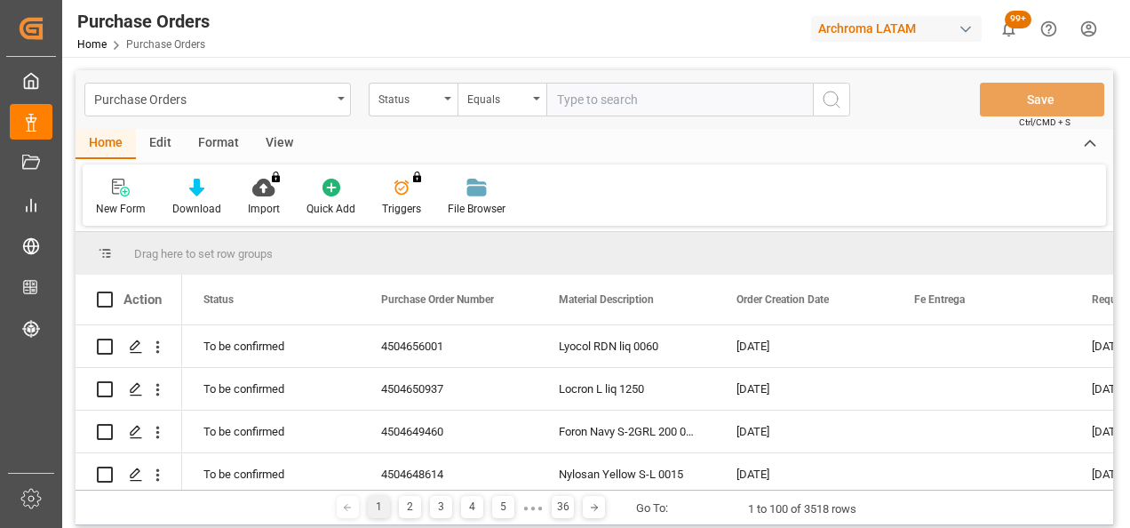
click at [440, 108] on div "Status" at bounding box center [413, 100] width 89 height 34
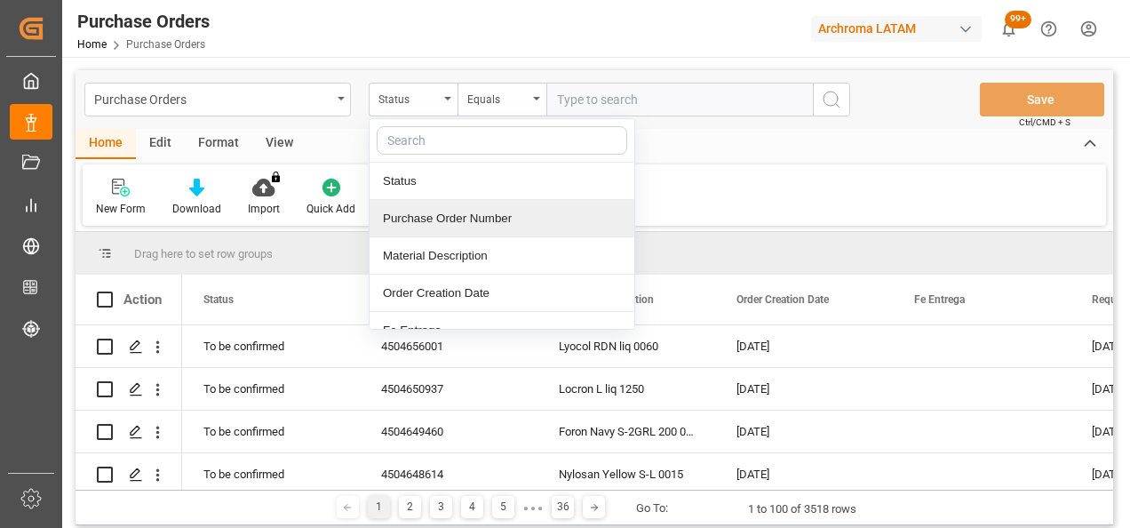
click at [470, 224] on div "Purchase Order Number" at bounding box center [501, 218] width 265 height 37
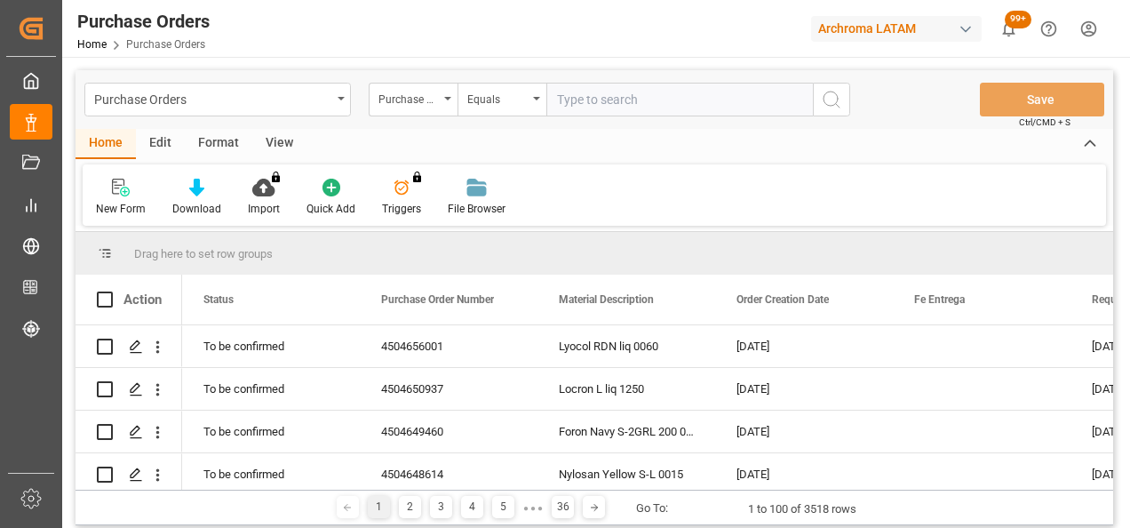
click at [575, 91] on input "text" at bounding box center [679, 100] width 266 height 34
paste input "4504658627"
type input "4504658627"
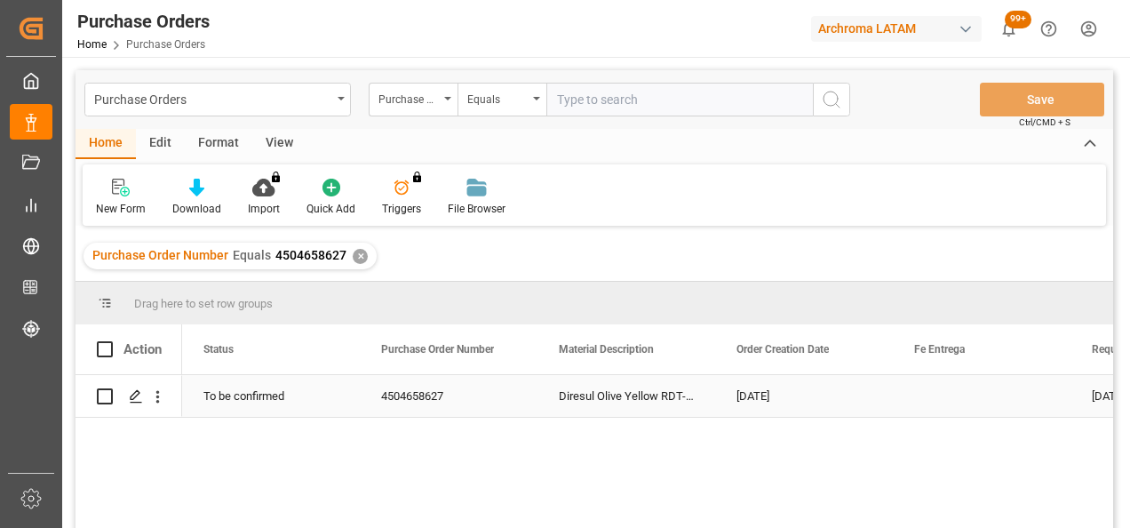
click at [129, 403] on div "Press SPACE to select this row." at bounding box center [135, 396] width 27 height 33
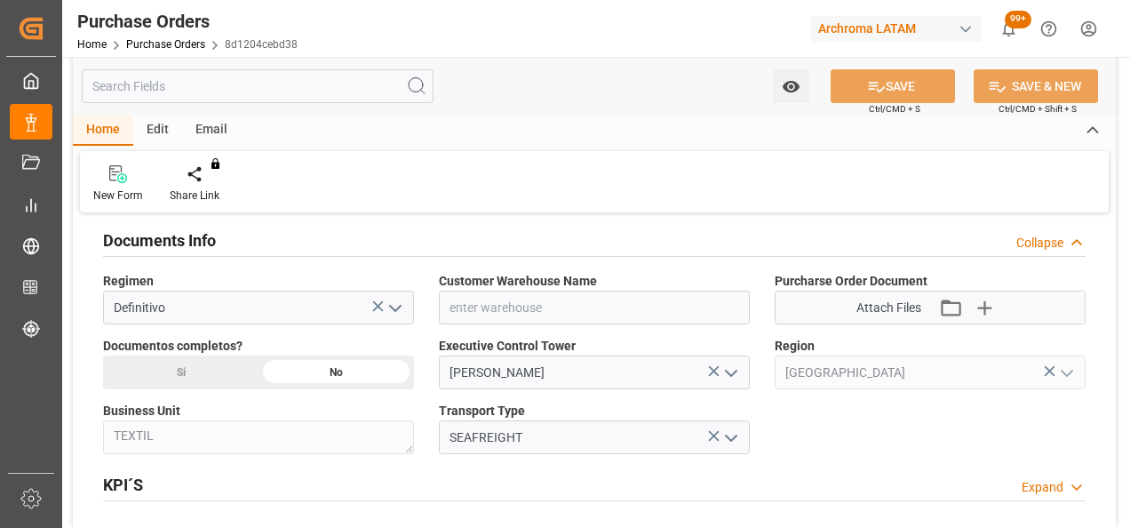
scroll to position [1155, 0]
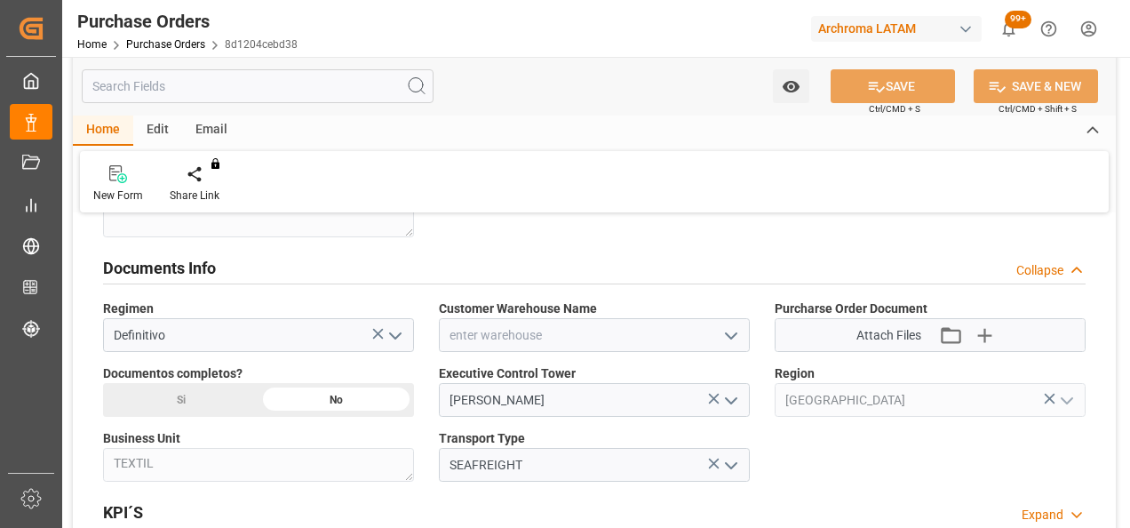
click at [724, 329] on icon "open menu" at bounding box center [730, 335] width 21 height 21
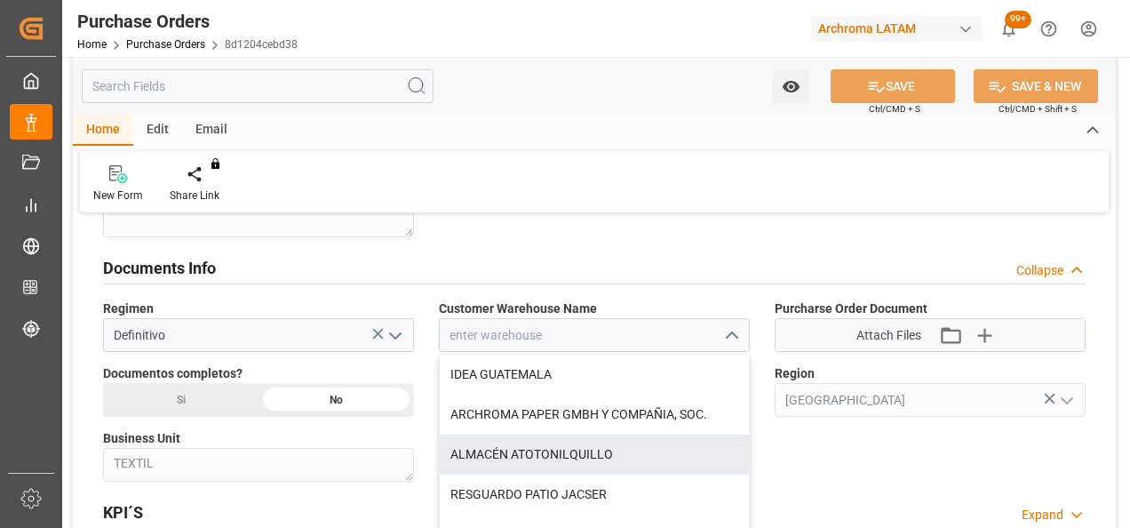
scroll to position [178, 0]
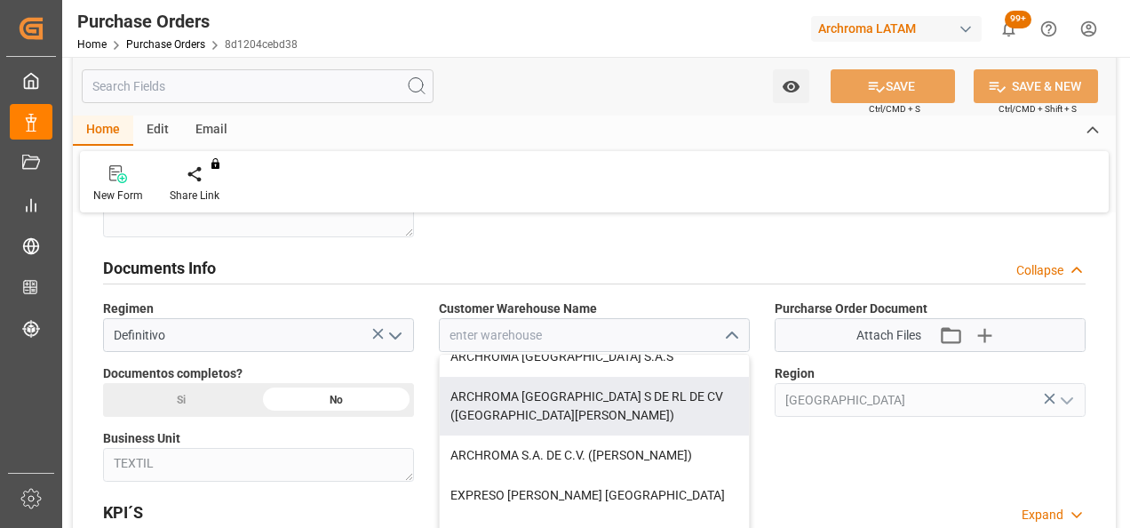
click at [661, 398] on div "ARCHROMA [GEOGRAPHIC_DATA] S DE RL DE CV ([GEOGRAPHIC_DATA][PERSON_NAME])" at bounding box center [594, 406] width 309 height 59
type input "ARCHROMA [GEOGRAPHIC_DATA] S DE RL DE CV ([GEOGRAPHIC_DATA][PERSON_NAME])"
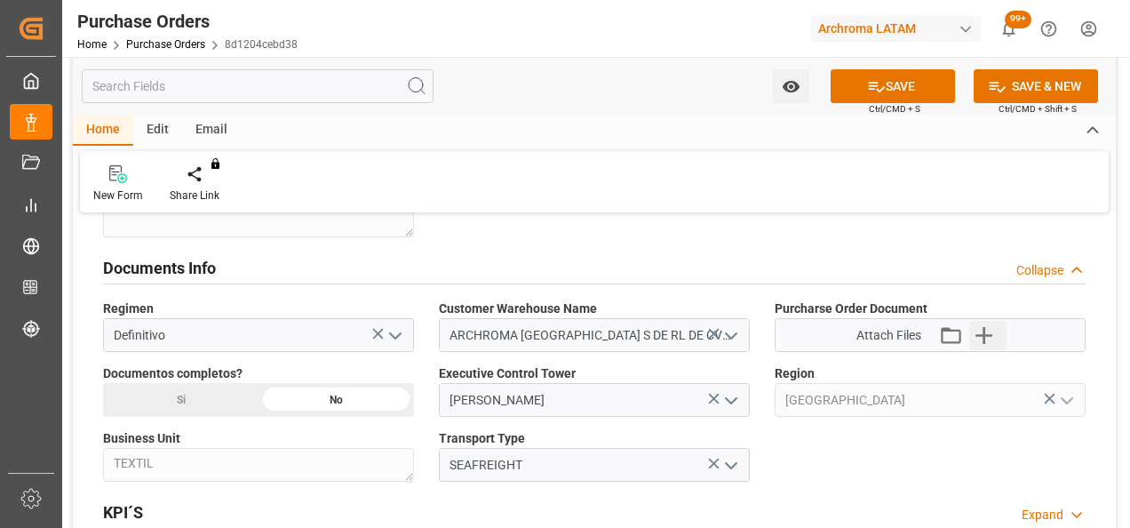
click at [982, 330] on icon "button" at bounding box center [983, 335] width 17 height 17
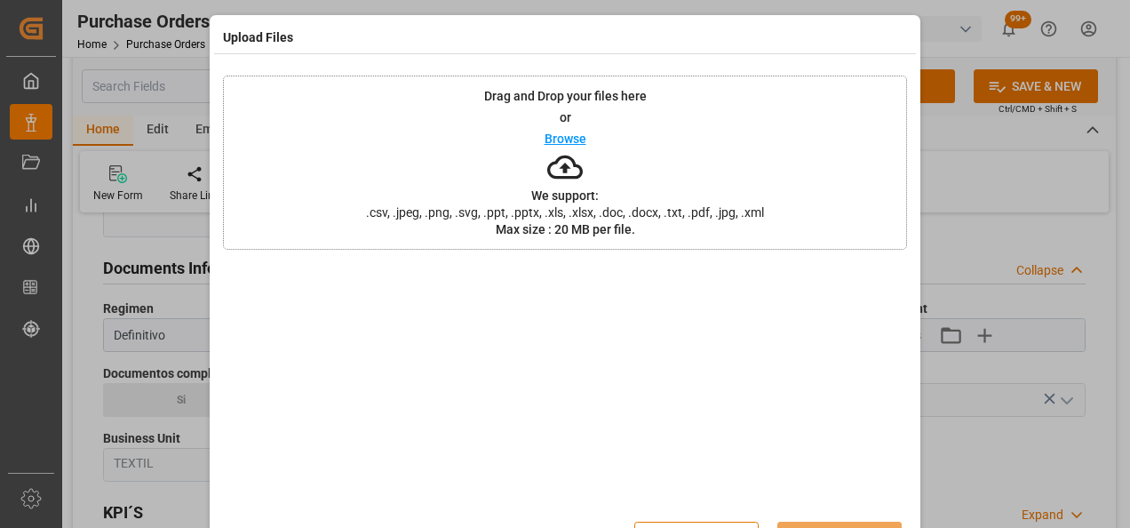
click at [441, 131] on div "Drag and Drop your files here or Browse We support: .csv, .jpeg, .png, .svg, .p…" at bounding box center [565, 162] width 684 height 174
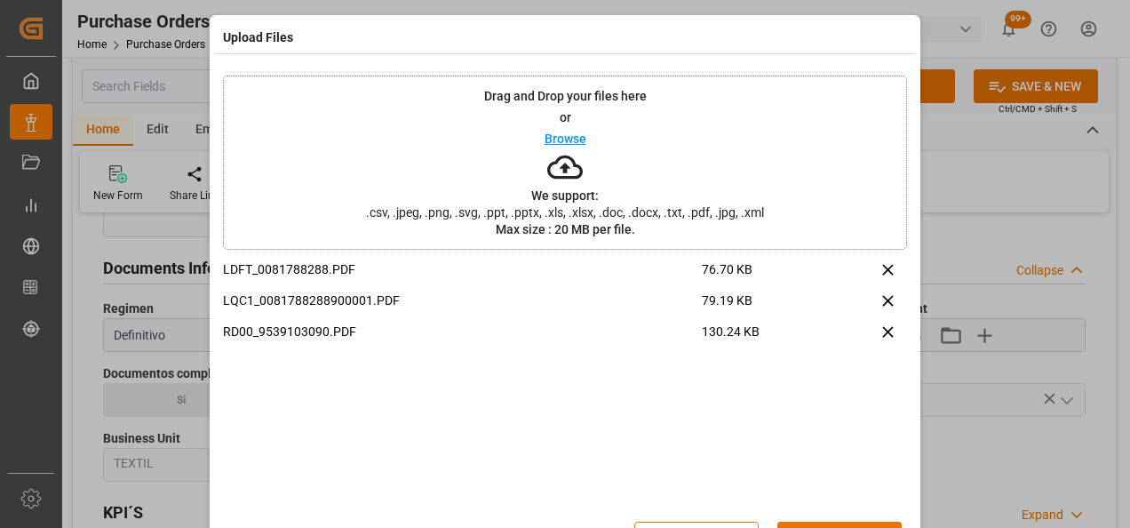
click at [851, 523] on button "Upload" at bounding box center [839, 538] width 124 height 34
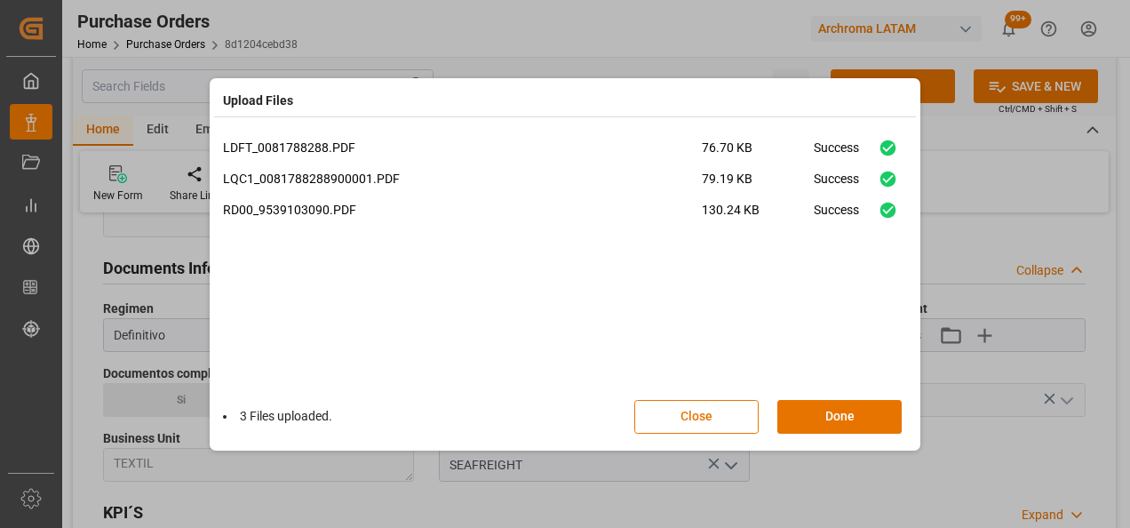
click at [844, 411] on button "Done" at bounding box center [839, 417] width 124 height 34
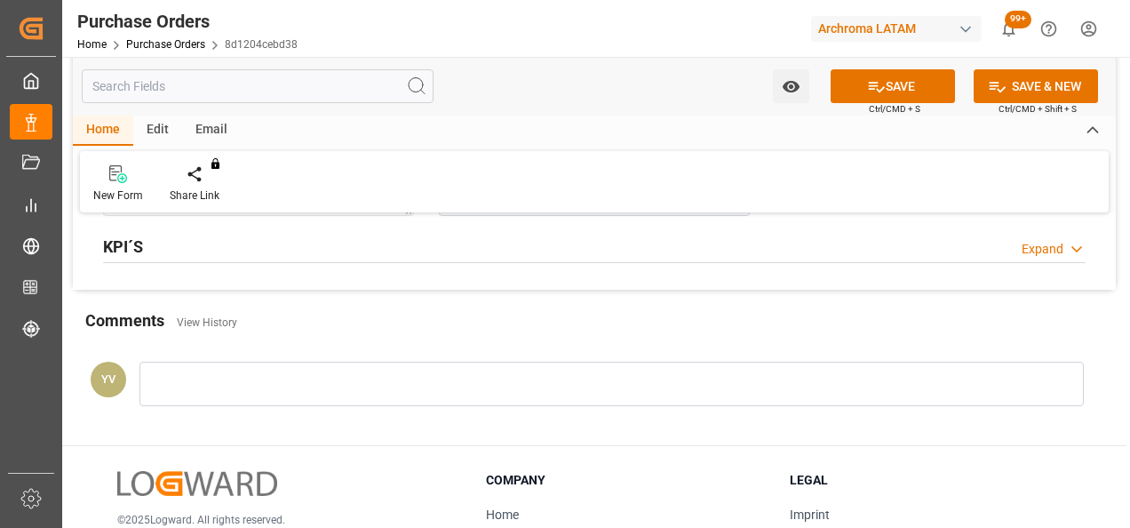
scroll to position [1421, 0]
click at [287, 365] on div at bounding box center [611, 383] width 944 height 44
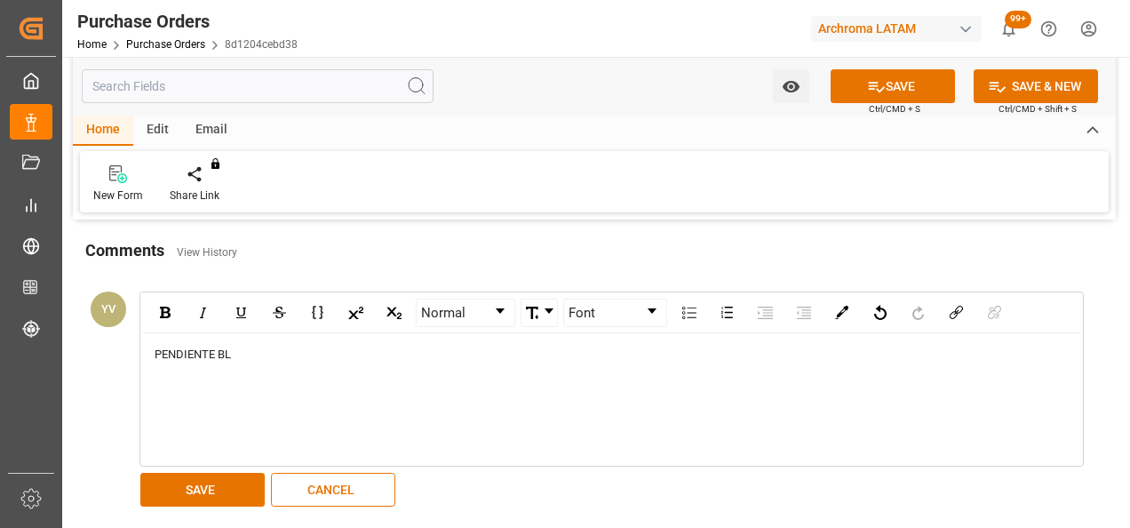
scroll to position [1599, 0]
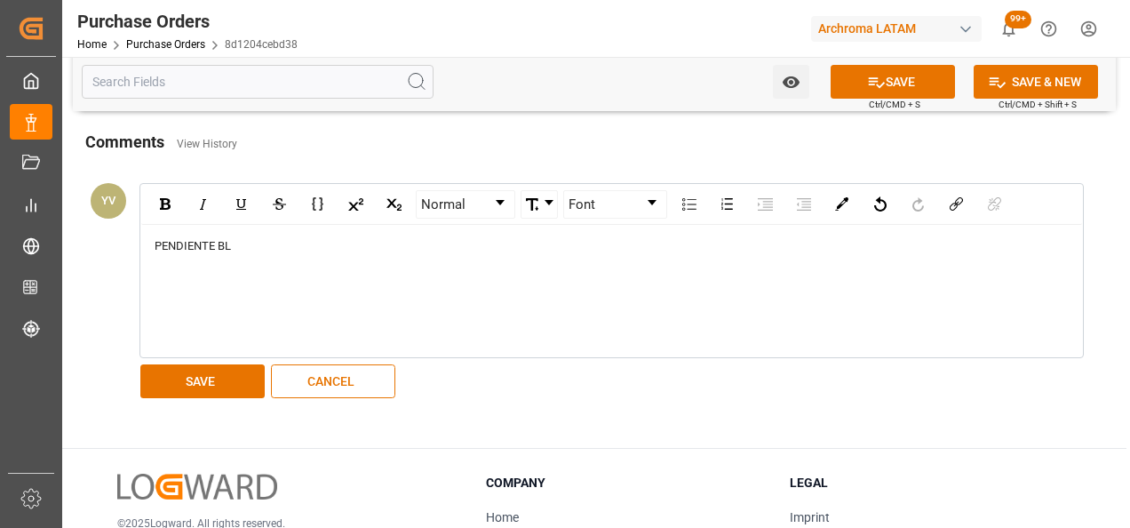
click at [211, 387] on button "SAVE" at bounding box center [202, 381] width 124 height 34
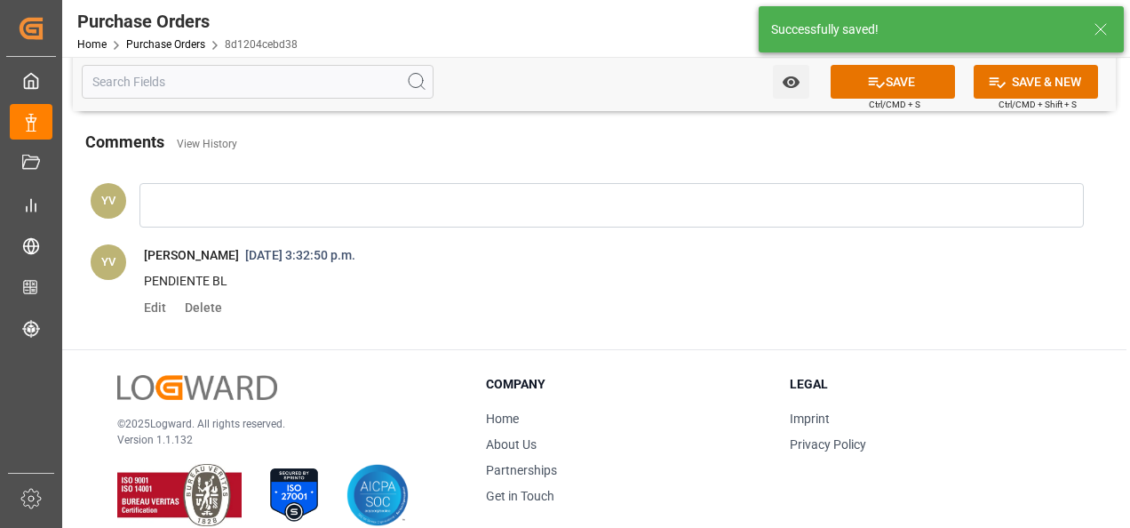
click at [784, 78] on icon "open menu" at bounding box center [790, 82] width 17 height 12
click at [686, 116] on span "Start Watching" at bounding box center [717, 121] width 162 height 19
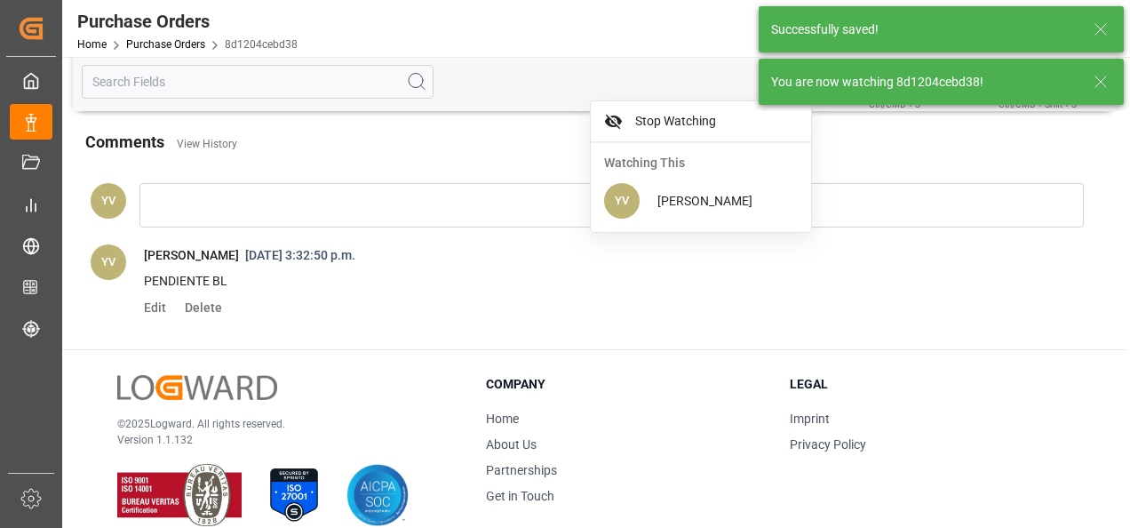
click at [1097, 76] on icon at bounding box center [1100, 81] width 21 height 21
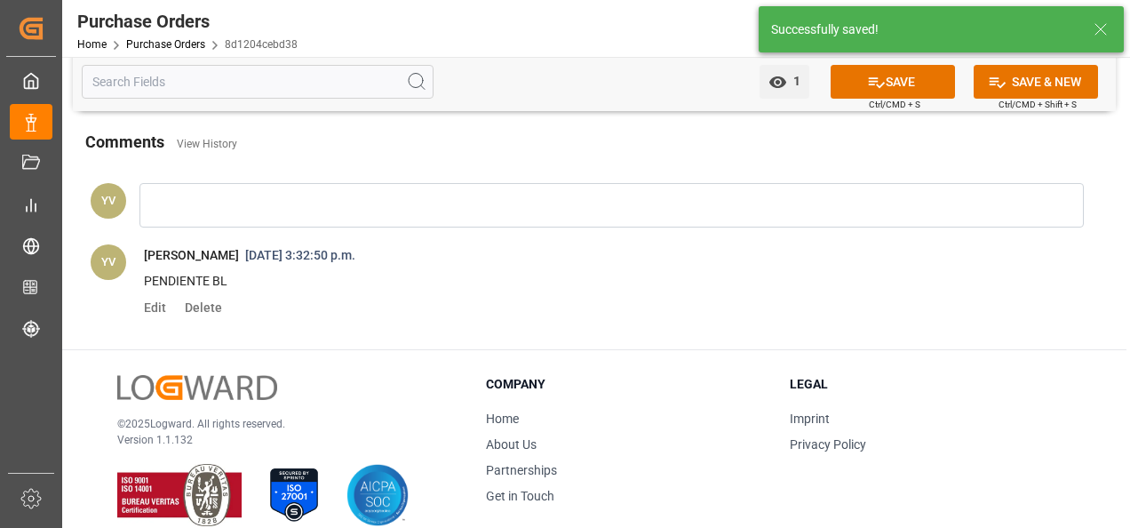
click at [880, 73] on icon at bounding box center [876, 82] width 19 height 19
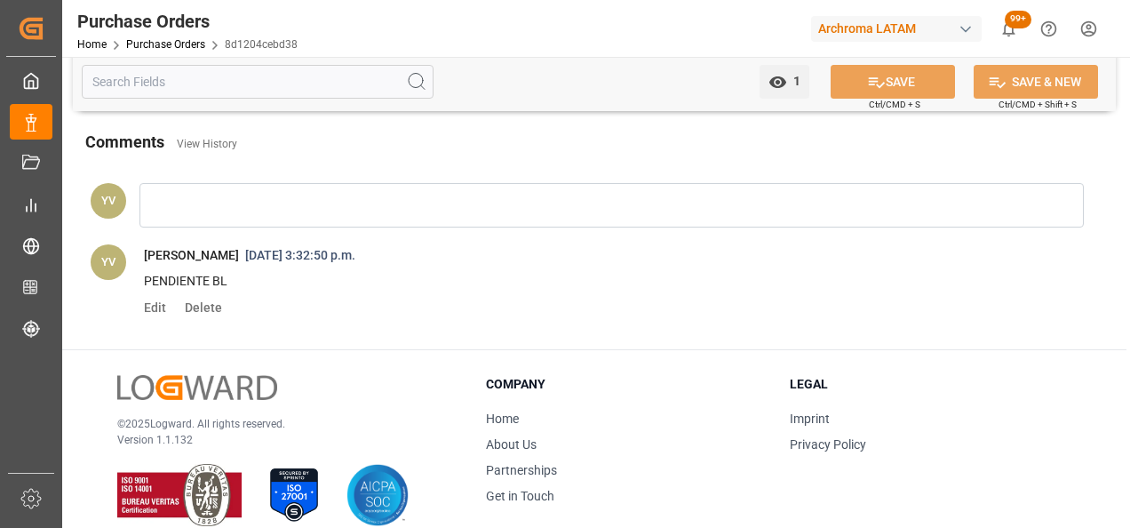
click at [195, 44] on link "Purchase Orders" at bounding box center [165, 44] width 79 height 12
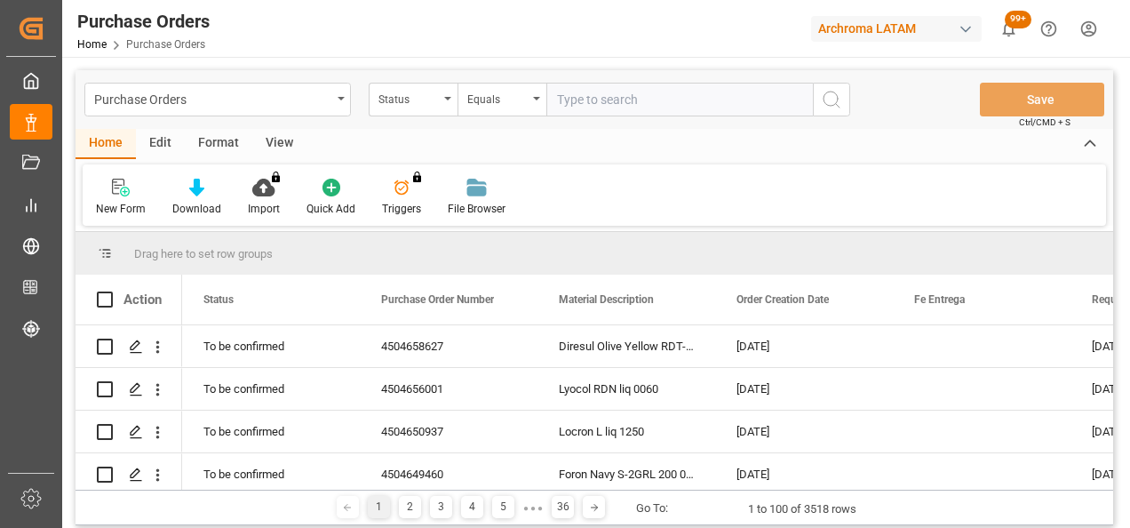
click at [399, 98] on div "Status" at bounding box center [408, 97] width 60 height 20
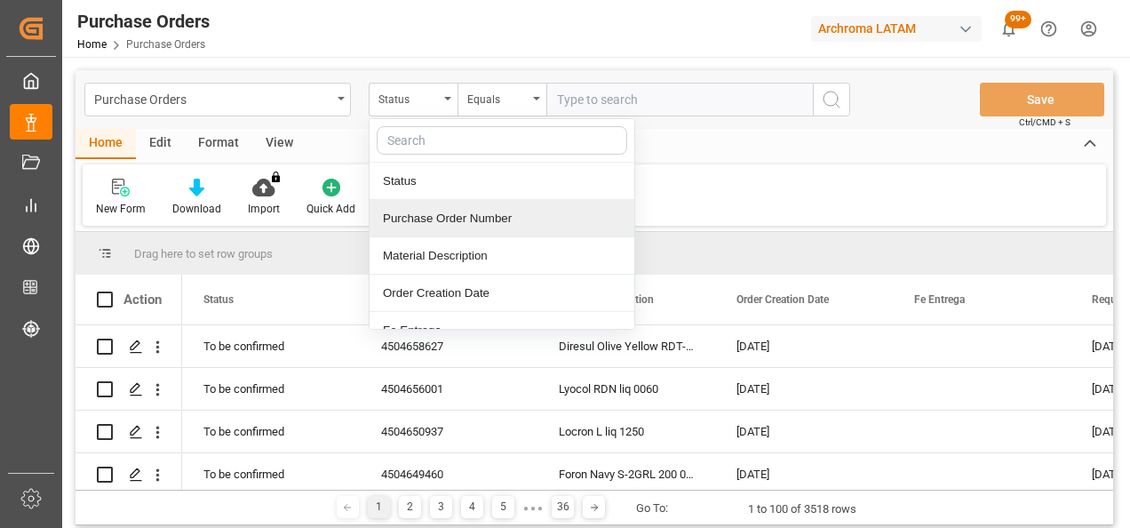
click at [444, 228] on div "Purchase Order Number" at bounding box center [501, 218] width 265 height 37
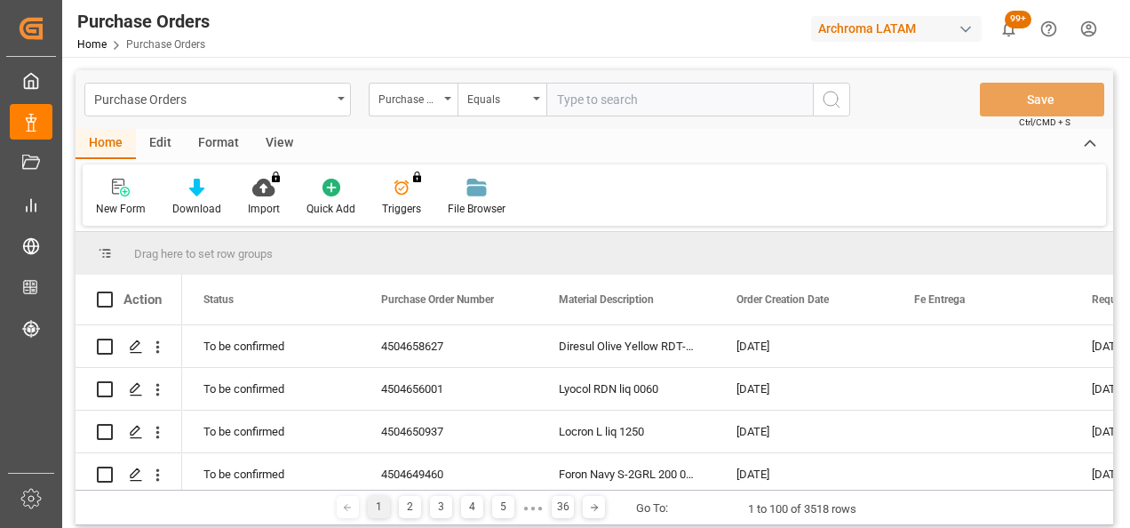
click at [552, 91] on input "text" at bounding box center [679, 100] width 266 height 34
paste input "4504658630"
type input "4504658630"
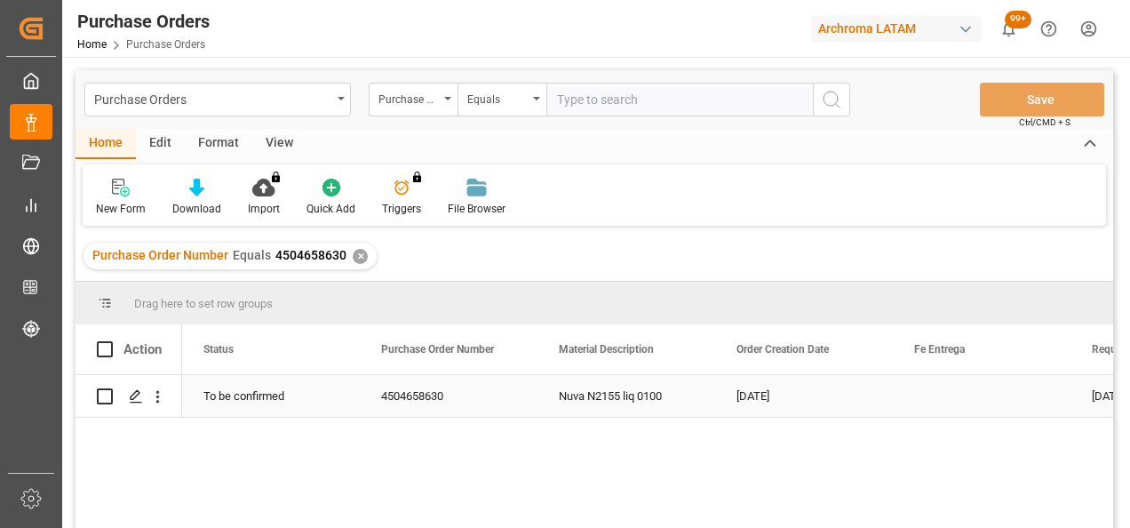
click at [137, 398] on icon "Press SPACE to select this row." at bounding box center [136, 396] width 14 height 14
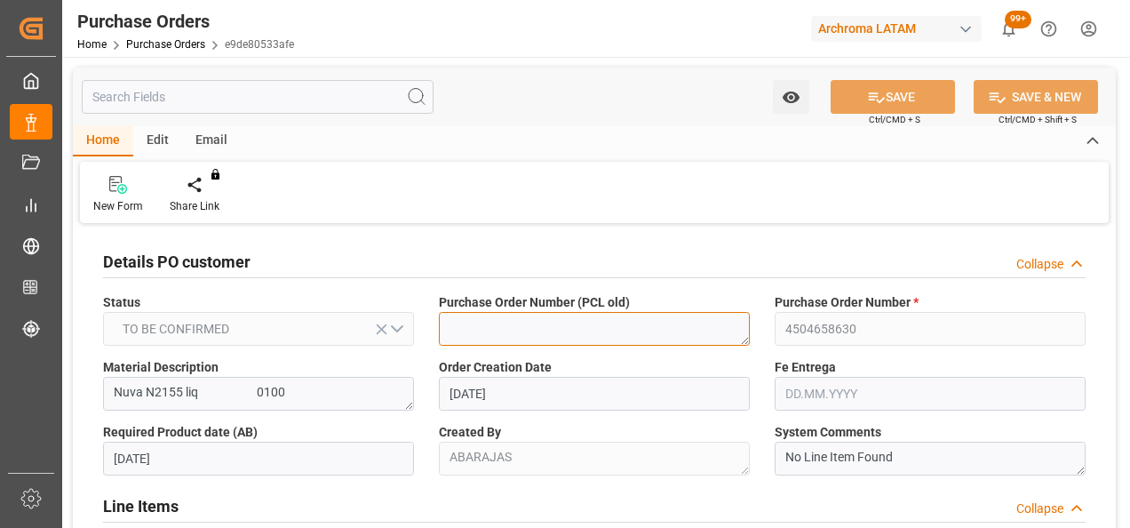
drag, startPoint x: 458, startPoint y: 336, endPoint x: 476, endPoint y: 316, distance: 26.4
drag, startPoint x: 476, startPoint y: 316, endPoint x: 433, endPoint y: 284, distance: 53.3
click at [433, 284] on div "Details PO customer Collapse" at bounding box center [594, 262] width 1007 height 50
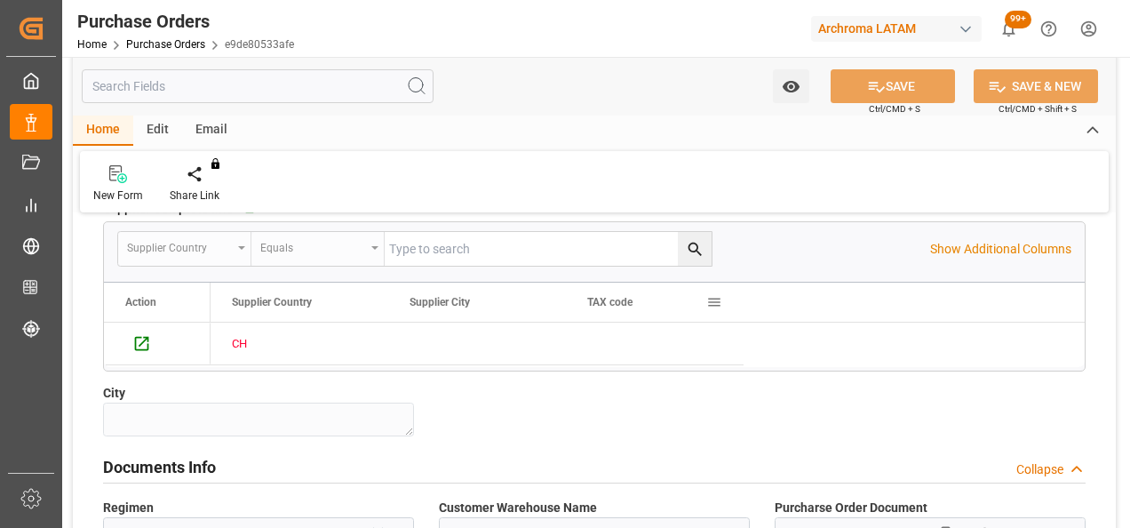
scroll to position [1155, 0]
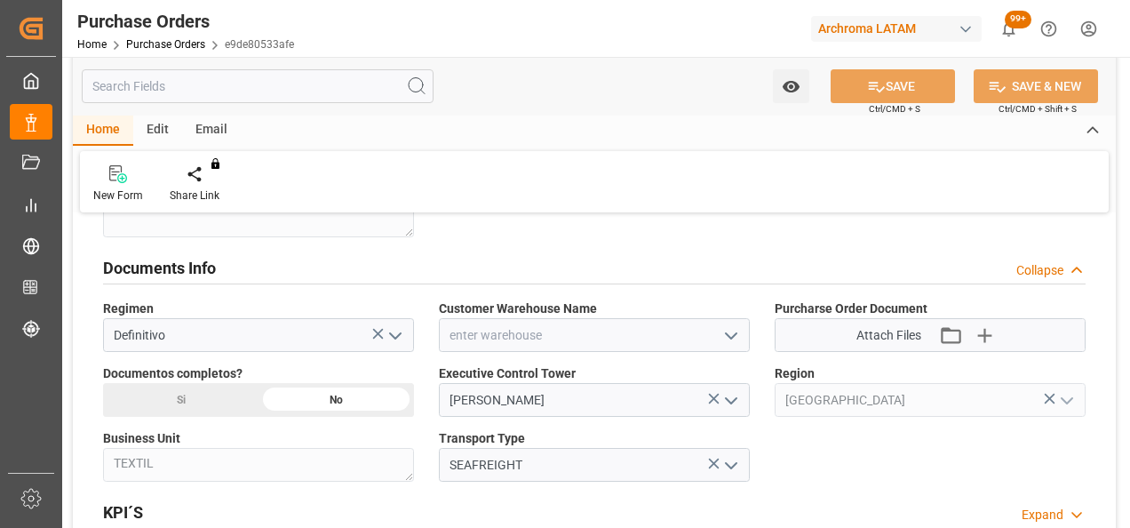
click at [730, 334] on polyline "open menu" at bounding box center [731, 335] width 11 height 5
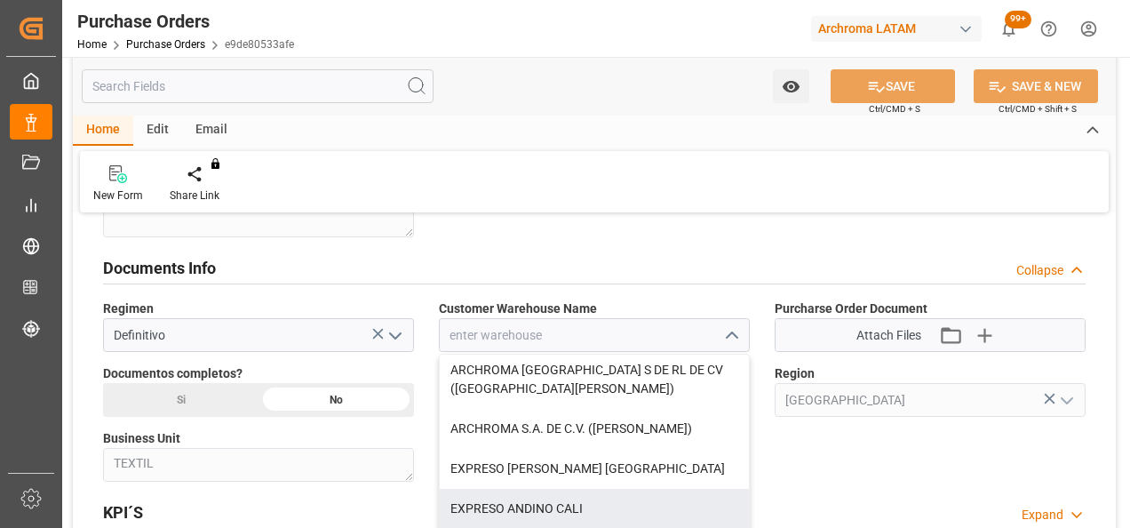
scroll to position [178, 0]
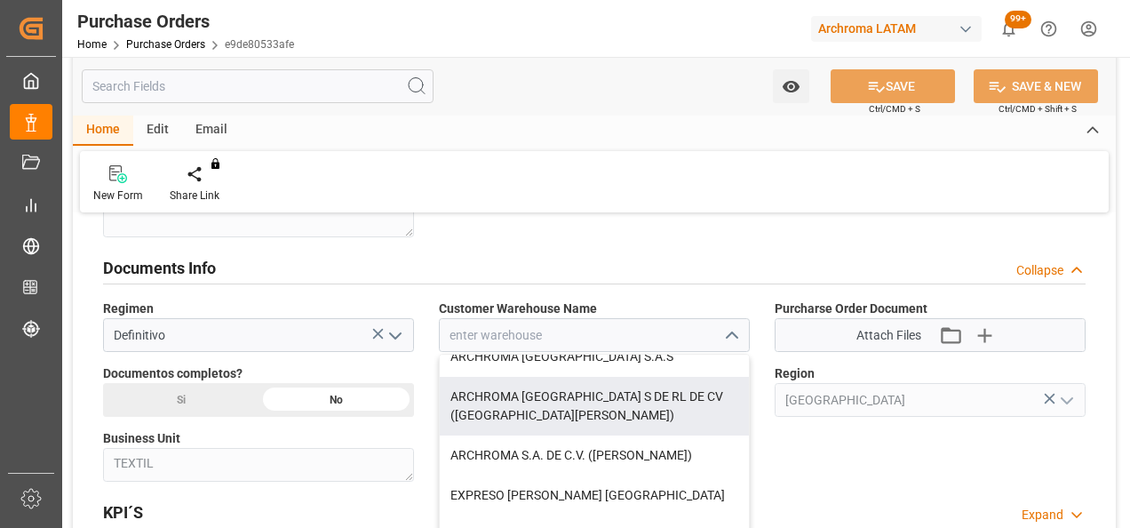
click at [649, 401] on div "ARCHROMA [GEOGRAPHIC_DATA] S DE RL DE CV ([GEOGRAPHIC_DATA][PERSON_NAME])" at bounding box center [594, 406] width 309 height 59
type input "ARCHROMA [GEOGRAPHIC_DATA] S DE RL DE CV ([GEOGRAPHIC_DATA][PERSON_NAME])"
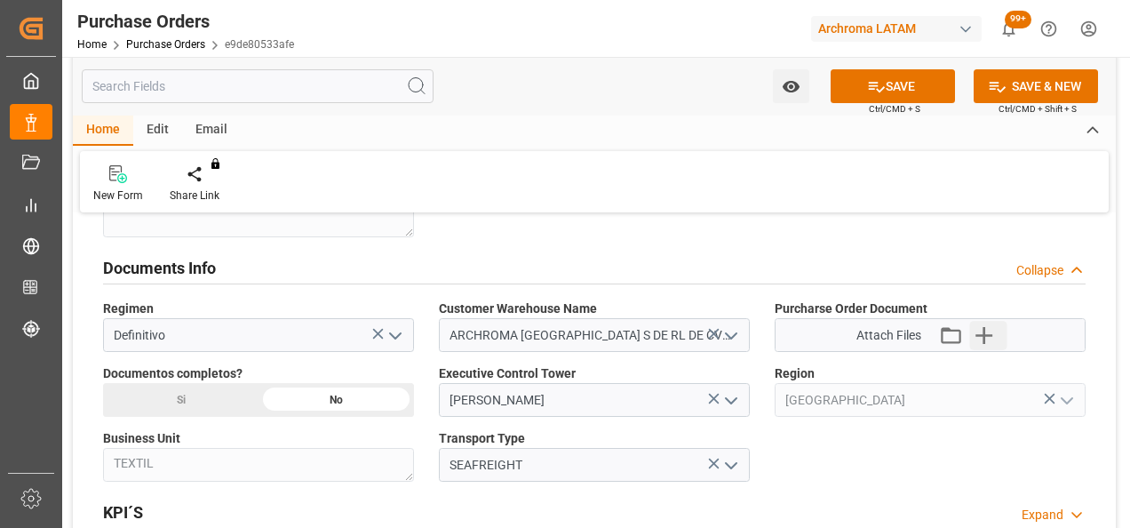
click at [990, 331] on icon "button" at bounding box center [983, 335] width 17 height 17
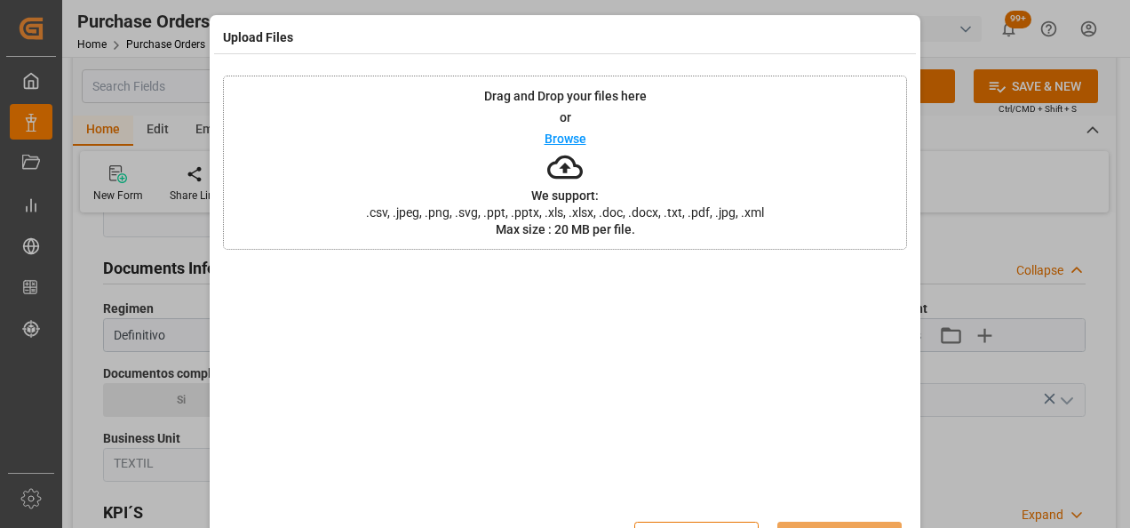
click at [440, 172] on div "Drag and Drop your files here or Browse We support: .csv, .jpeg, .png, .svg, .p…" at bounding box center [565, 162] width 684 height 174
click at [686, 163] on div "Drag and Drop your files here or Browse We support: .csv, .jpeg, .png, .svg, .p…" at bounding box center [565, 162] width 684 height 174
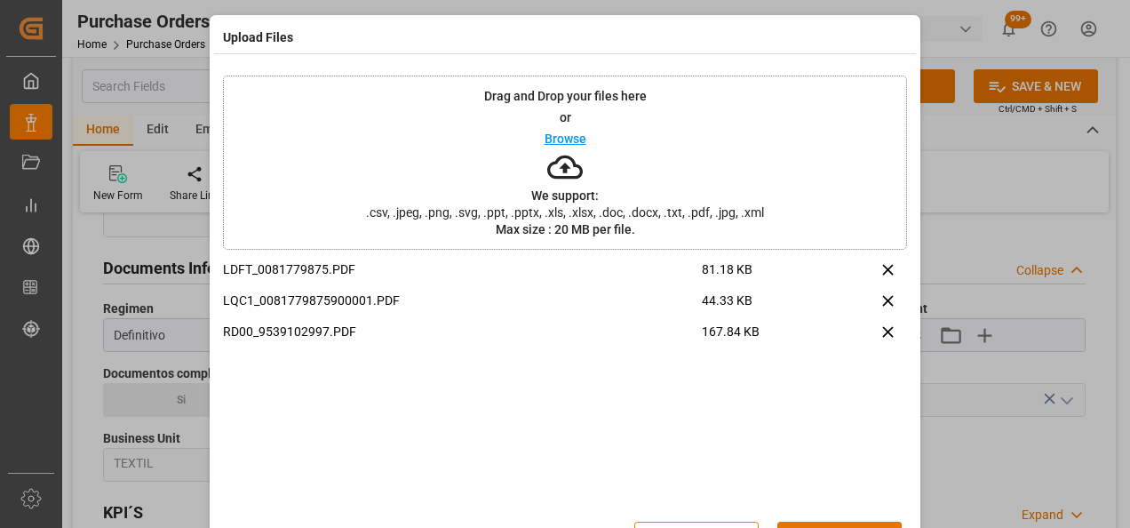
click at [871, 526] on button "Upload" at bounding box center [839, 538] width 124 height 34
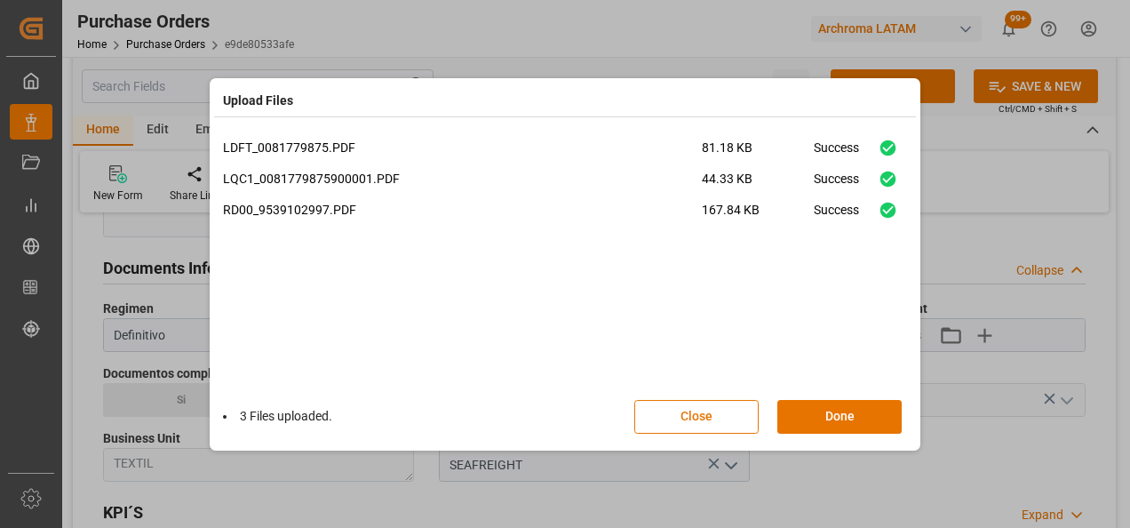
click at [837, 411] on button "Done" at bounding box center [839, 417] width 124 height 34
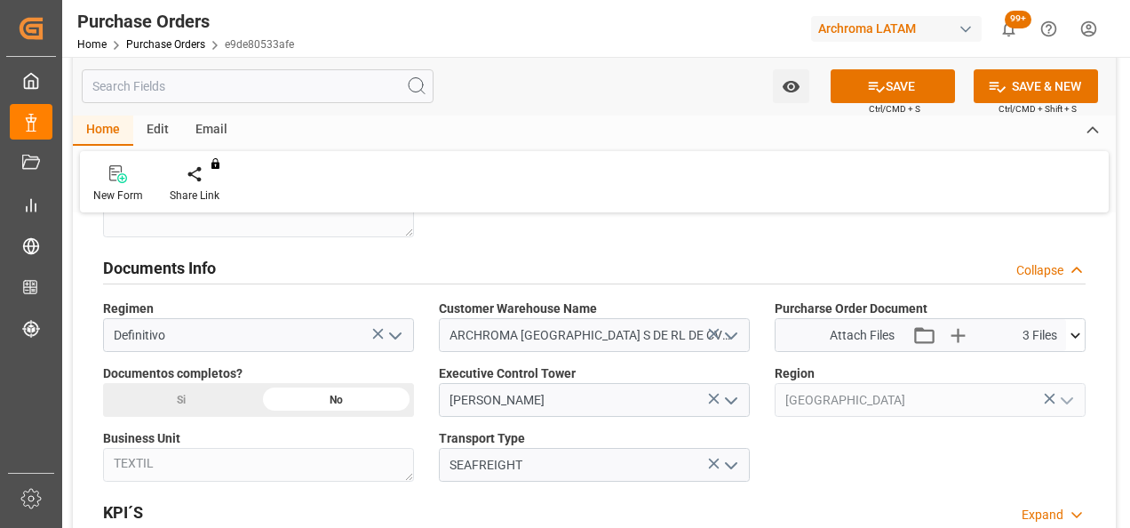
scroll to position [1510, 0]
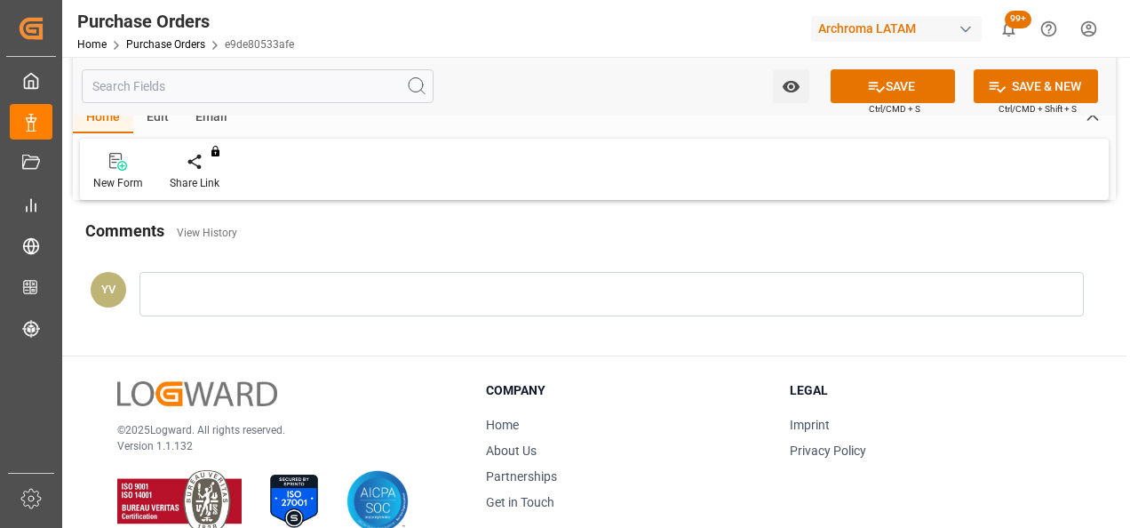
click at [296, 304] on div at bounding box center [611, 294] width 944 height 44
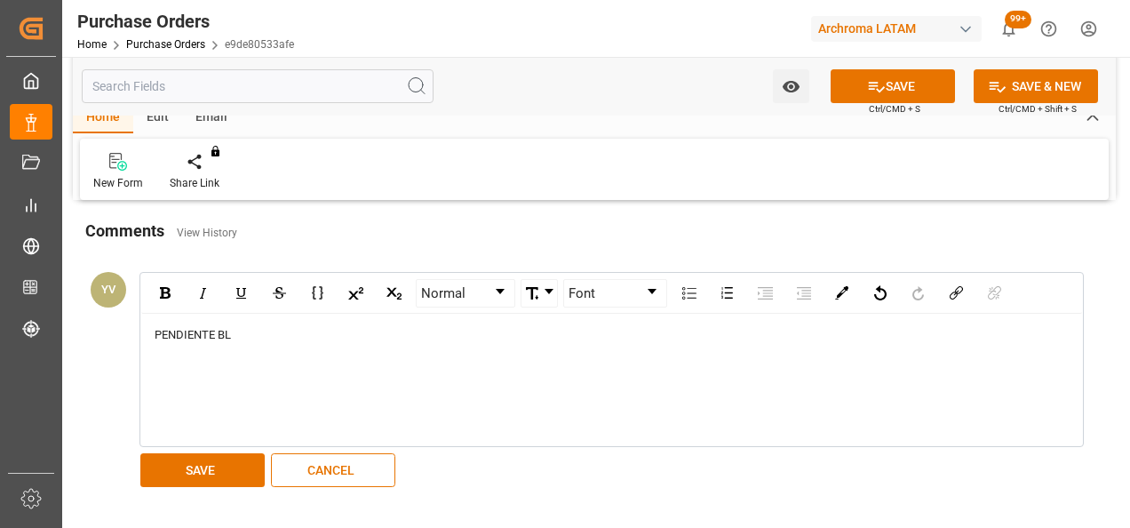
click at [197, 478] on button "SAVE" at bounding box center [202, 470] width 124 height 34
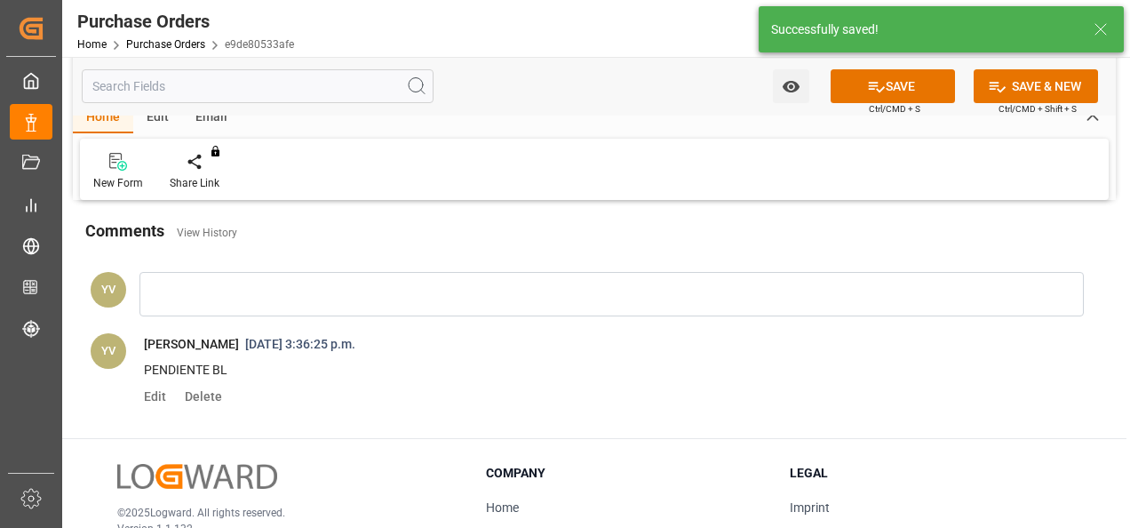
click at [789, 89] on icon "open menu" at bounding box center [791, 86] width 19 height 19
click at [753, 119] on span "Start Watching" at bounding box center [717, 125] width 162 height 19
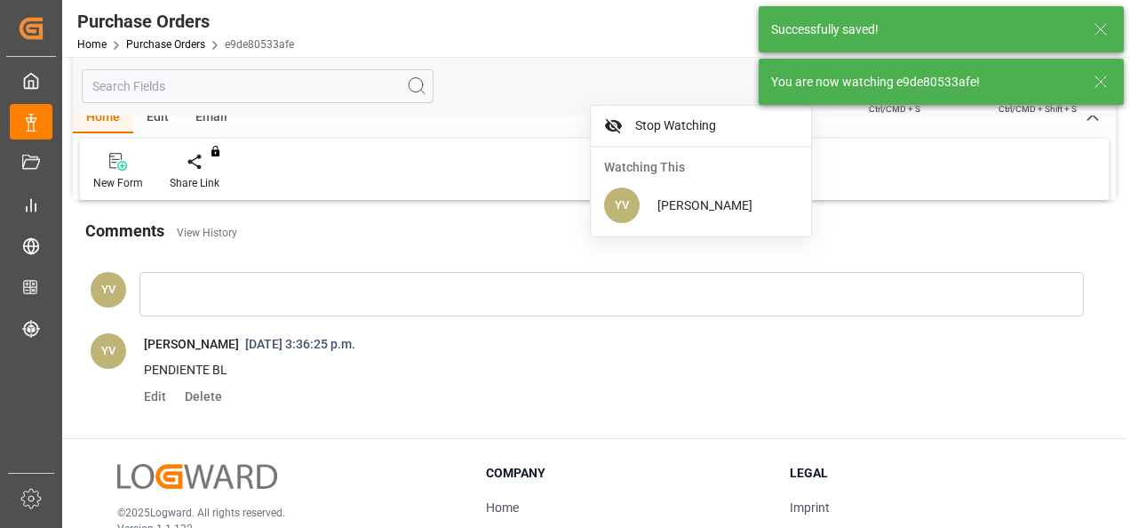
click at [1092, 80] on icon at bounding box center [1100, 81] width 21 height 21
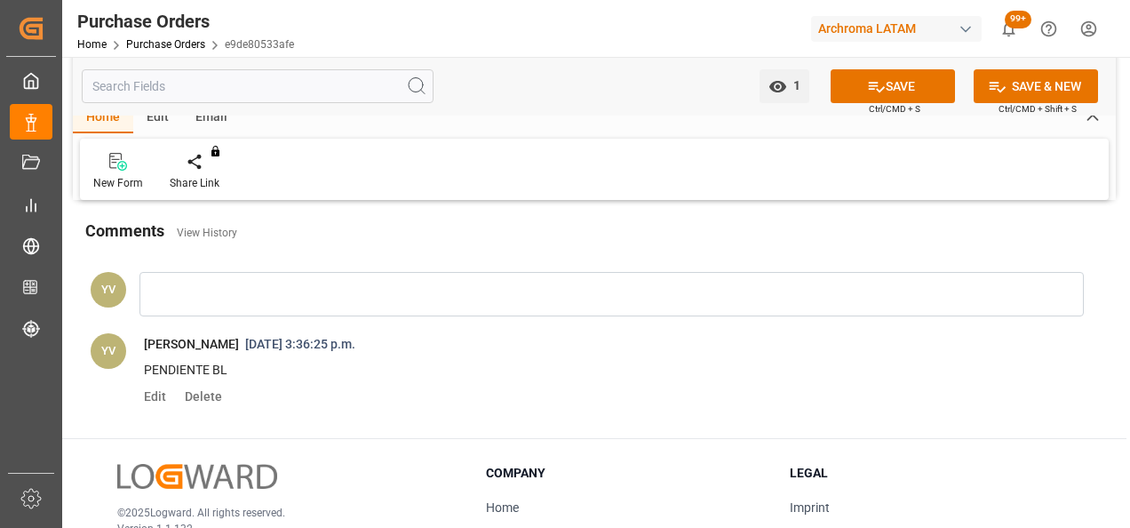
click at [895, 91] on button "SAVE" at bounding box center [892, 86] width 124 height 34
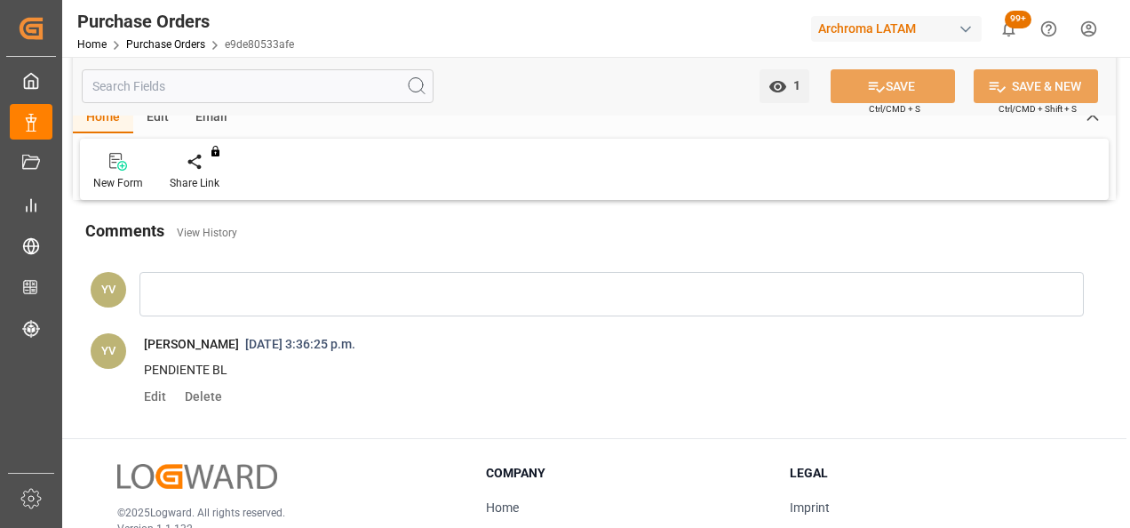
click at [171, 44] on link "Purchase Orders" at bounding box center [165, 44] width 79 height 12
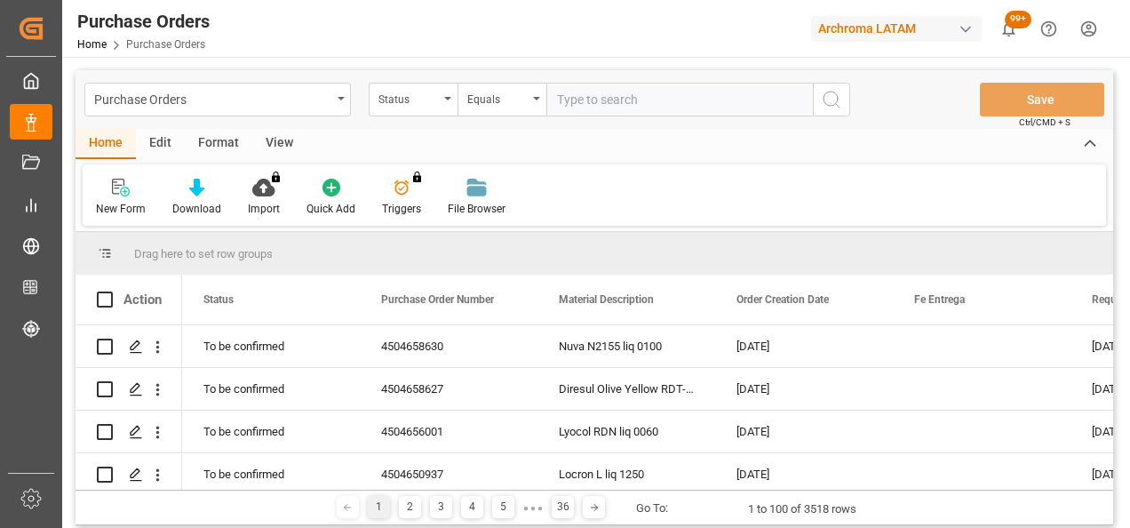
click at [431, 95] on div "Status" at bounding box center [408, 97] width 60 height 20
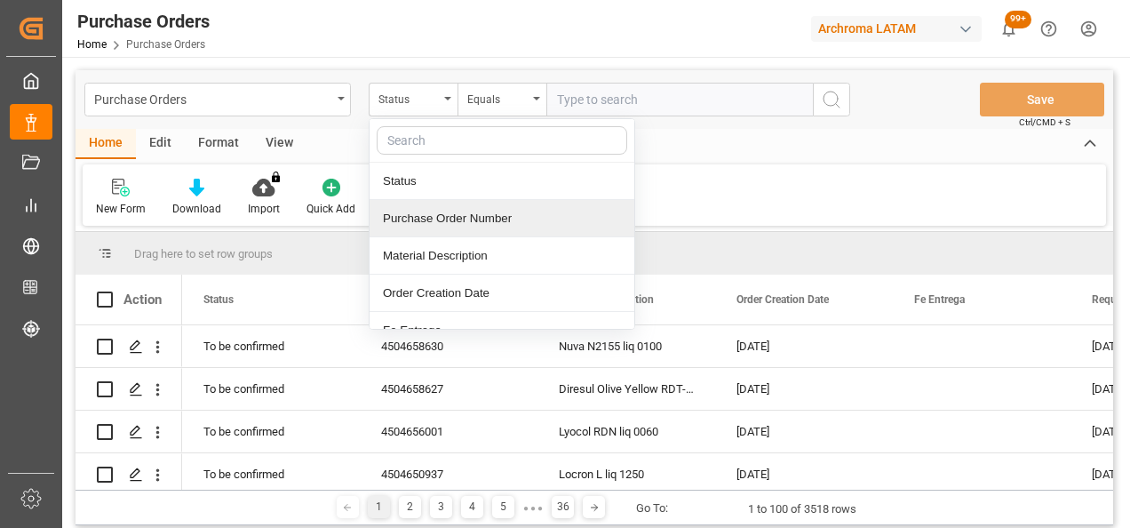
click at [442, 227] on div "Purchase Order Number" at bounding box center [501, 218] width 265 height 37
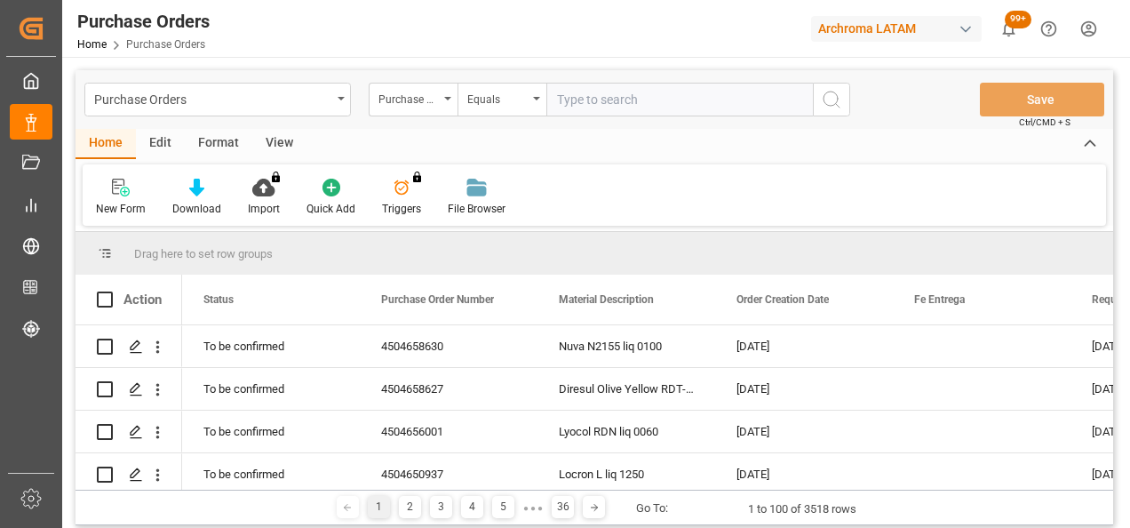
click at [581, 103] on input "text" at bounding box center [679, 100] width 266 height 34
paste input "4504658632"
type input "4504658632"
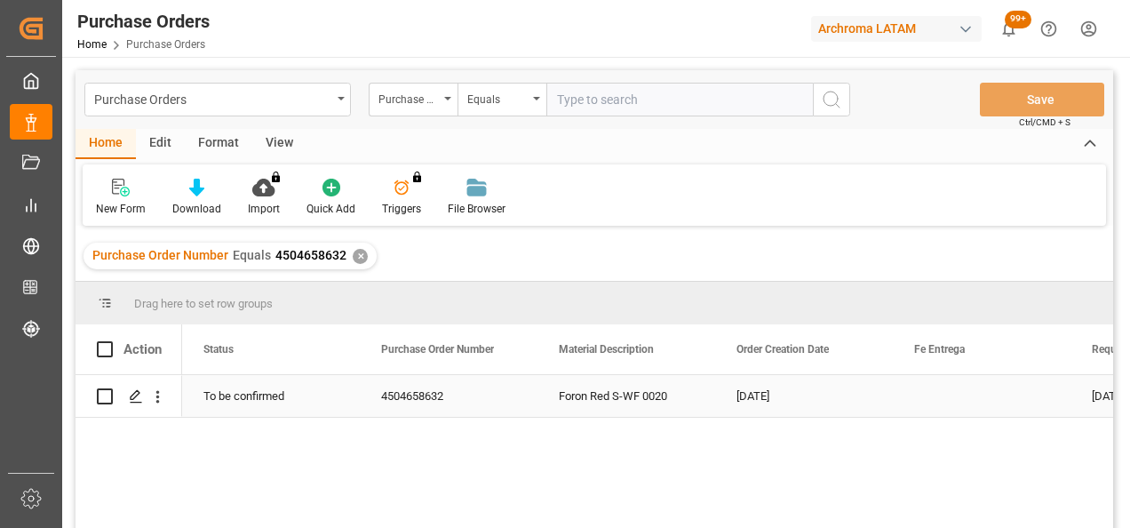
click at [133, 399] on polygon "Press SPACE to select this row." at bounding box center [135, 395] width 9 height 9
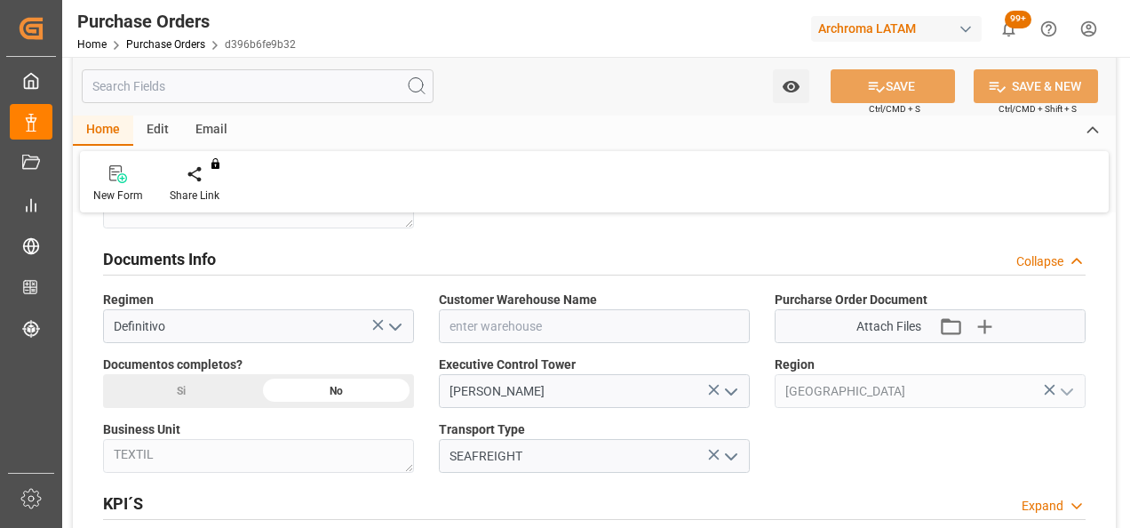
scroll to position [1243, 0]
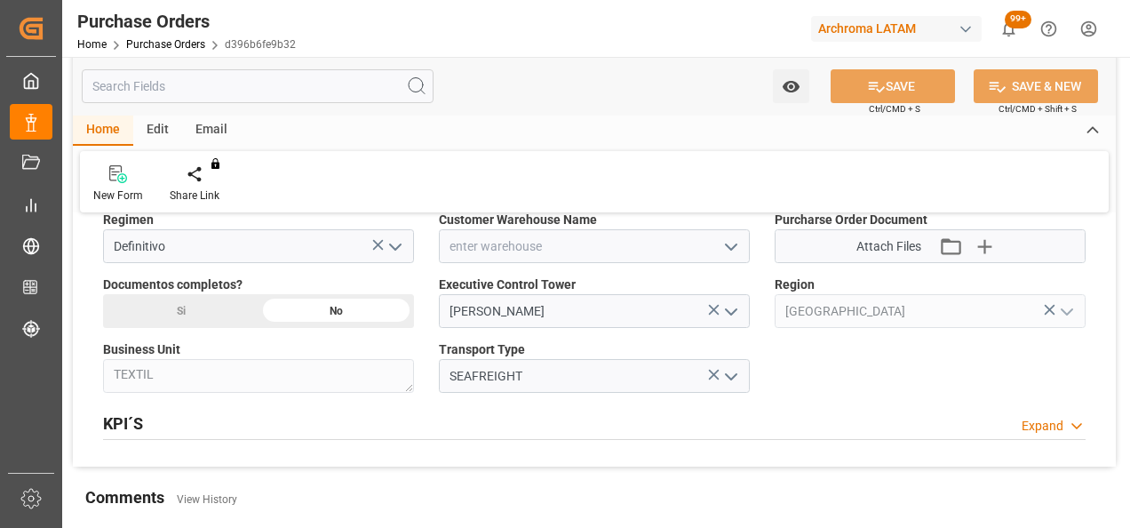
click at [727, 249] on icon "open menu" at bounding box center [730, 246] width 21 height 21
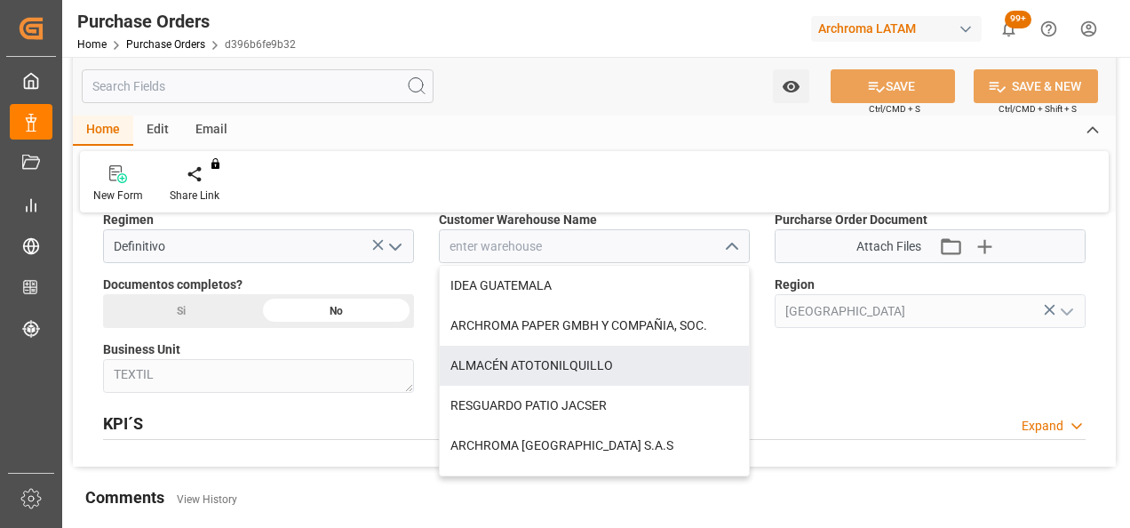
click at [575, 362] on div "ALMACÉN ATOTONILQUILLO" at bounding box center [594, 365] width 309 height 40
type input "ALMACÉN ATOTONILQUILLO"
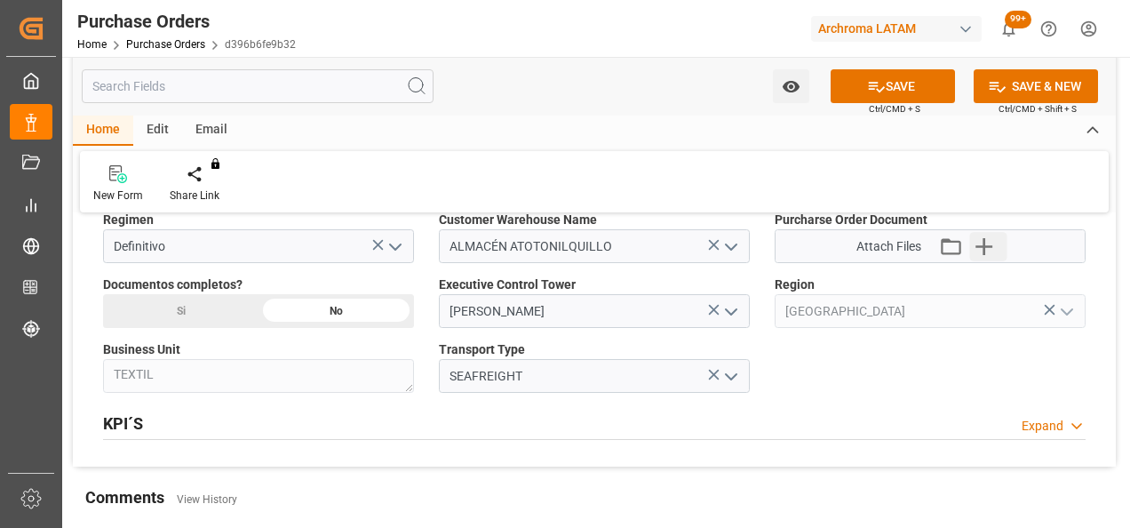
click at [993, 248] on icon "button" at bounding box center [984, 246] width 28 height 28
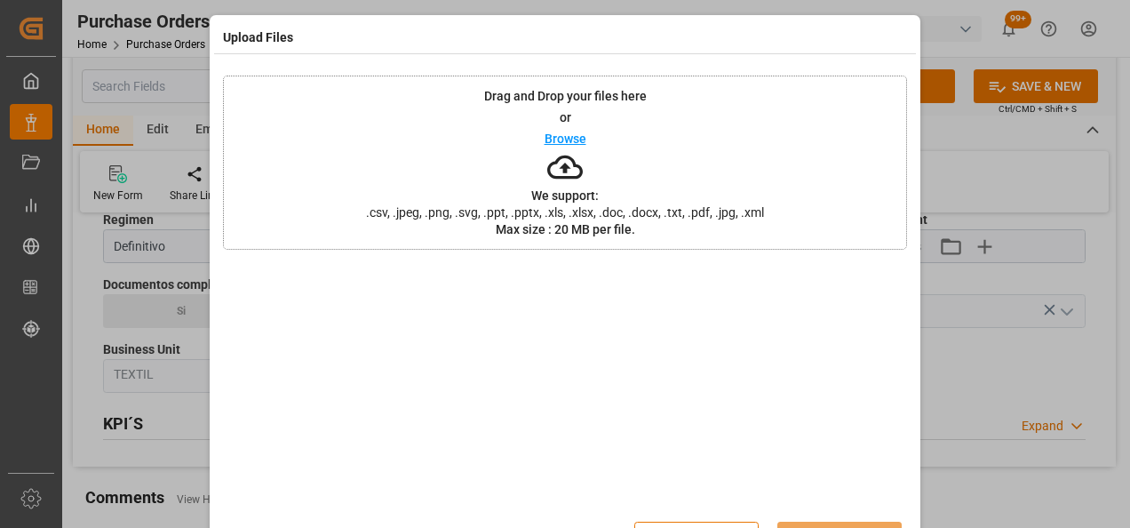
click at [458, 154] on div "Drag and Drop your files here or Browse We support: .csv, .jpeg, .png, .svg, .p…" at bounding box center [565, 162] width 684 height 174
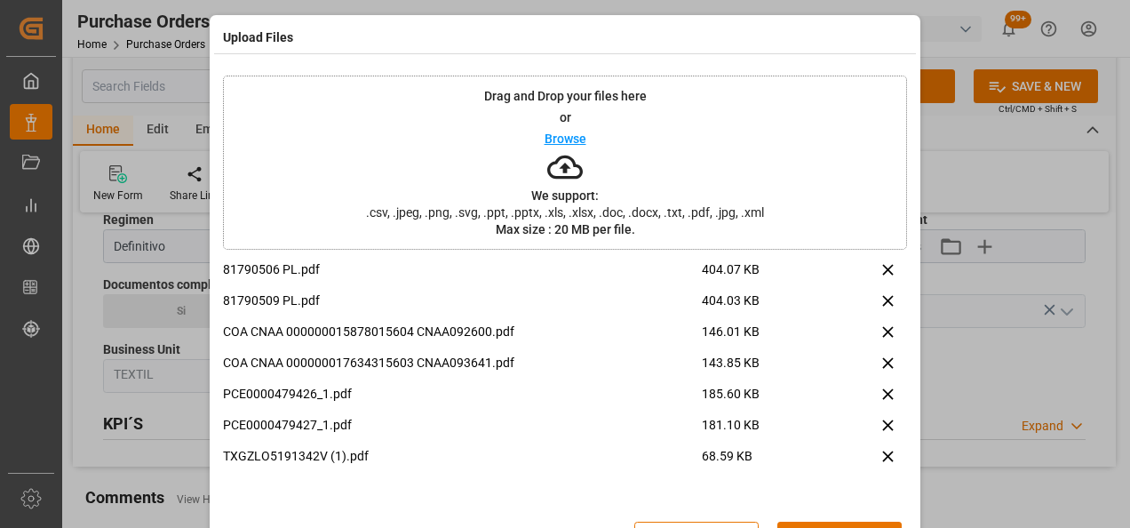
click at [825, 522] on button "Upload" at bounding box center [839, 538] width 124 height 34
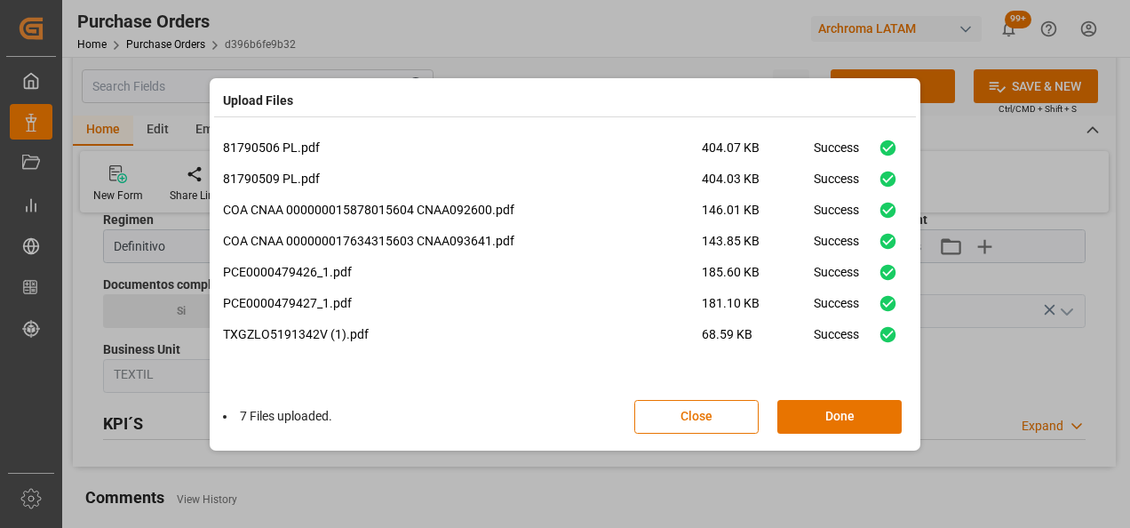
click at [843, 412] on button "Done" at bounding box center [839, 417] width 124 height 34
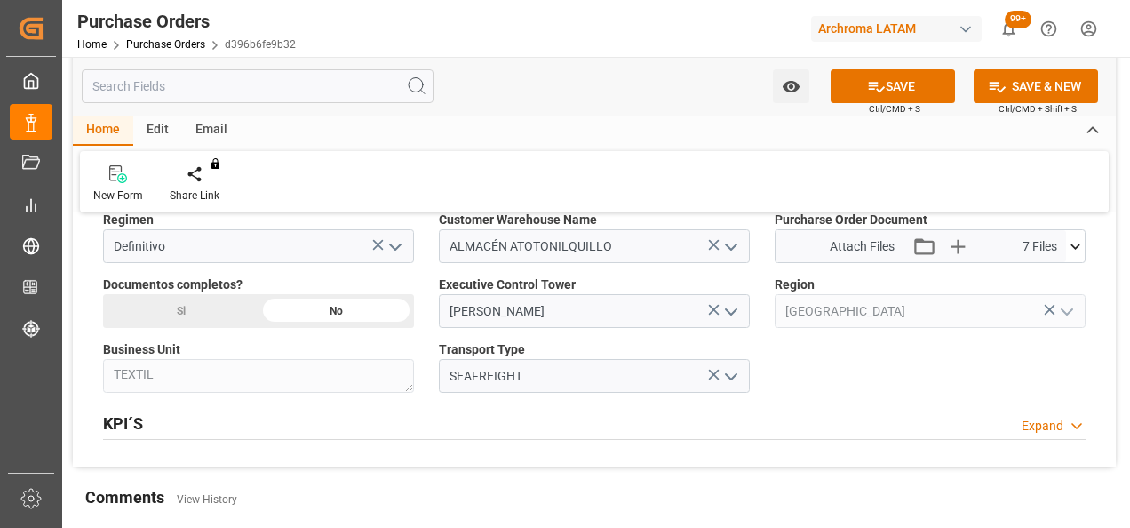
click at [206, 304] on div "Si" at bounding box center [180, 311] width 155 height 34
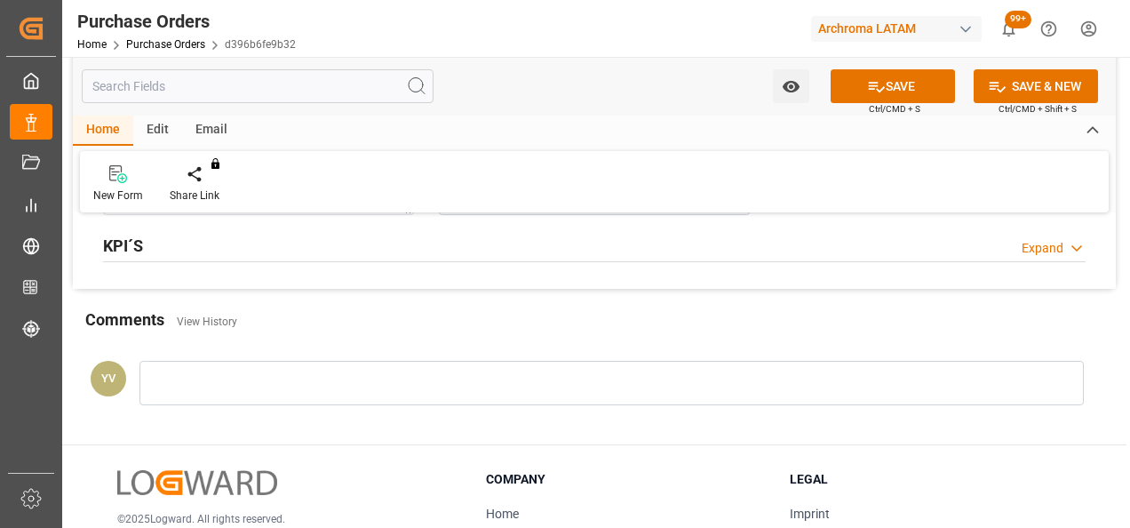
click at [265, 391] on div at bounding box center [611, 383] width 944 height 44
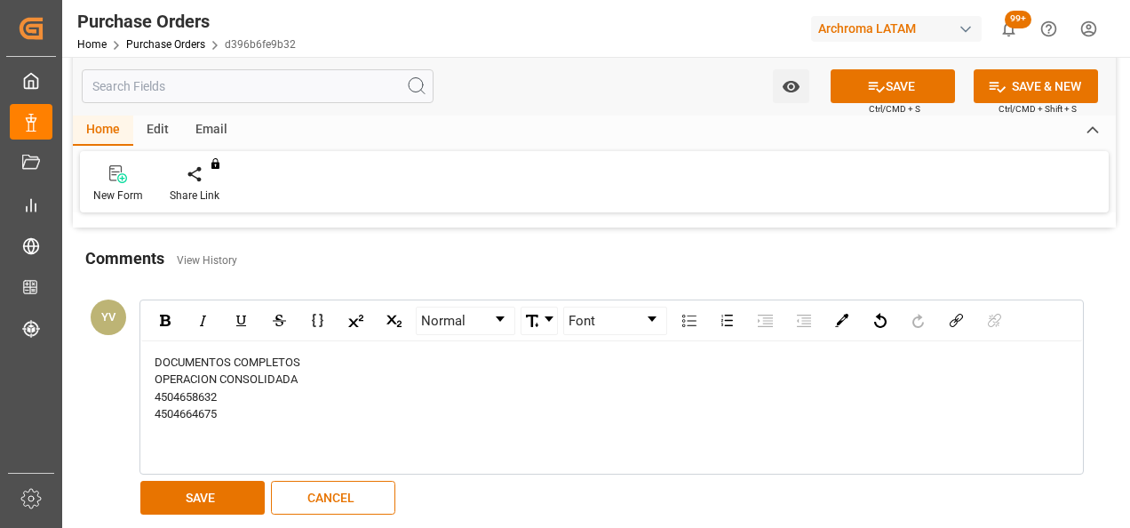
scroll to position [1510, 0]
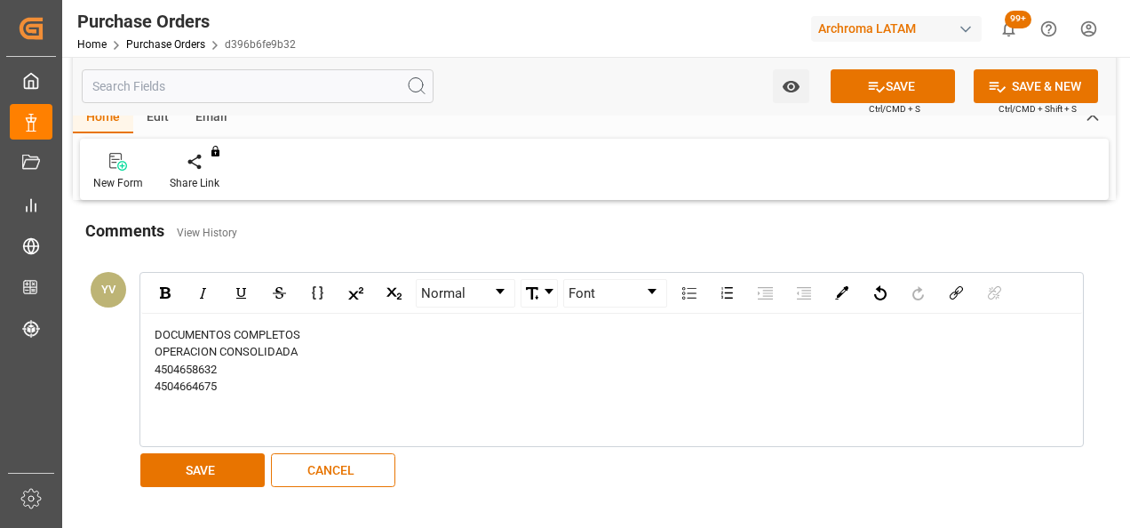
click at [212, 453] on button "SAVE" at bounding box center [202, 470] width 124 height 34
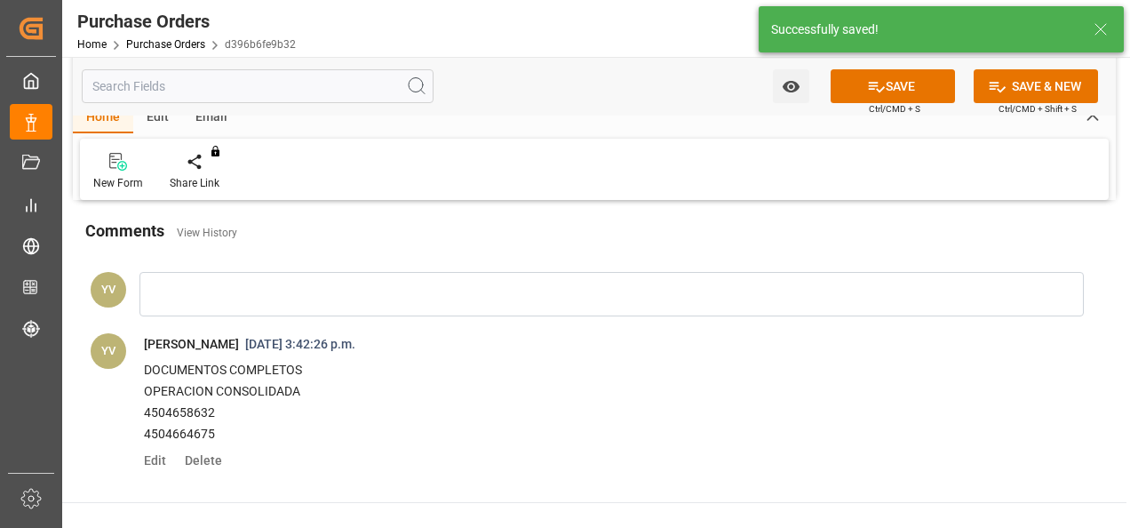
click at [791, 82] on icon "open menu" at bounding box center [790, 87] width 17 height 12
click at [727, 133] on span "Start Watching" at bounding box center [717, 125] width 162 height 19
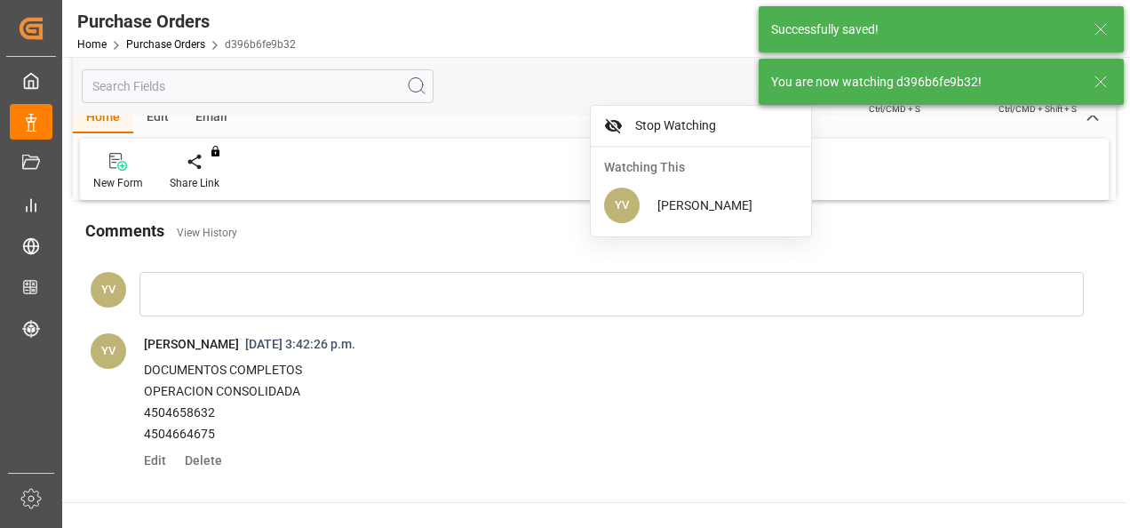
click at [1100, 82] on line at bounding box center [1100, 81] width 11 height 11
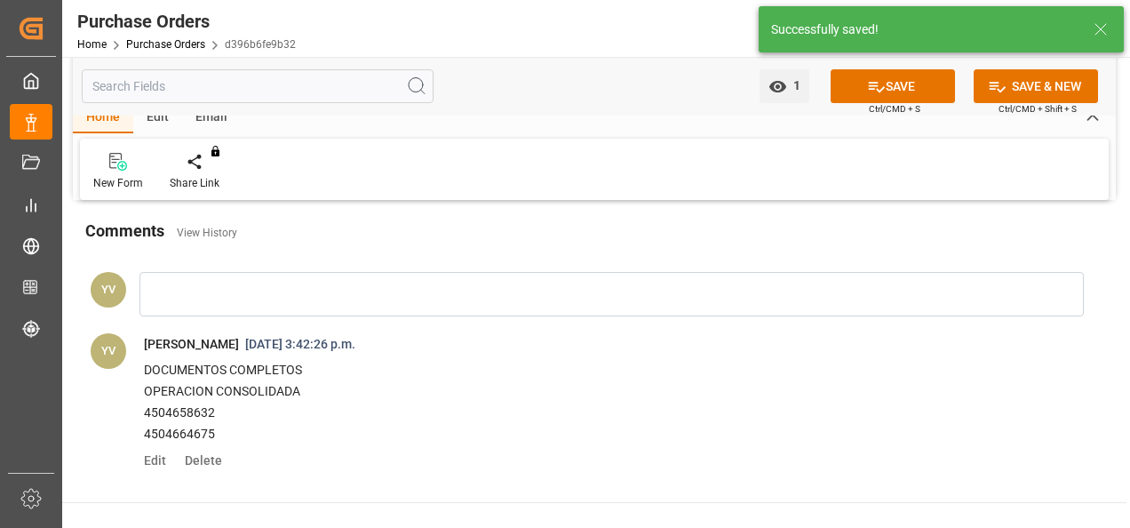
click at [915, 94] on button "SAVE" at bounding box center [892, 86] width 124 height 34
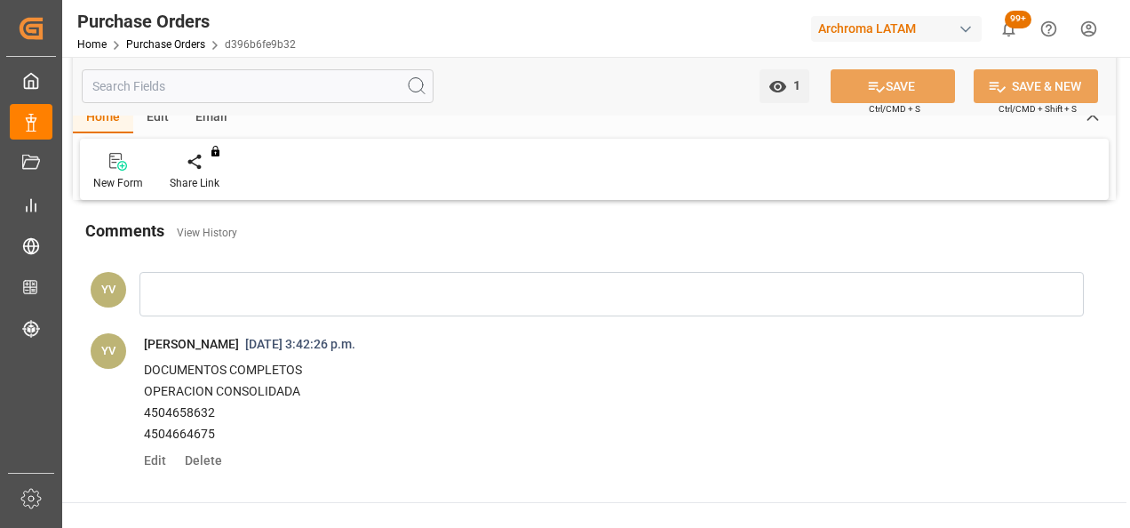
click at [151, 41] on link "Purchase Orders" at bounding box center [165, 44] width 79 height 12
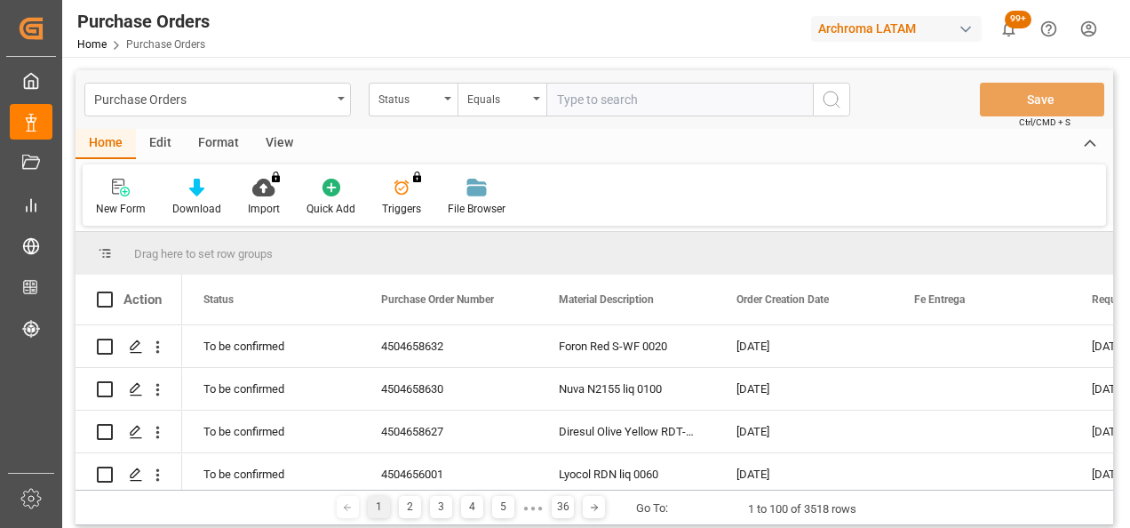
click at [443, 99] on div "Status" at bounding box center [413, 100] width 89 height 34
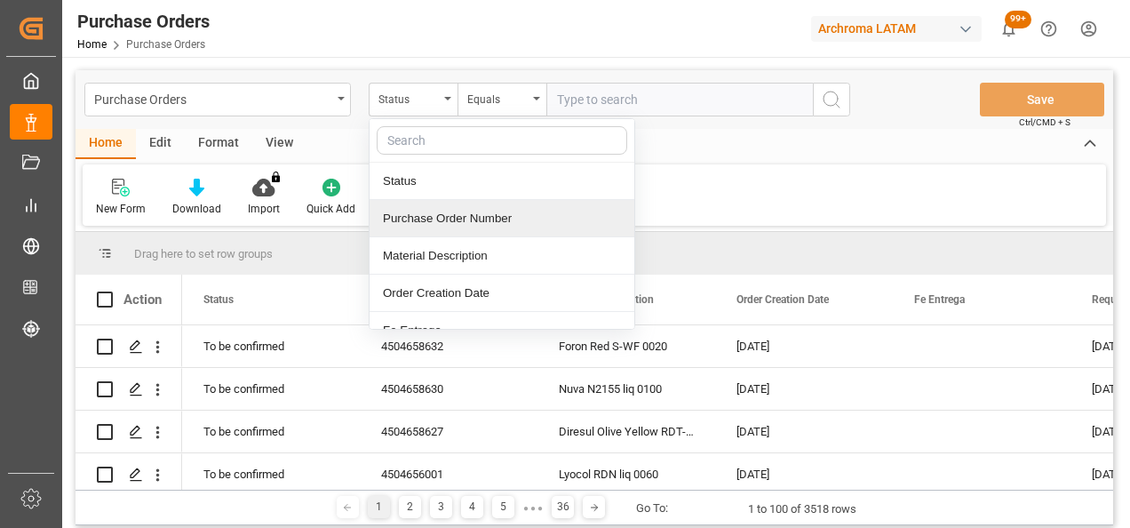
click at [424, 217] on div "Purchase Order Number" at bounding box center [501, 218] width 265 height 37
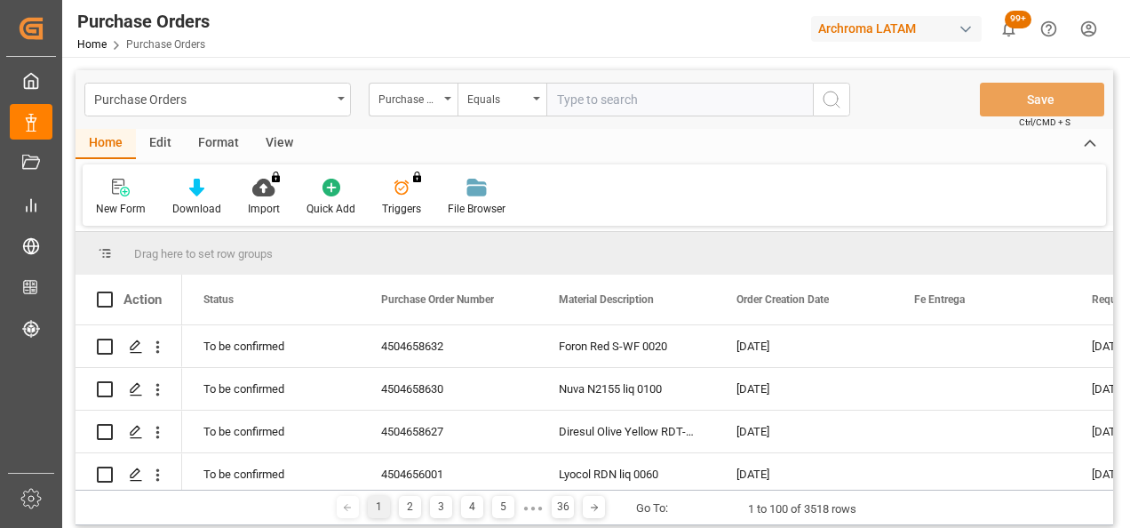
click at [601, 101] on input "text" at bounding box center [679, 100] width 266 height 34
paste input "4504658627"
type input "4504658627"
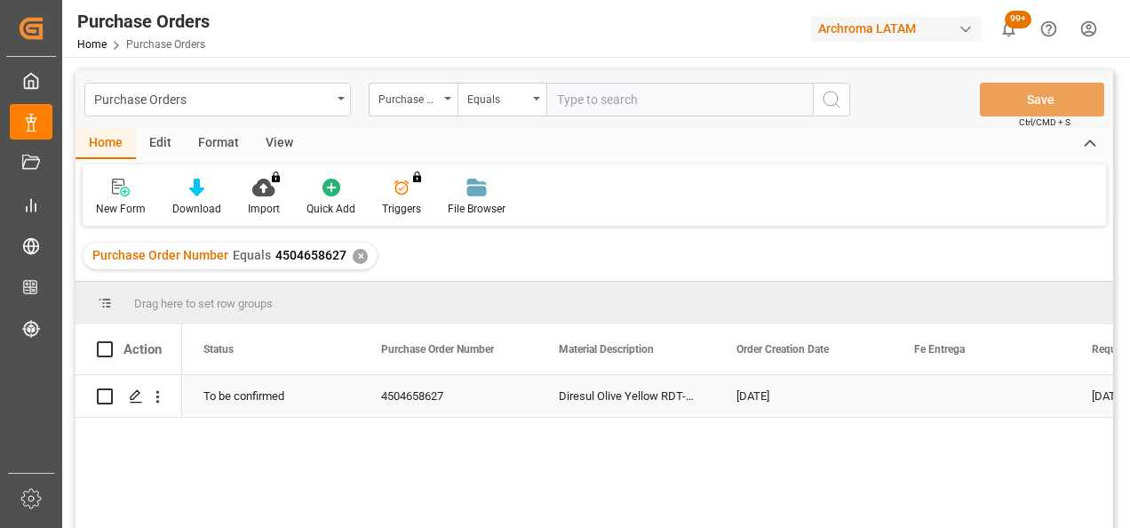
click at [125, 395] on div "Press SPACE to select this row." at bounding box center [135, 396] width 27 height 33
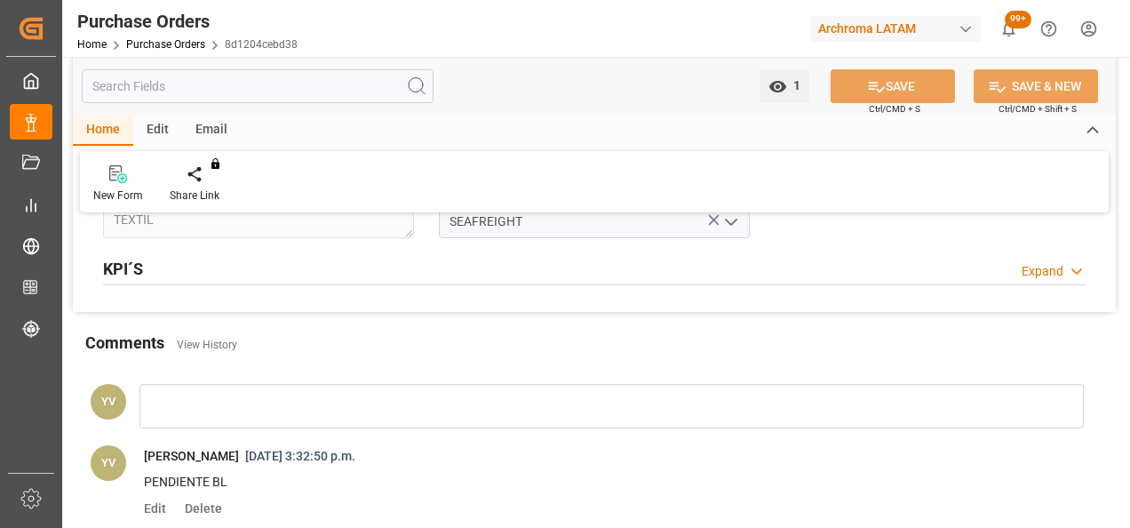
scroll to position [1421, 0]
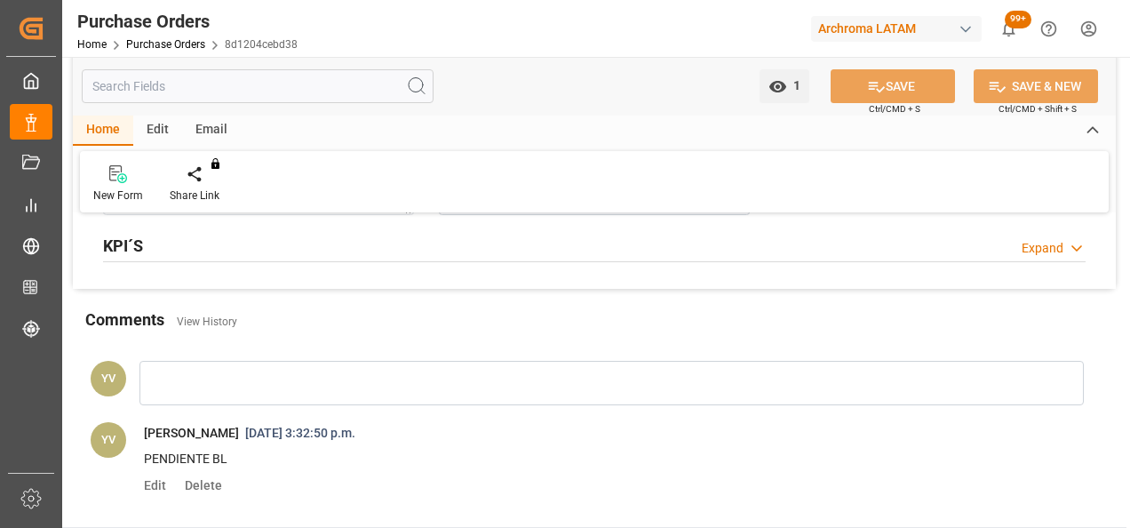
click at [163, 482] on span "Edit" at bounding box center [161, 485] width 35 height 14
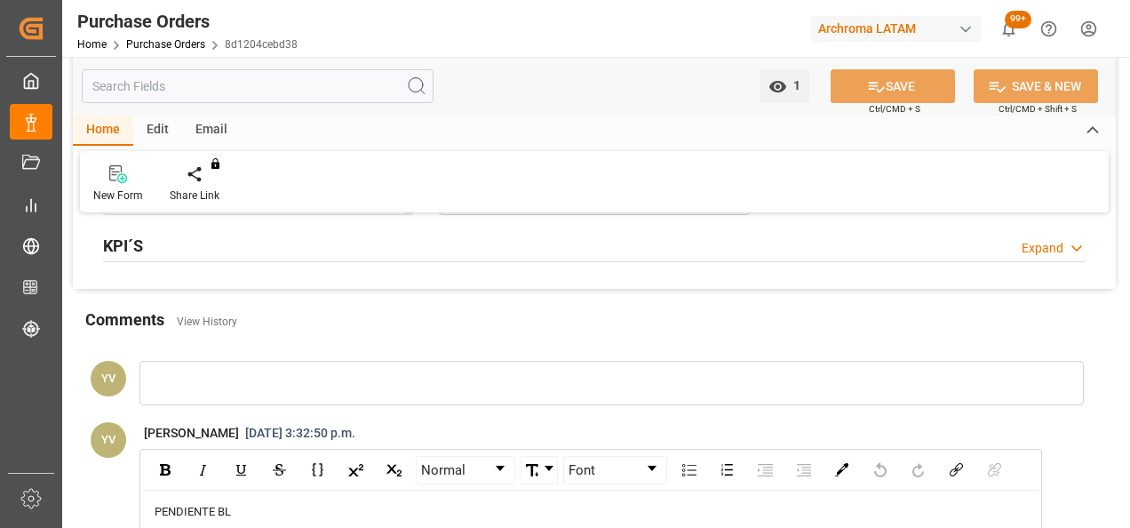
click at [259, 503] on div "PENDIENTE BL" at bounding box center [591, 512] width 873 height 18
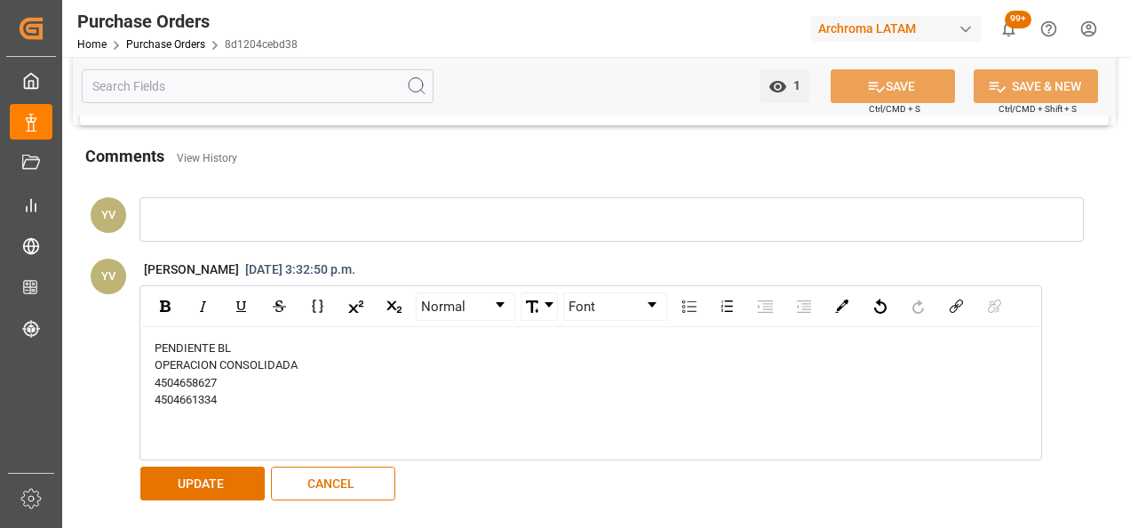
scroll to position [1636, 0]
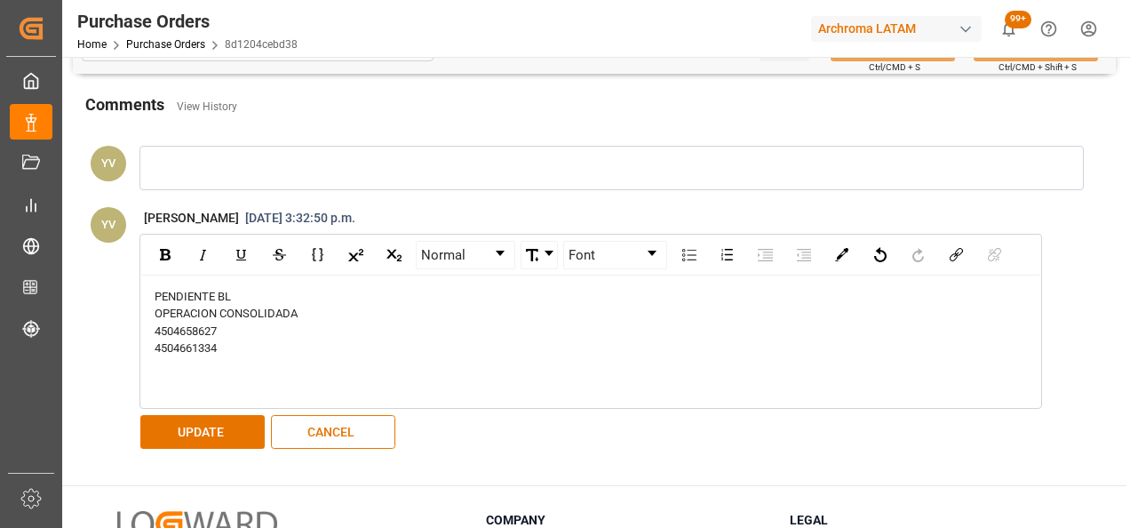
click at [194, 433] on button "UPDATE" at bounding box center [202, 432] width 124 height 34
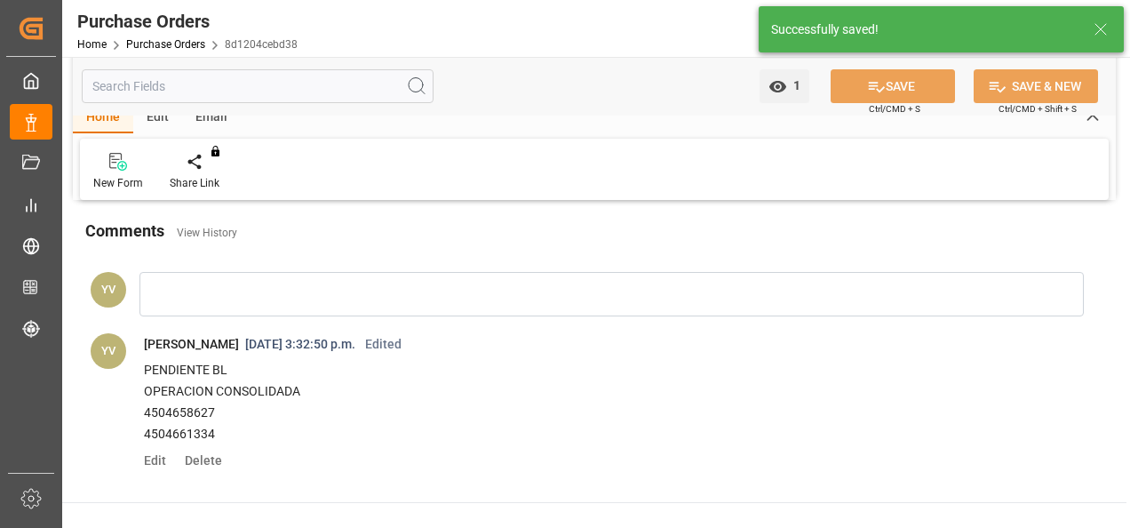
scroll to position [1547, 0]
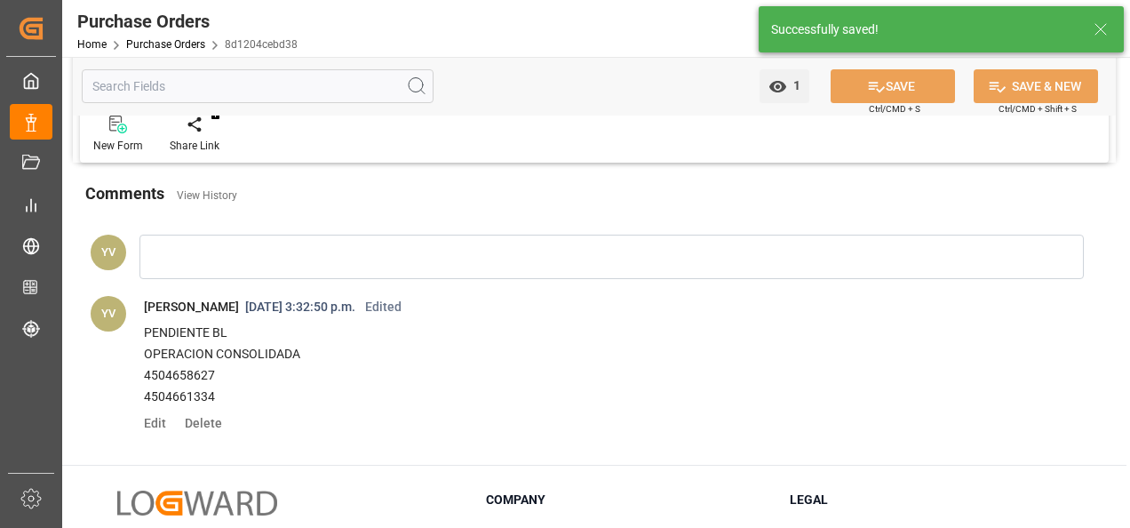
click at [196, 387] on p "4504661334" at bounding box center [591, 396] width 895 height 21
copy p "4504661334"
